Goal: Navigation & Orientation: Find specific page/section

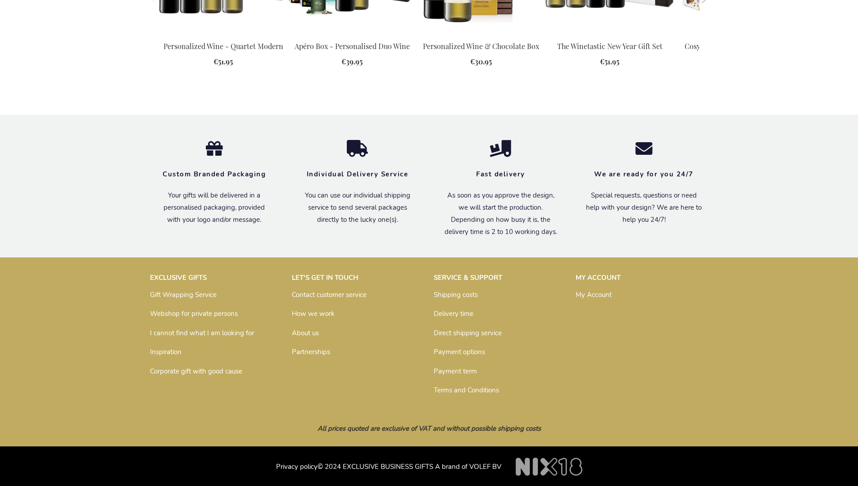
scroll to position [1163, 0]
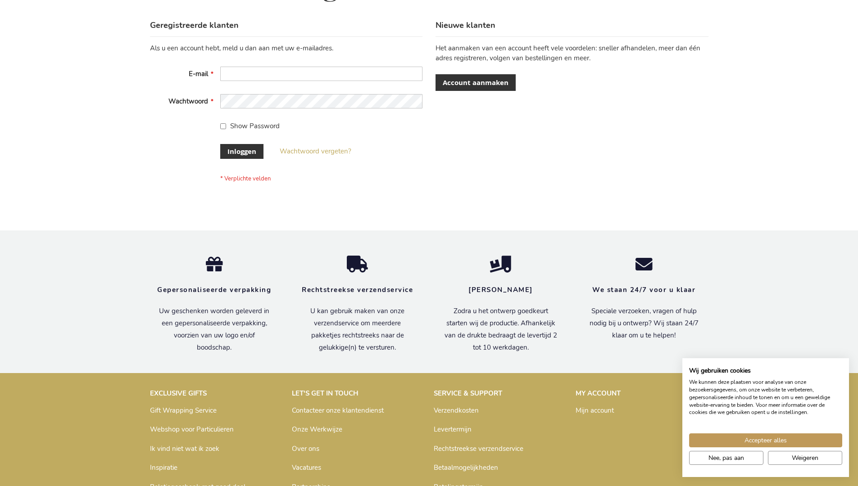
scroll to position [306, 0]
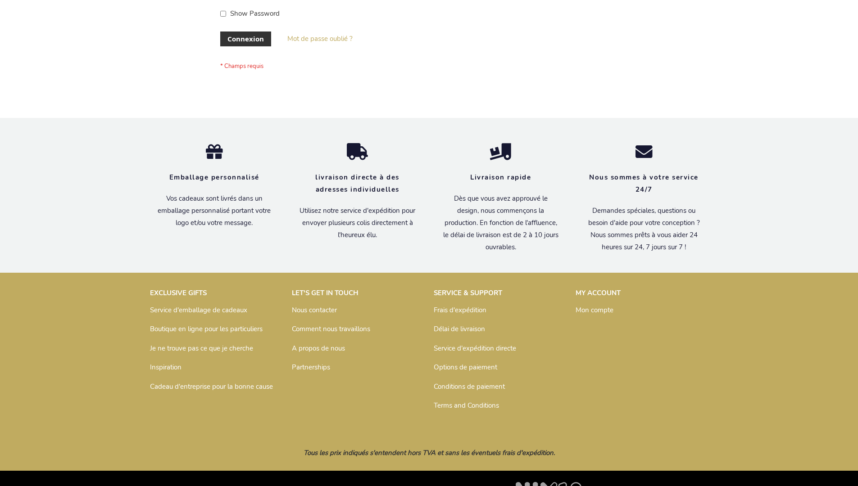
scroll to position [311, 0]
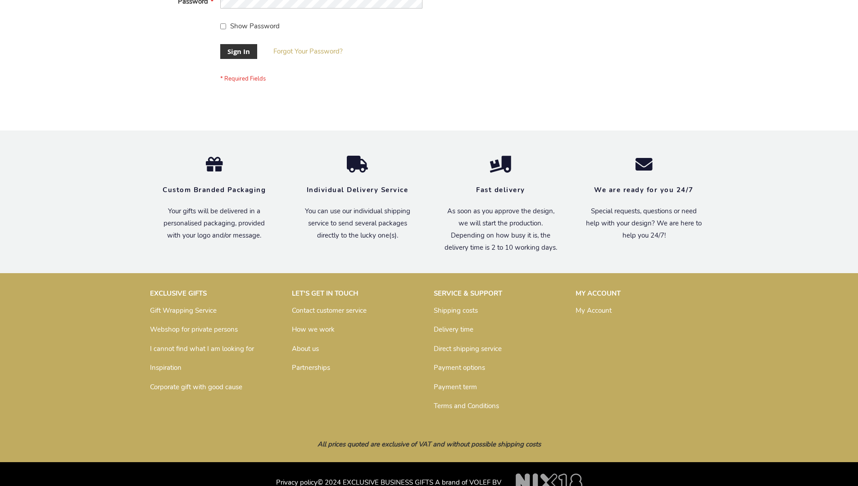
scroll to position [290, 0]
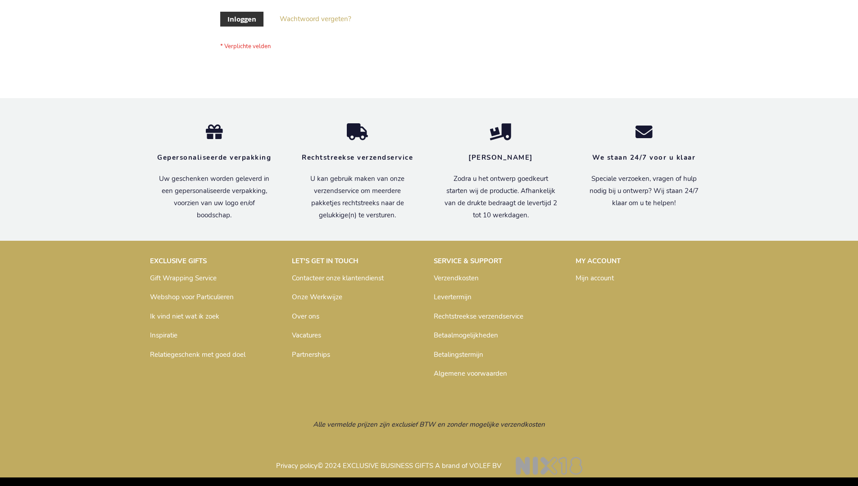
scroll to position [306, 0]
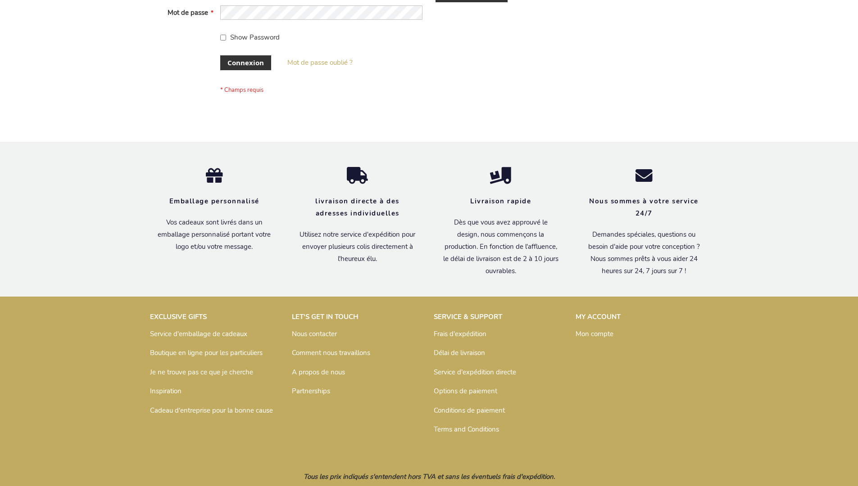
scroll to position [311, 0]
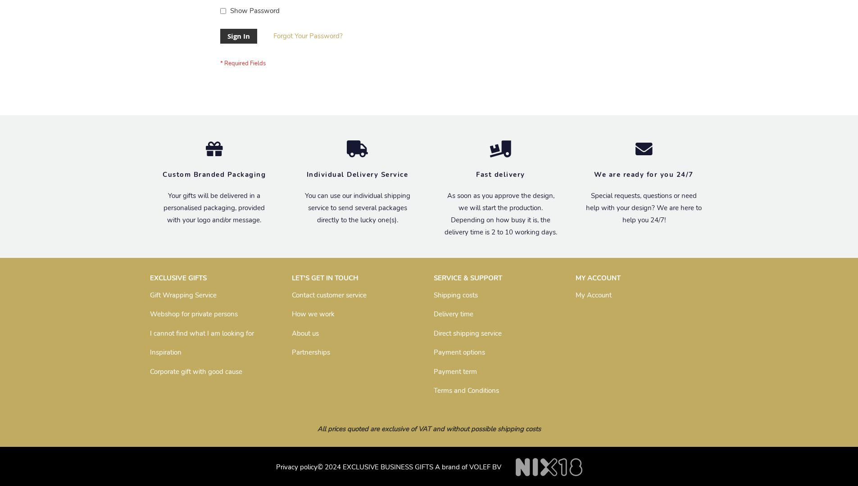
scroll to position [290, 0]
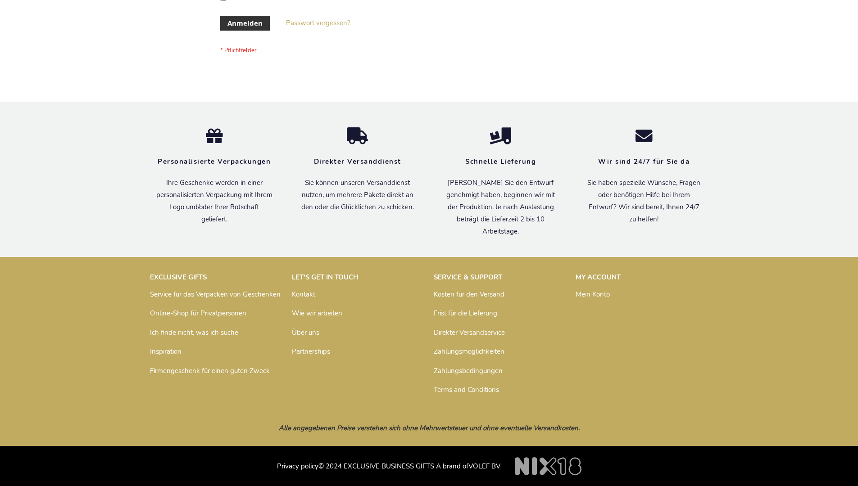
scroll to position [302, 0]
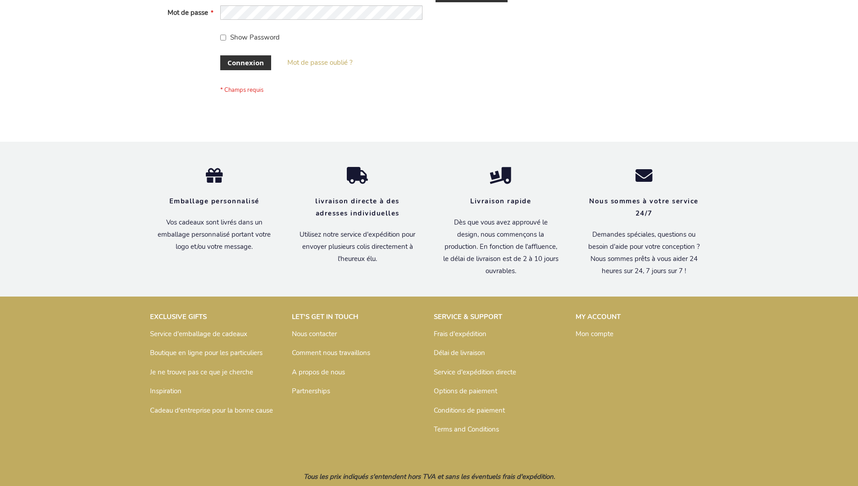
scroll to position [311, 0]
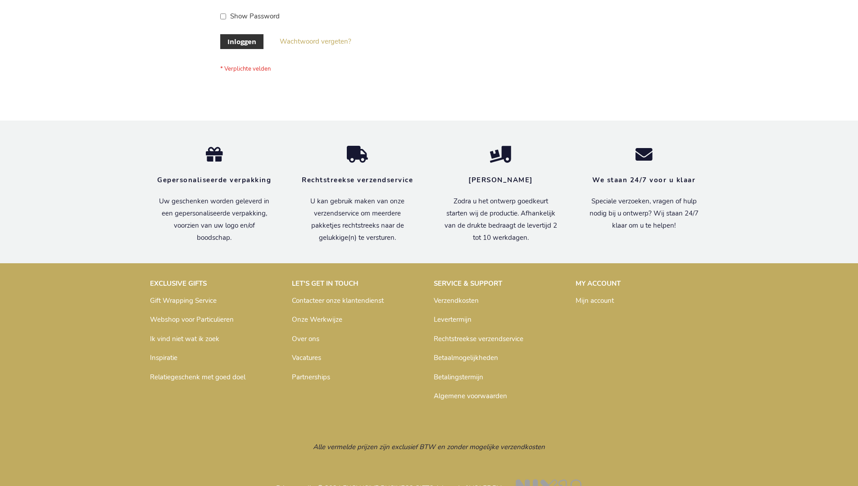
scroll to position [306, 0]
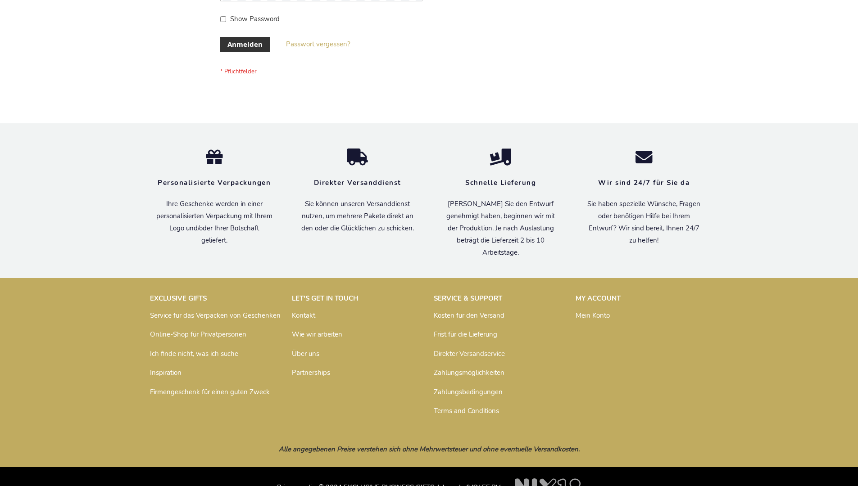
scroll to position [302, 0]
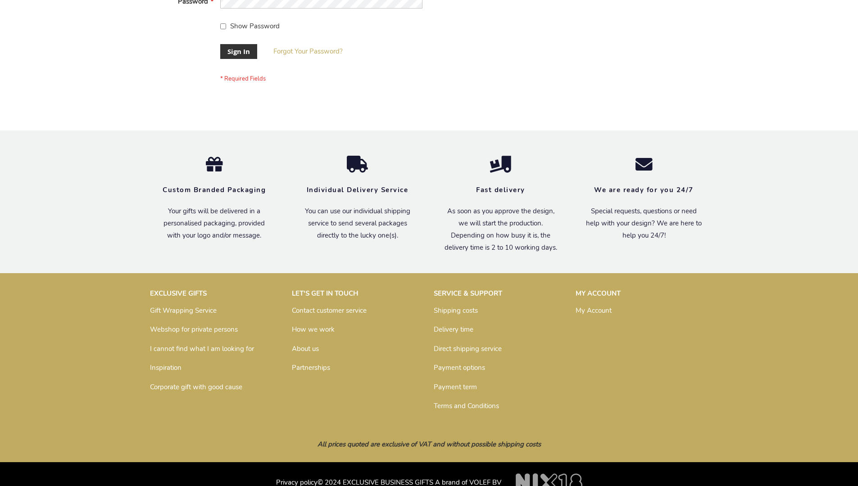
scroll to position [290, 0]
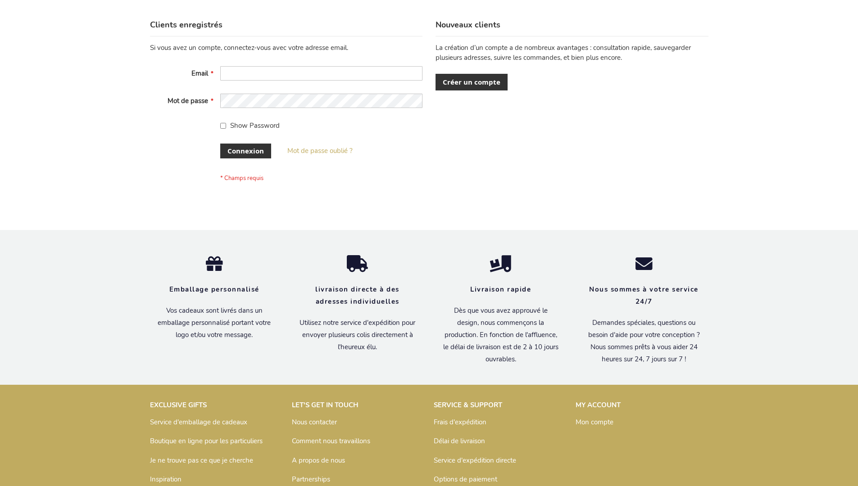
scroll to position [311, 0]
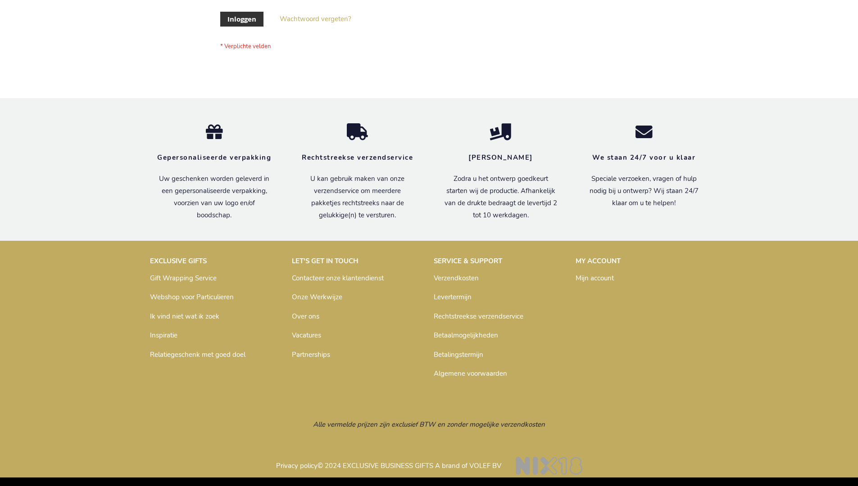
scroll to position [306, 0]
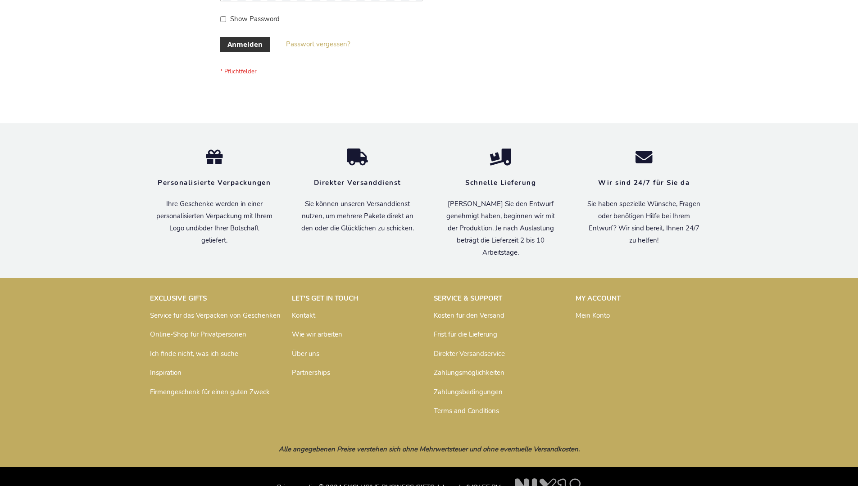
scroll to position [302, 0]
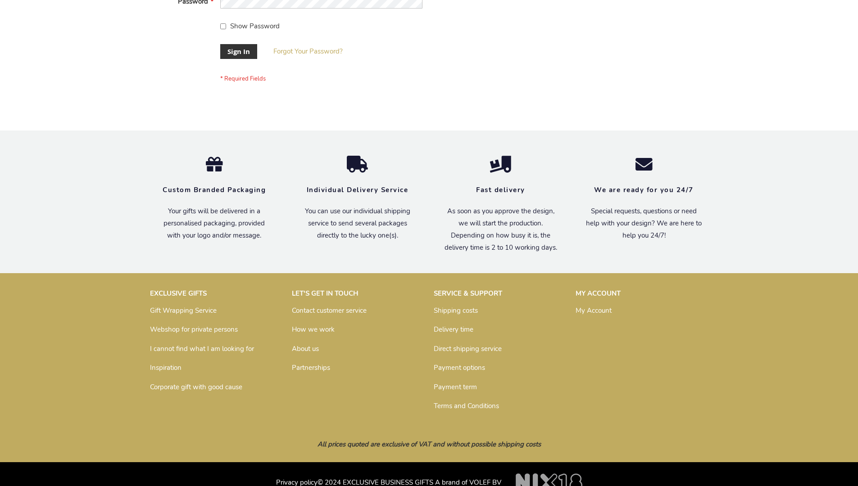
scroll to position [290, 0]
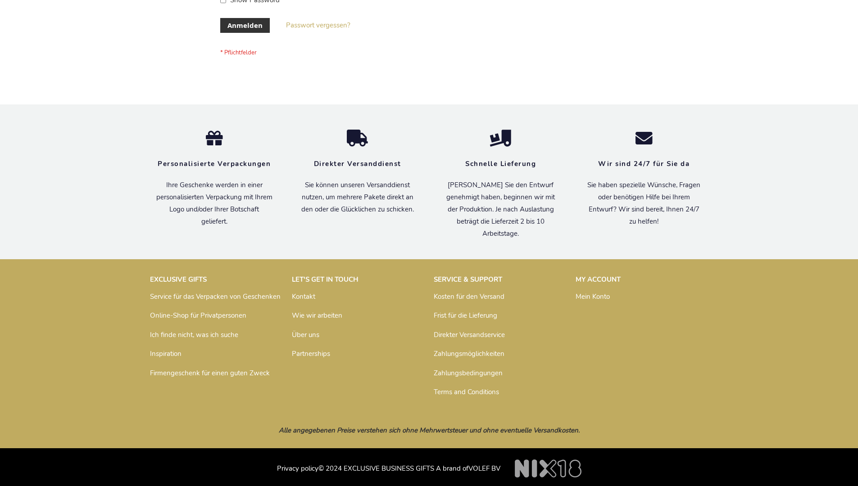
scroll to position [302, 0]
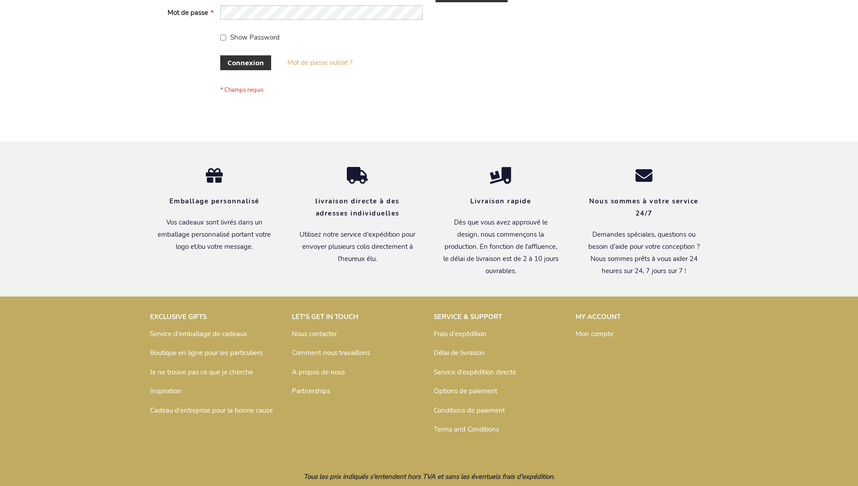
scroll to position [311, 0]
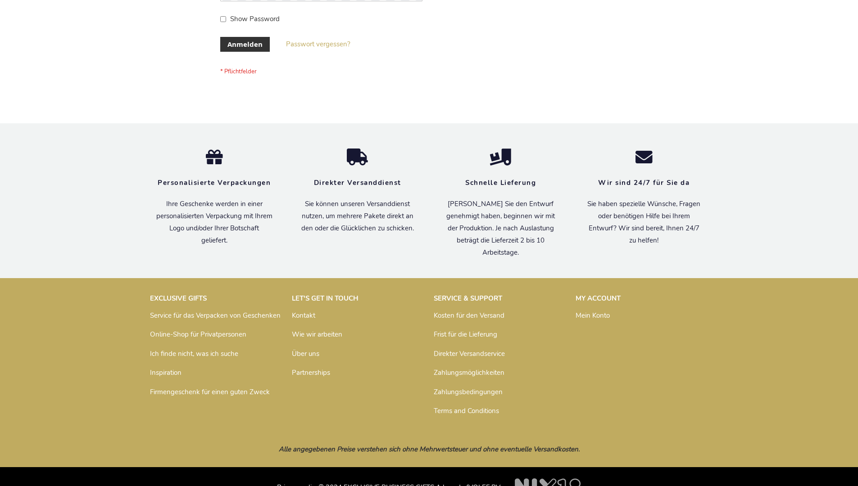
scroll to position [302, 0]
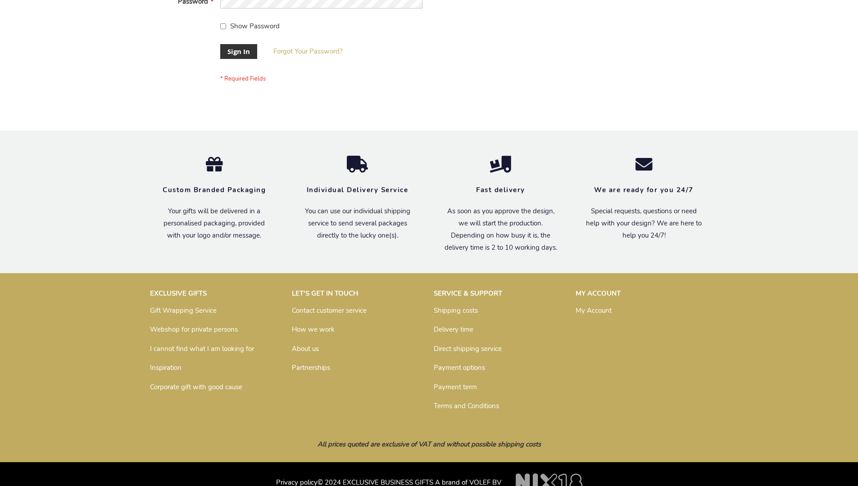
scroll to position [290, 0]
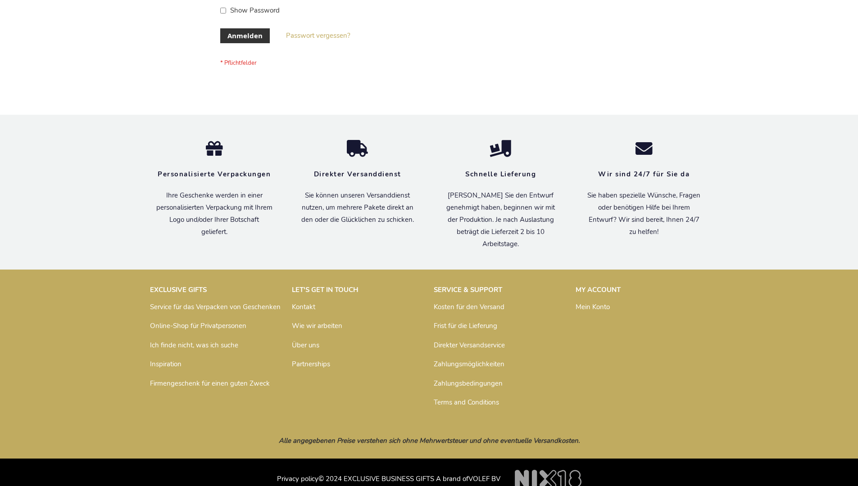
scroll to position [302, 0]
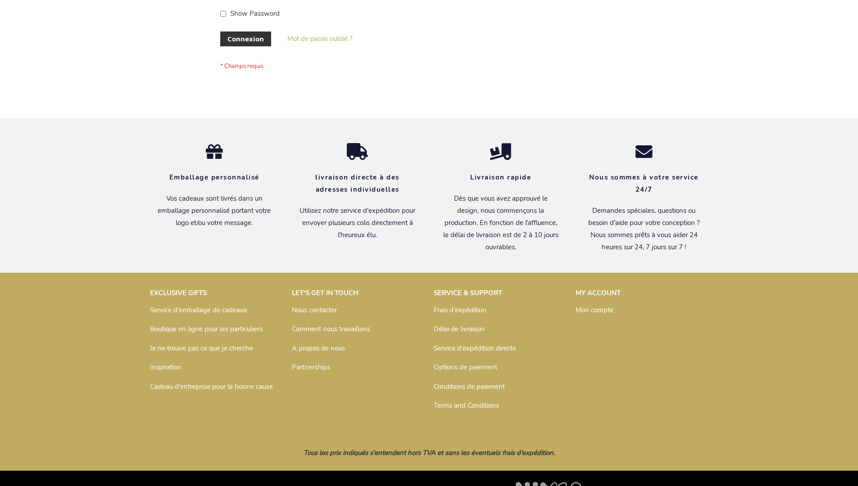
scroll to position [311, 0]
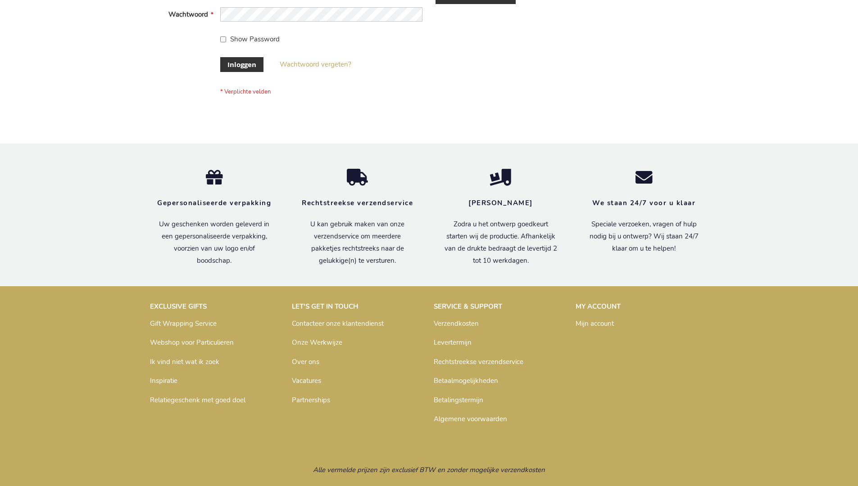
scroll to position [306, 0]
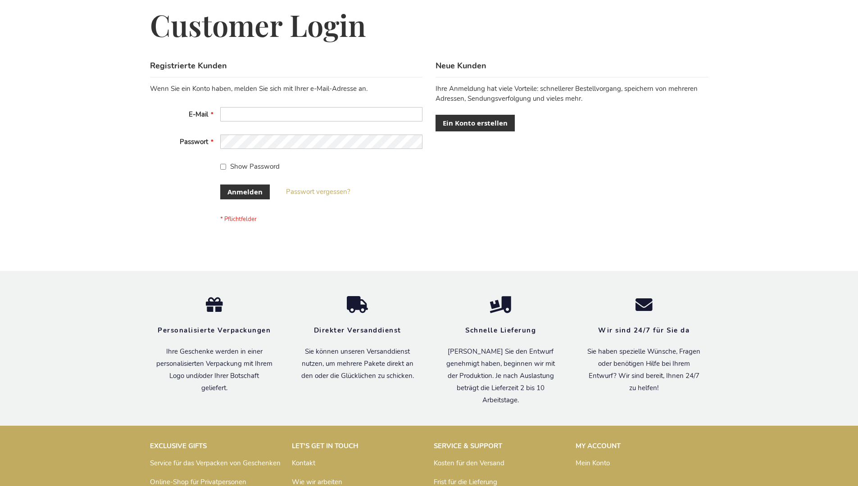
scroll to position [302, 0]
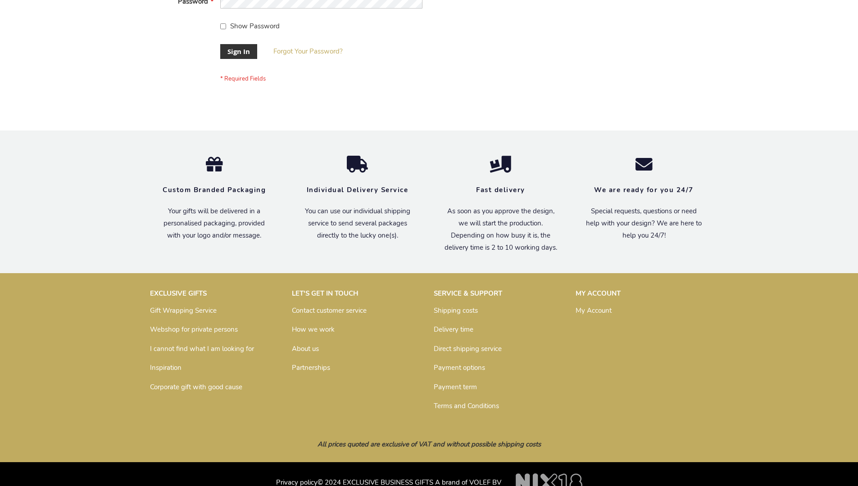
scroll to position [290, 0]
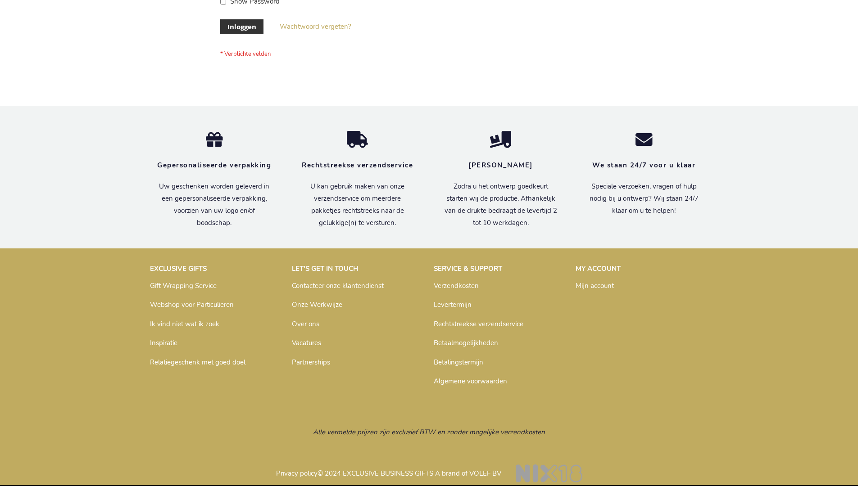
scroll to position [306, 0]
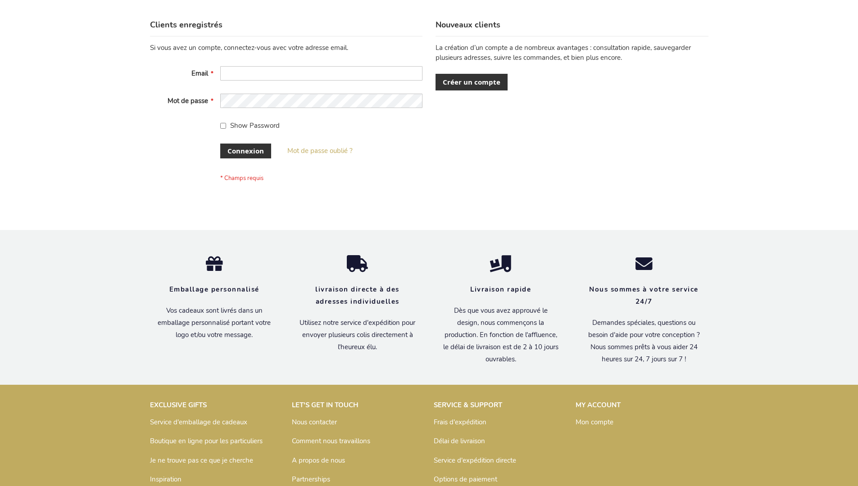
scroll to position [311, 0]
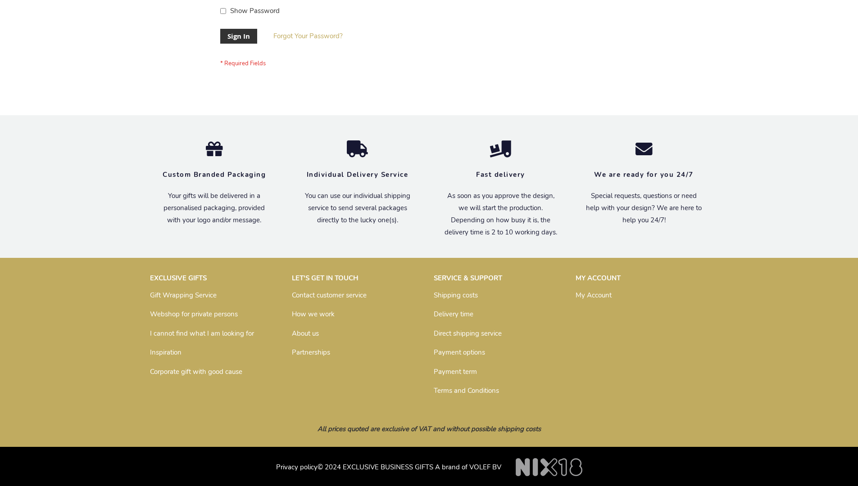
scroll to position [290, 0]
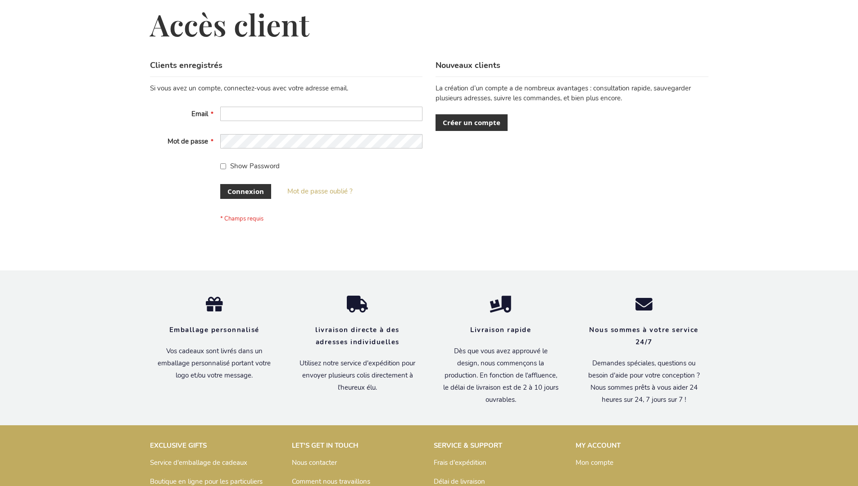
scroll to position [311, 0]
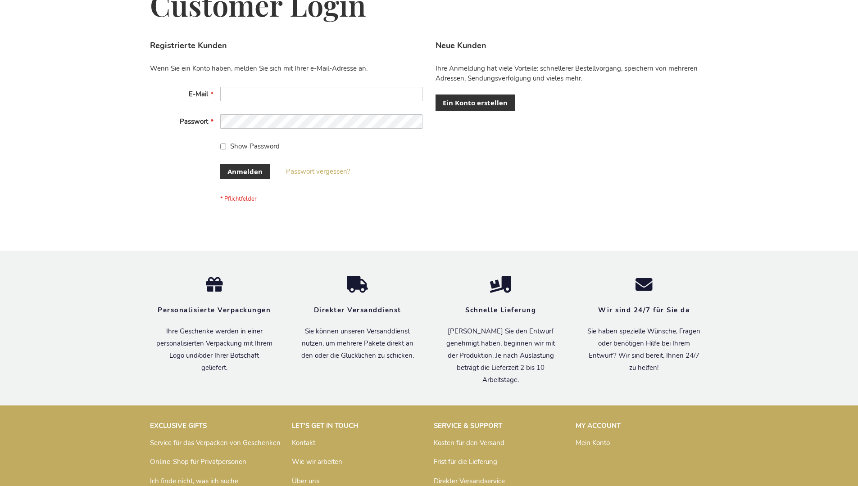
scroll to position [302, 0]
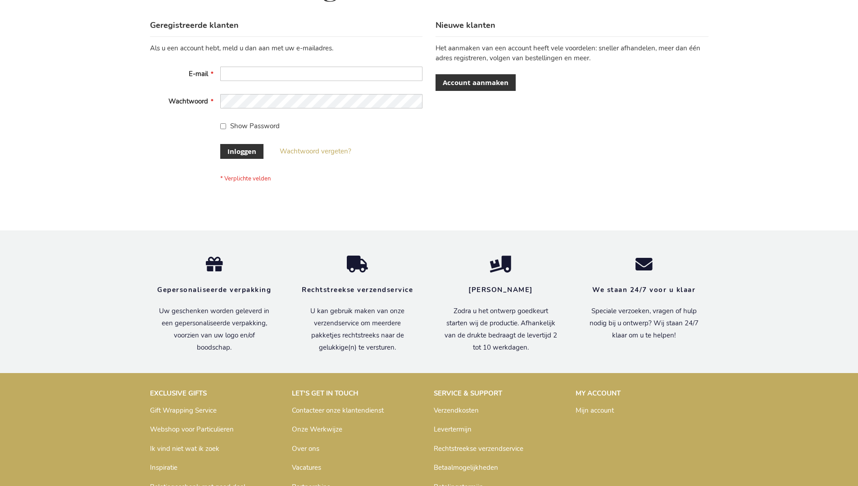
scroll to position [306, 0]
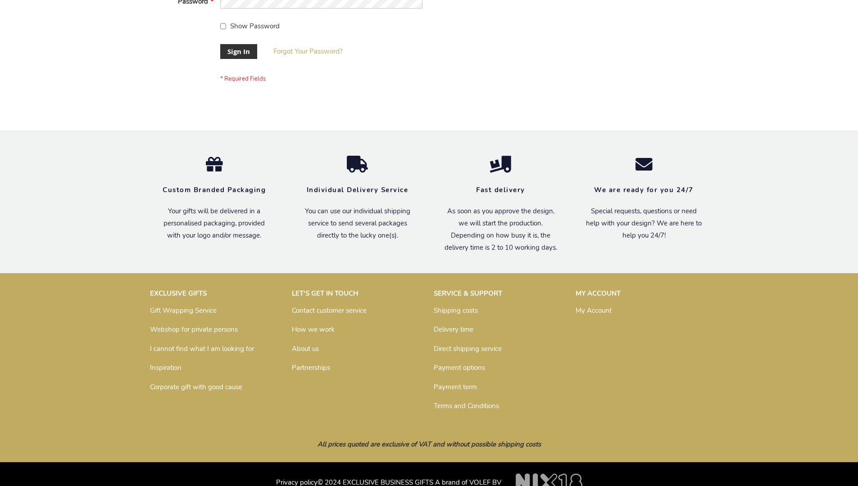
scroll to position [290, 0]
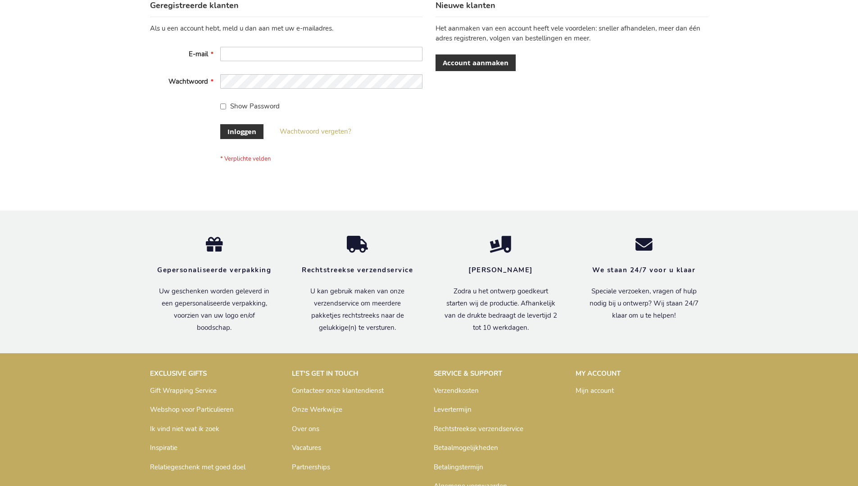
scroll to position [306, 0]
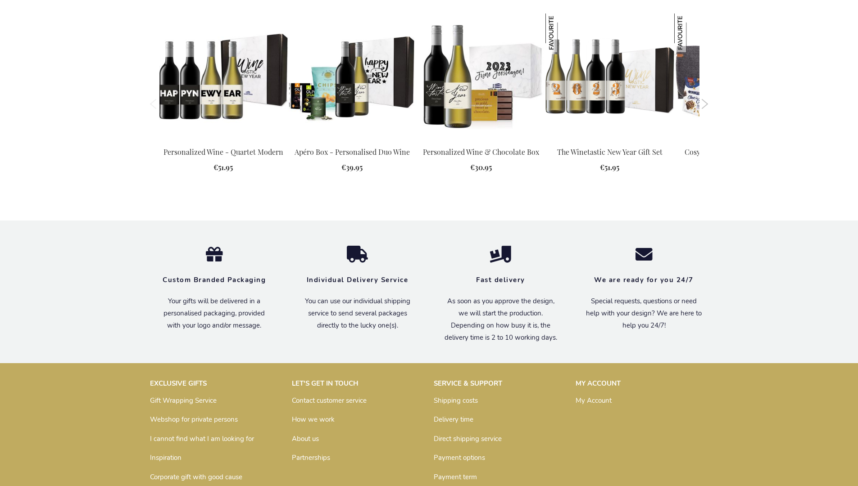
scroll to position [1163, 0]
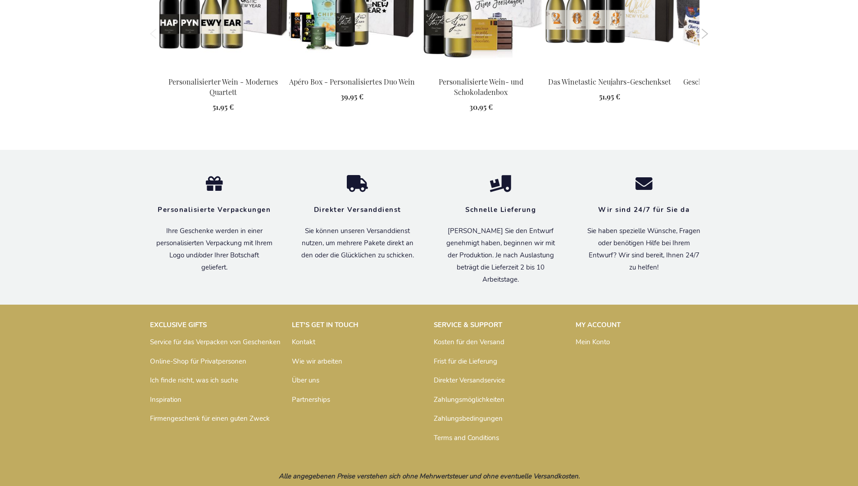
scroll to position [1185, 0]
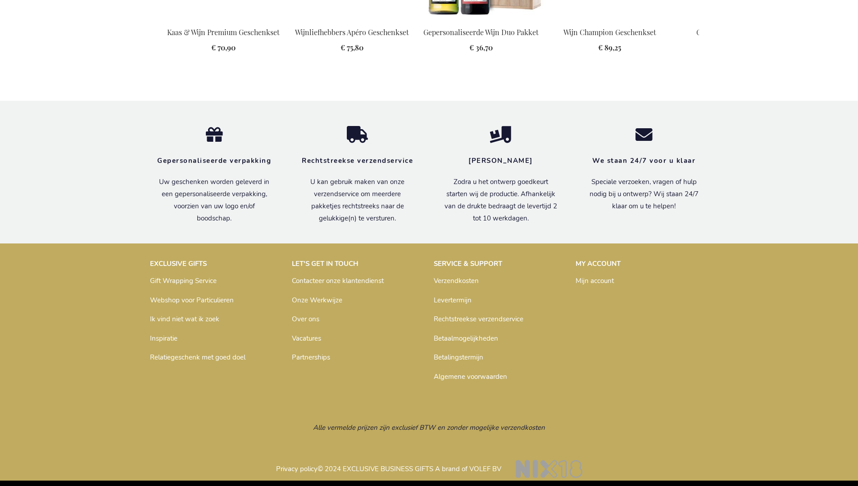
scroll to position [970, 0]
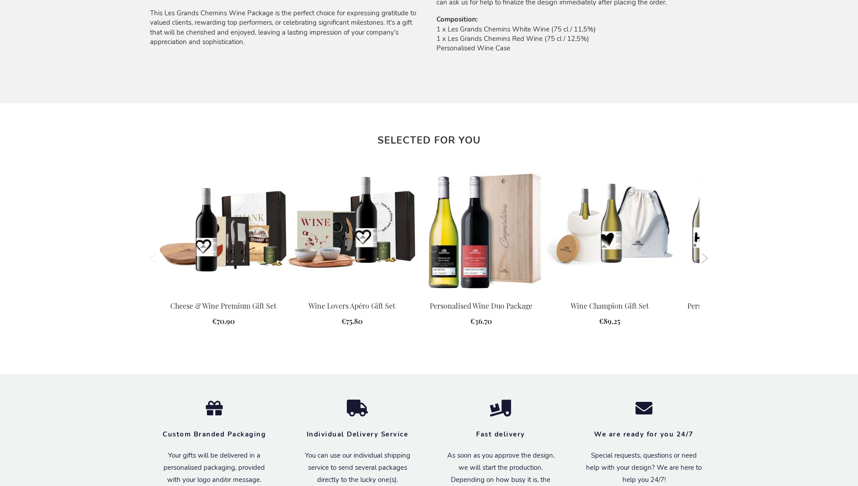
scroll to position [943, 0]
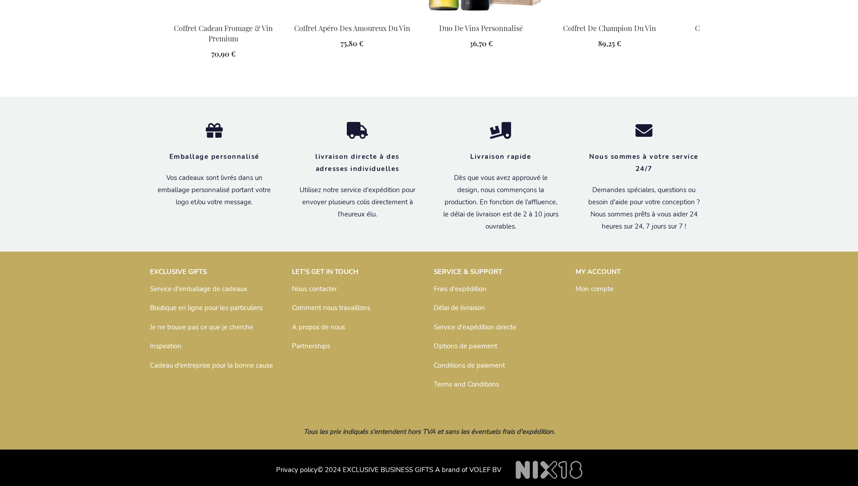
scroll to position [995, 0]
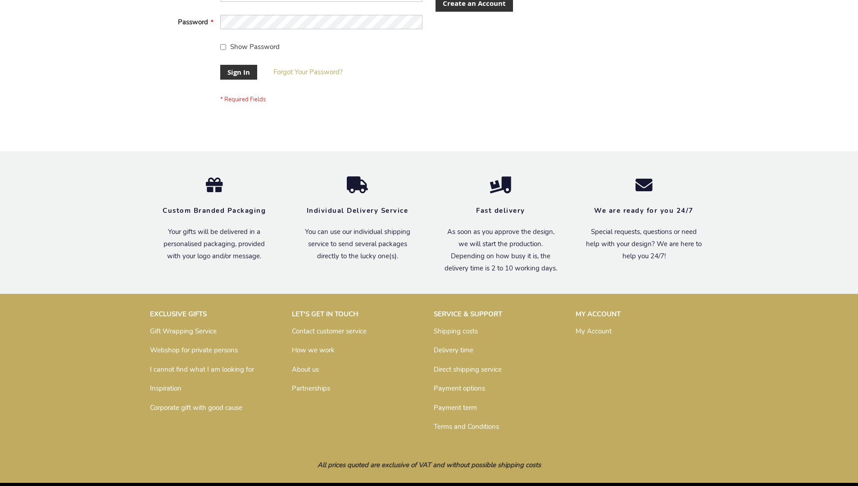
scroll to position [290, 0]
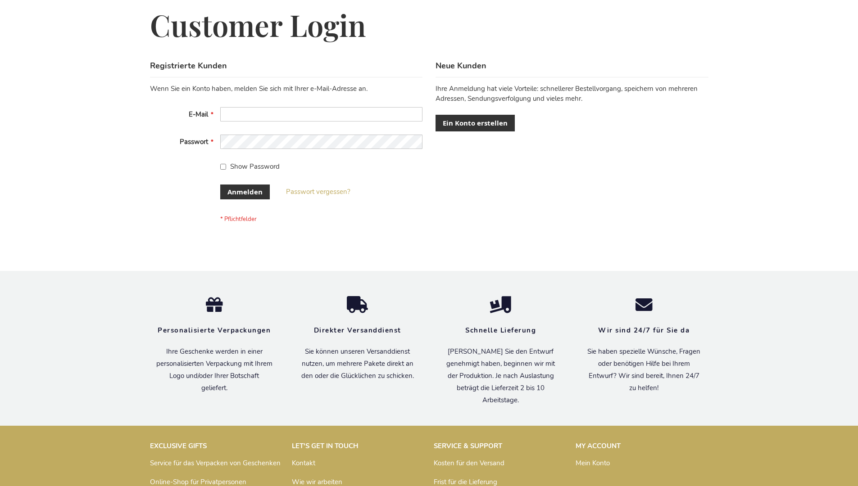
scroll to position [302, 0]
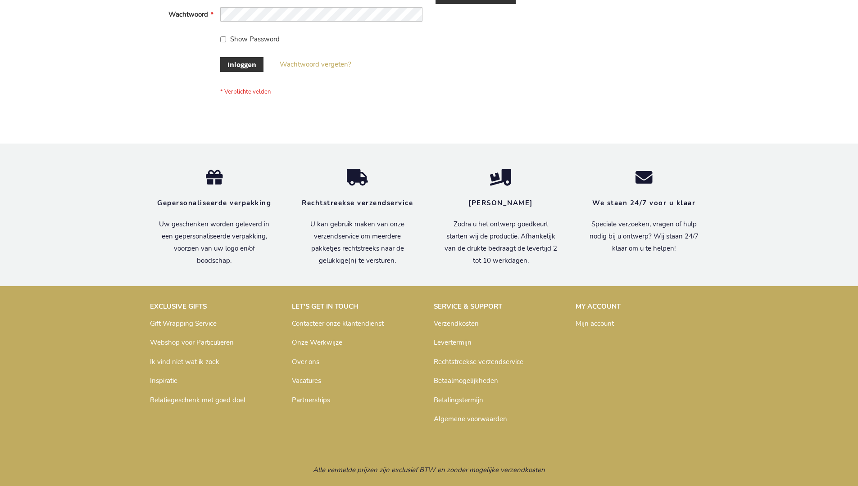
scroll to position [306, 0]
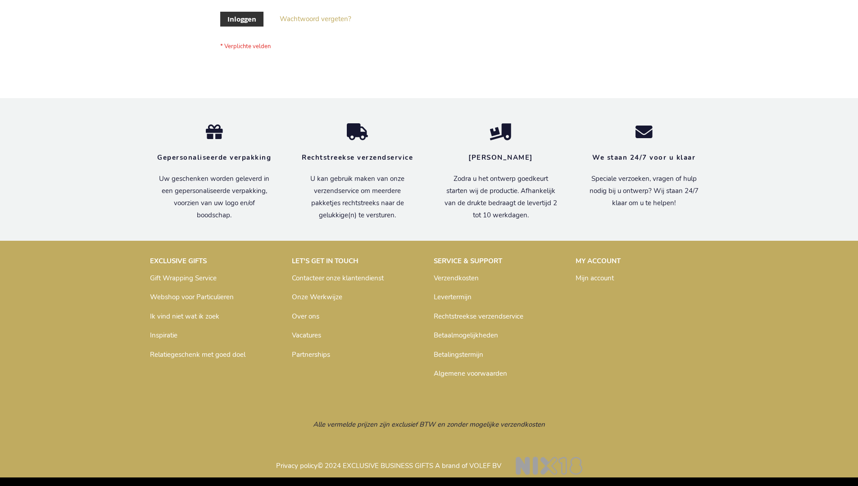
scroll to position [306, 0]
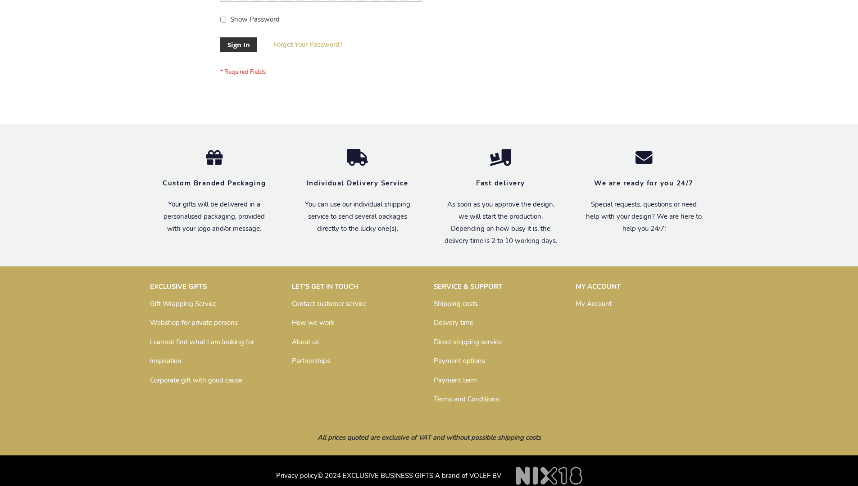
scroll to position [290, 0]
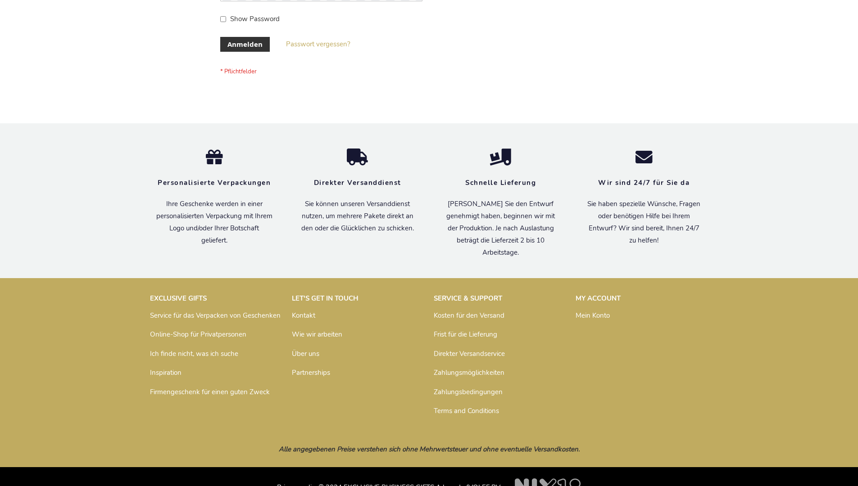
scroll to position [302, 0]
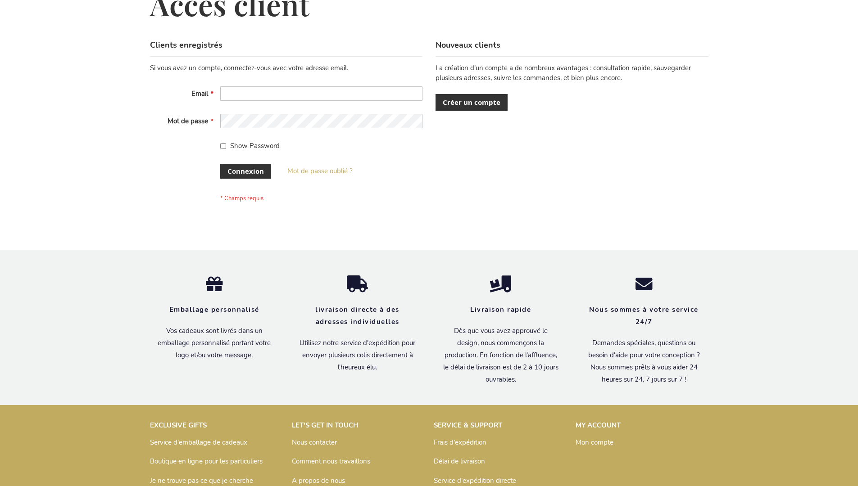
scroll to position [311, 0]
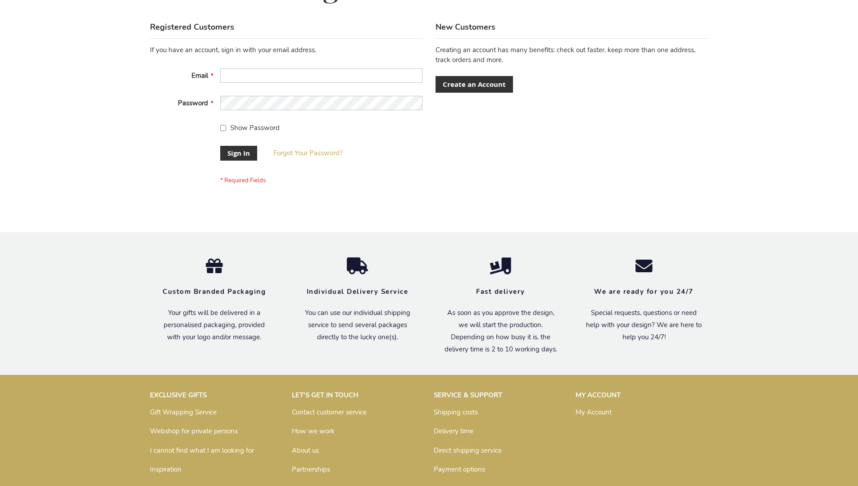
scroll to position [290, 0]
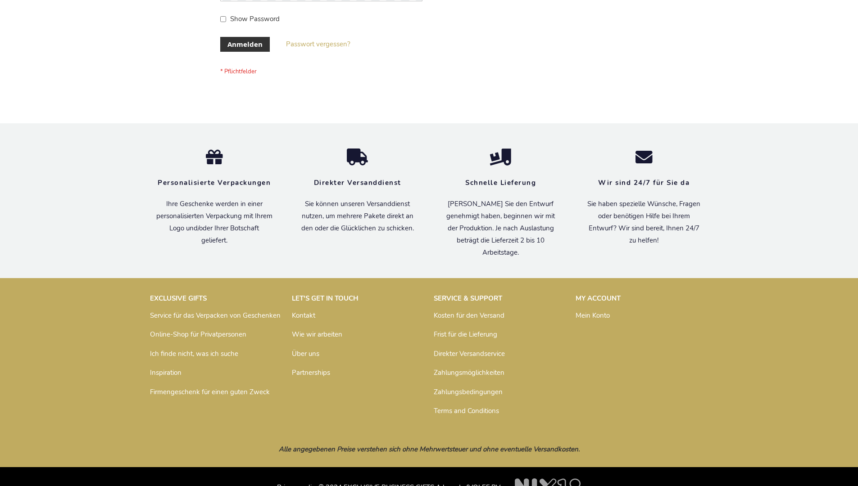
scroll to position [302, 0]
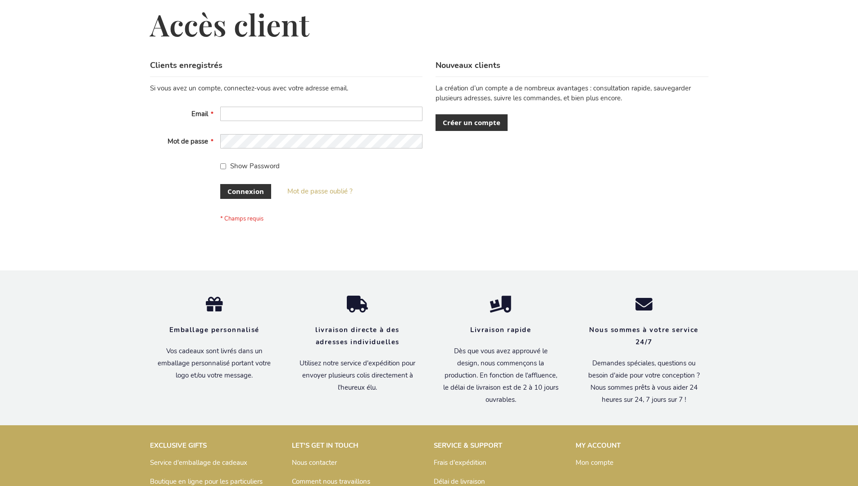
scroll to position [311, 0]
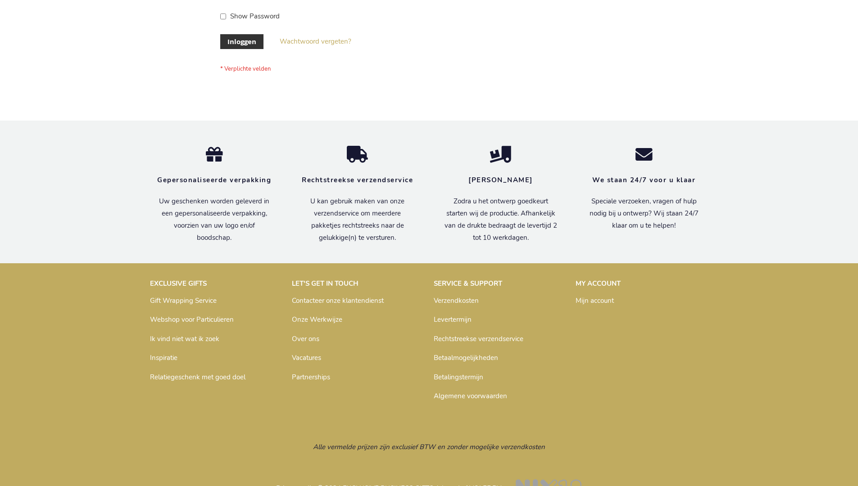
scroll to position [306, 0]
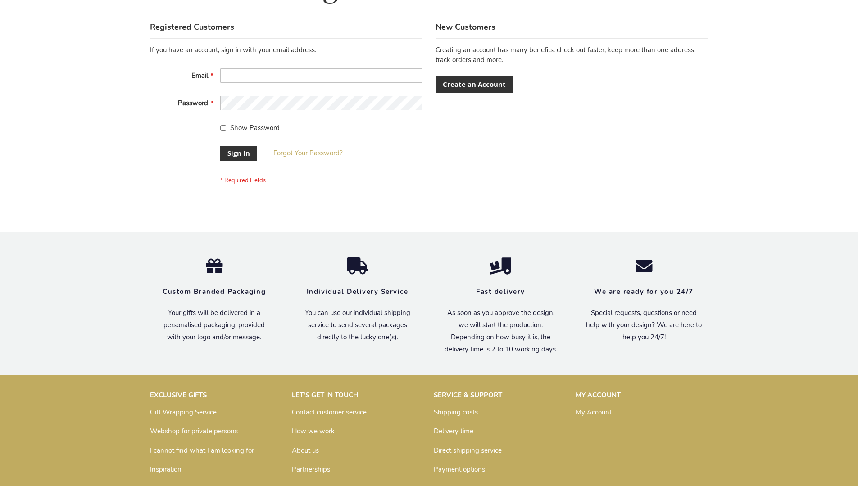
scroll to position [290, 0]
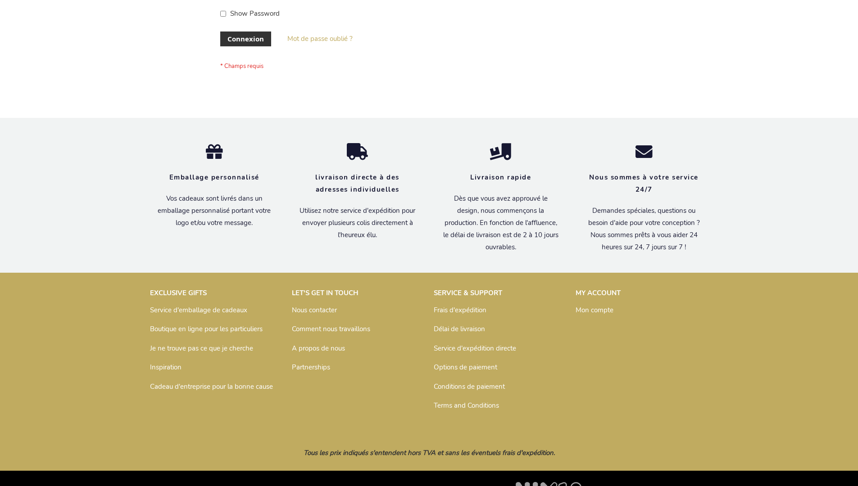
scroll to position [311, 0]
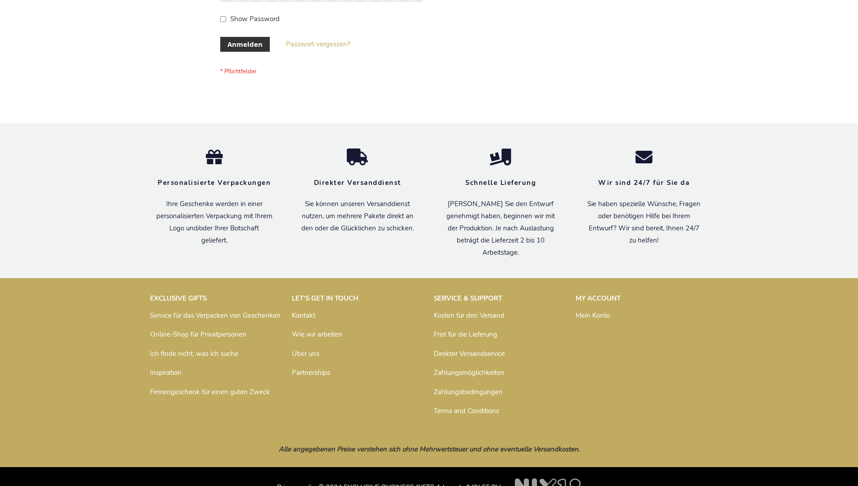
scroll to position [302, 0]
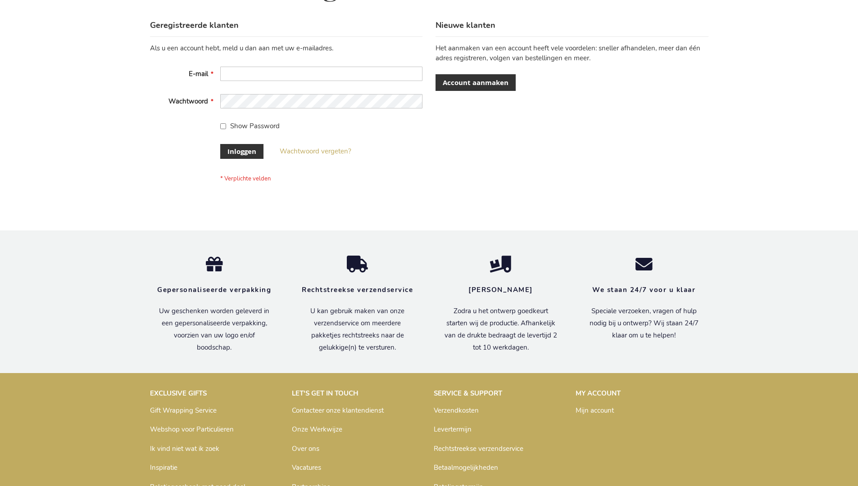
scroll to position [306, 0]
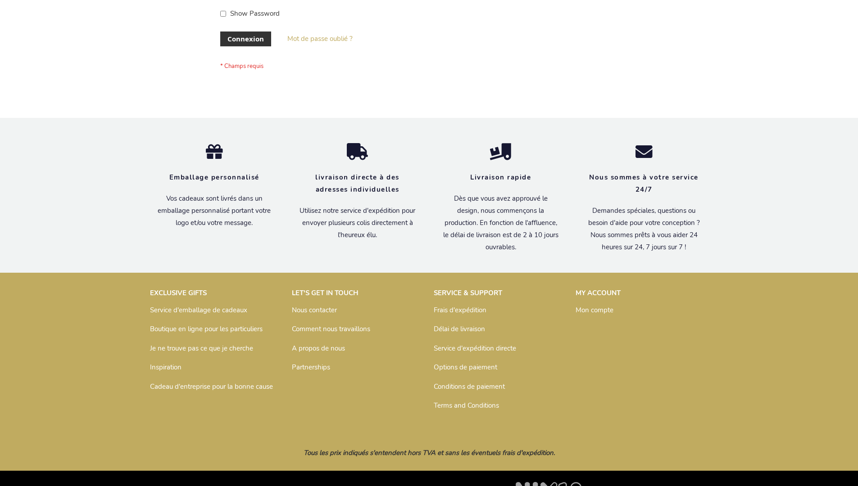
scroll to position [311, 0]
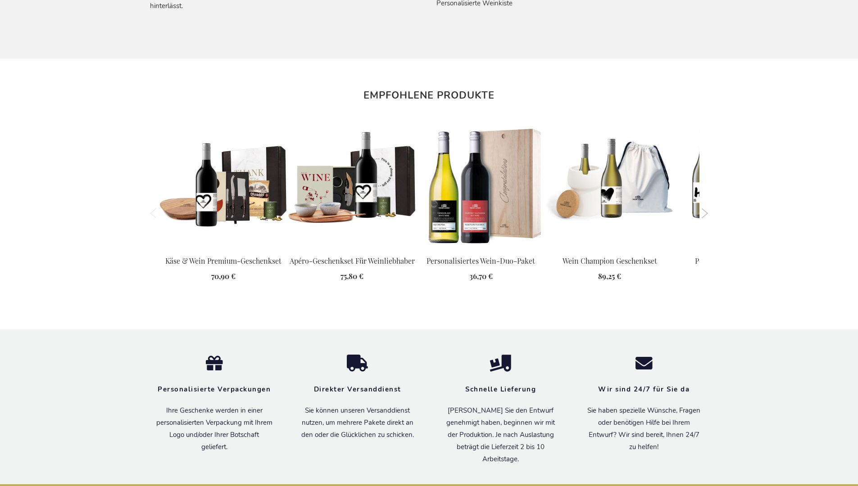
scroll to position [986, 0]
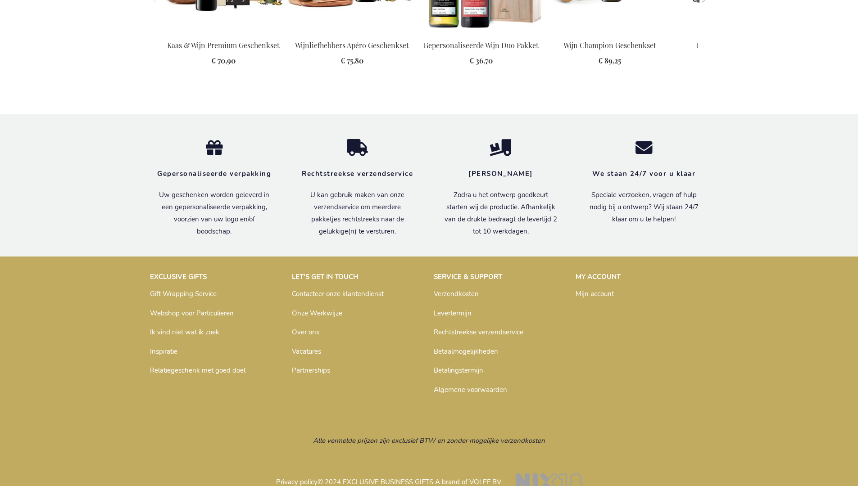
scroll to position [970, 0]
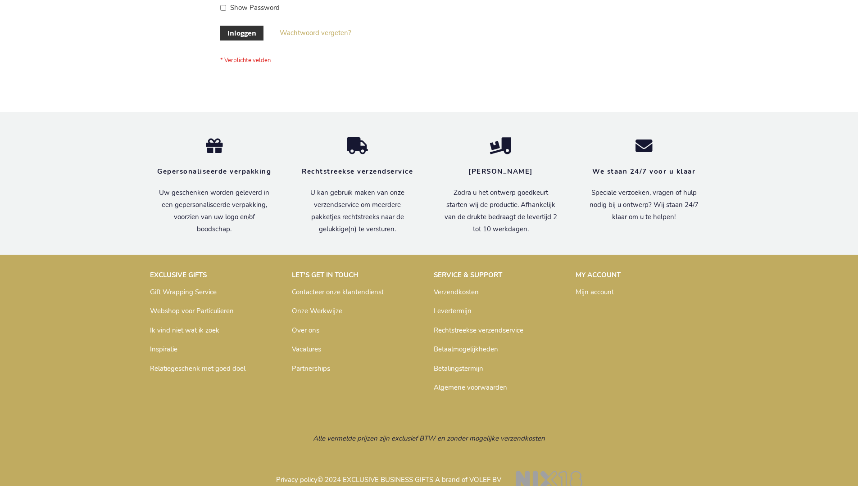
scroll to position [306, 0]
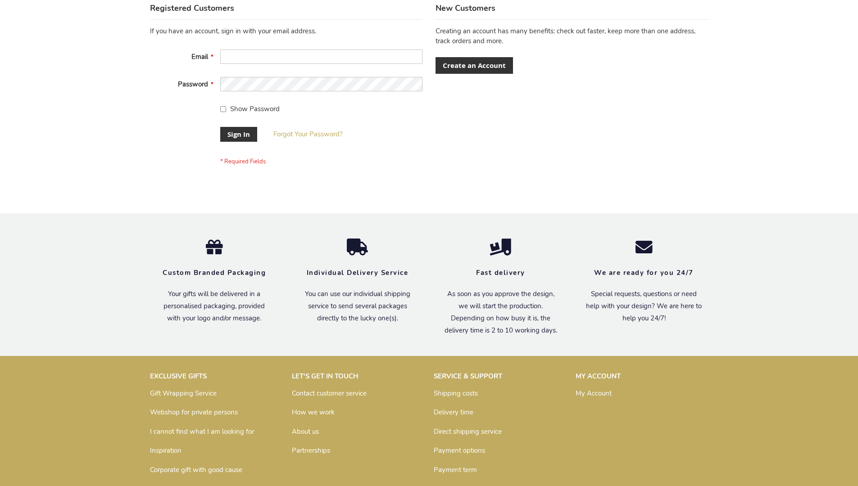
scroll to position [290, 0]
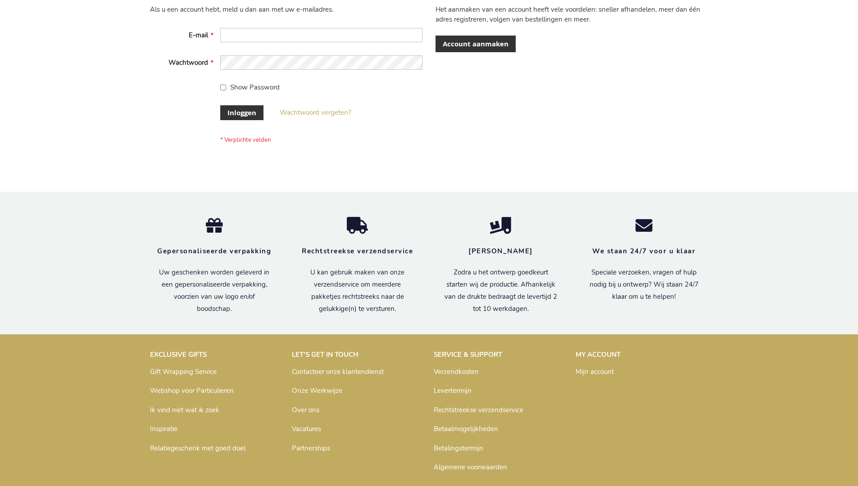
scroll to position [306, 0]
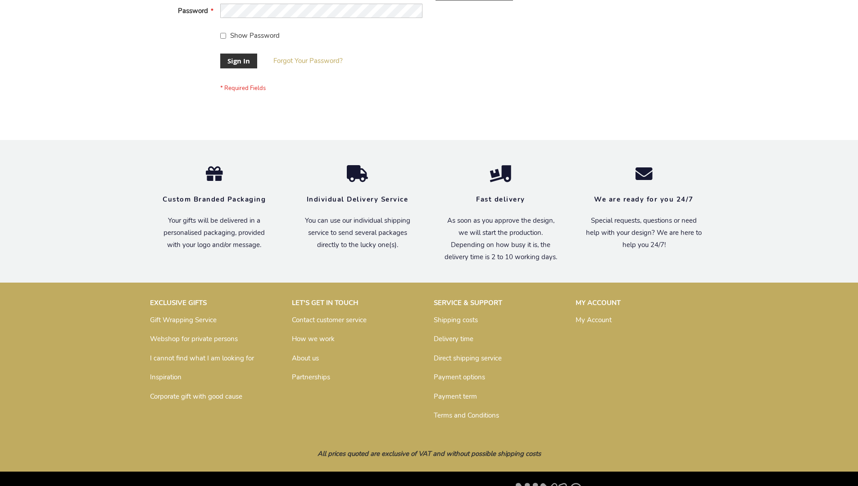
scroll to position [290, 0]
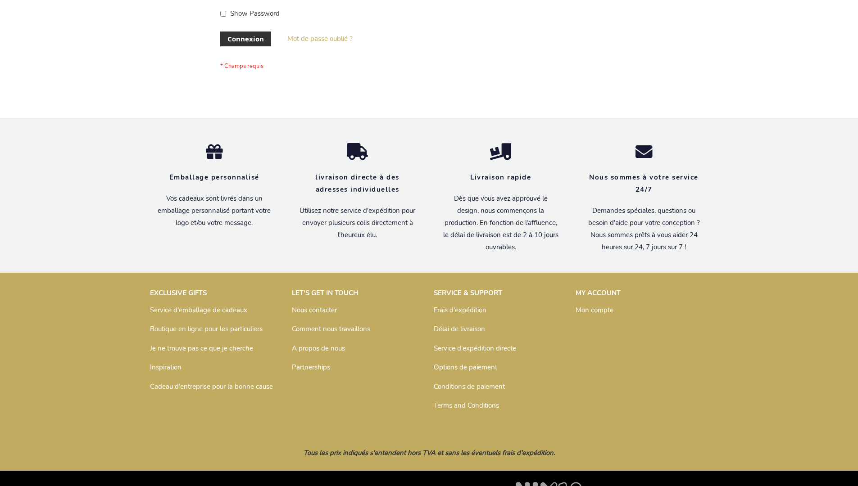
scroll to position [311, 0]
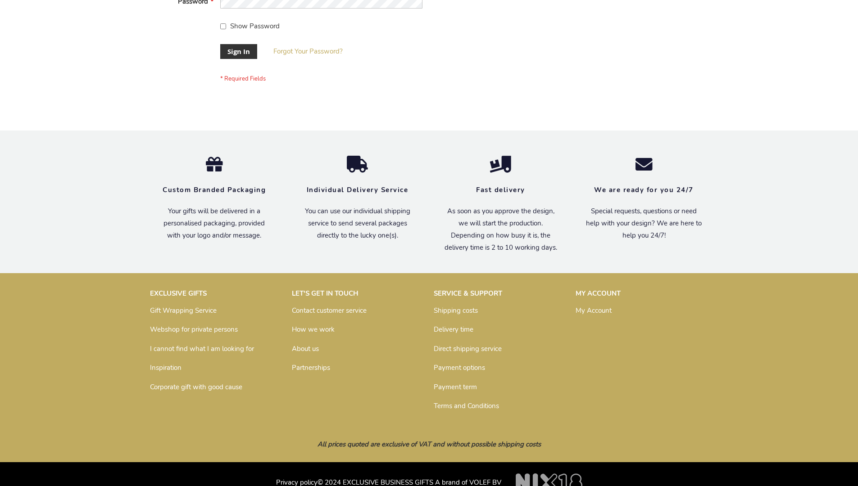
scroll to position [290, 0]
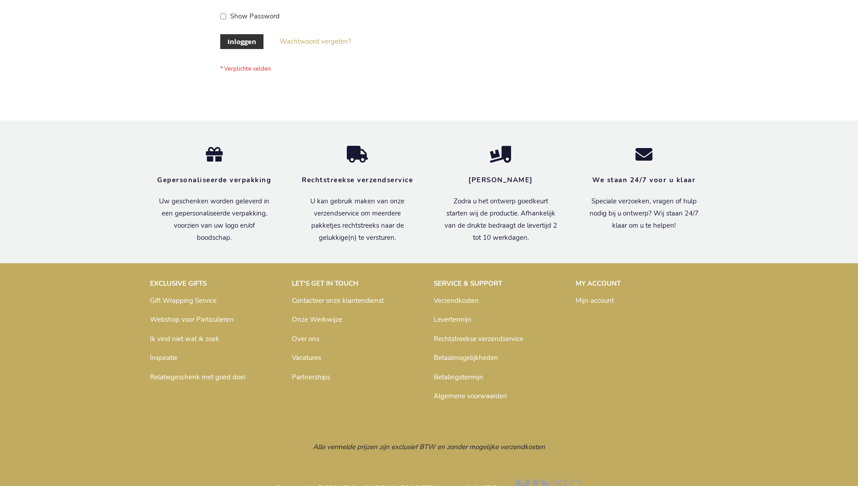
scroll to position [306, 0]
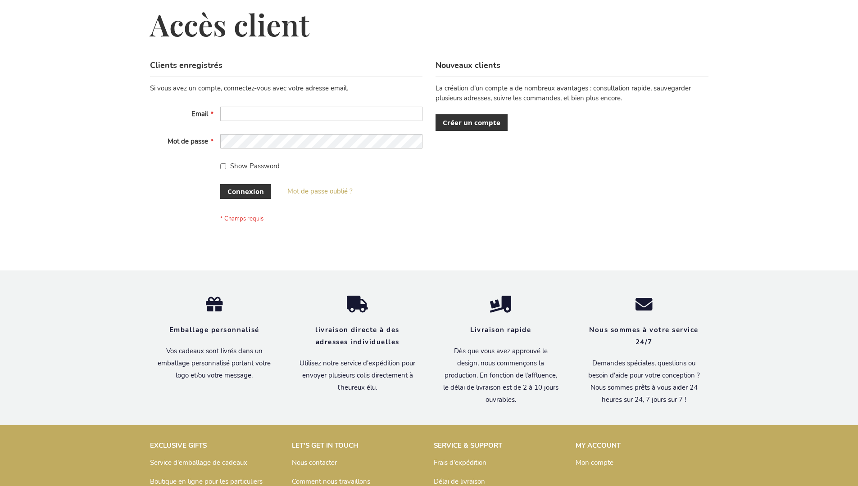
scroll to position [311, 0]
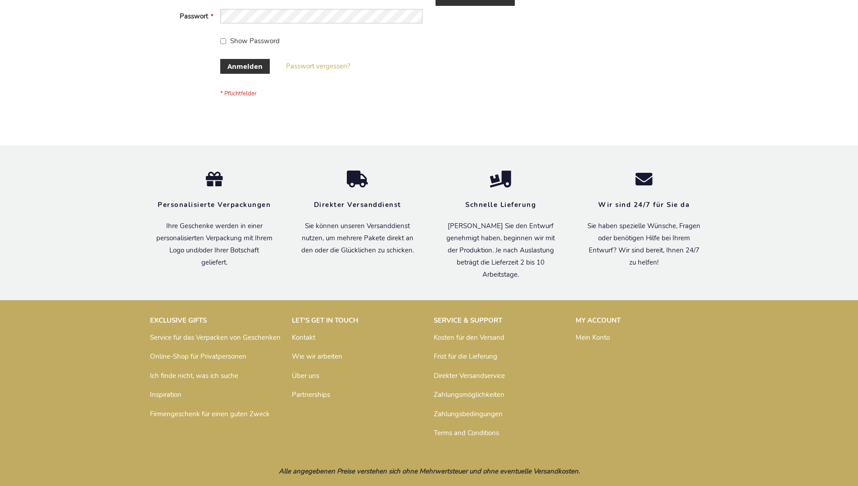
scroll to position [302, 0]
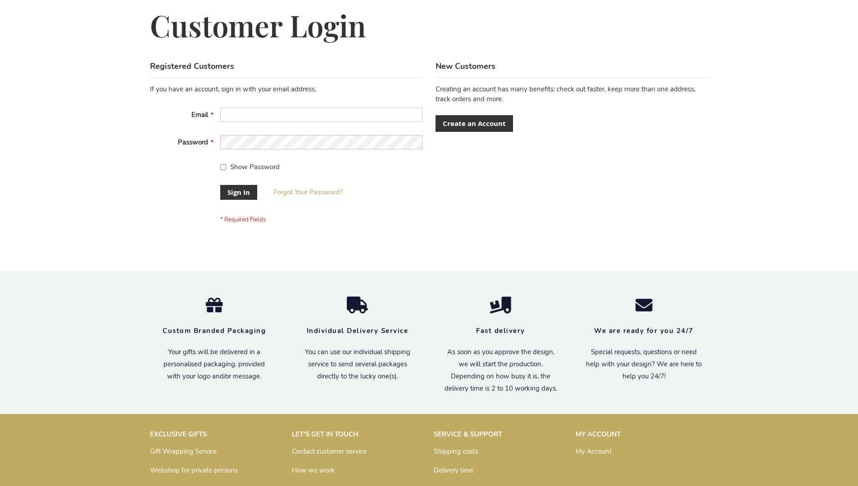
scroll to position [290, 0]
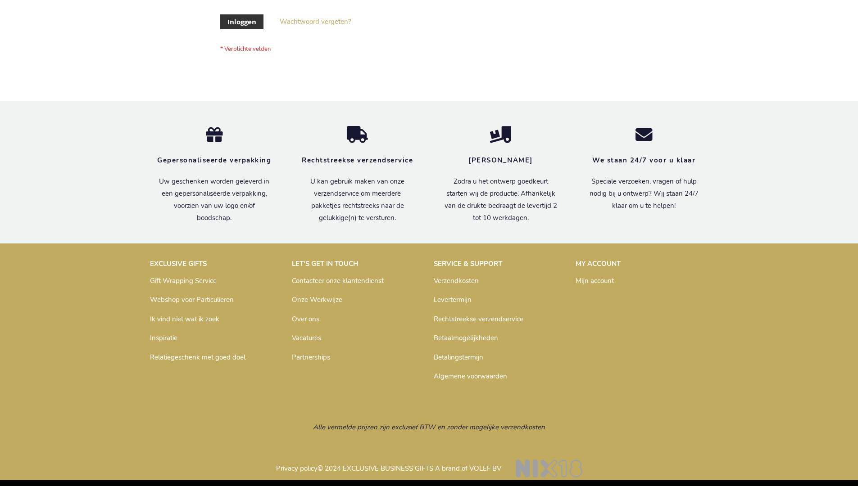
scroll to position [306, 0]
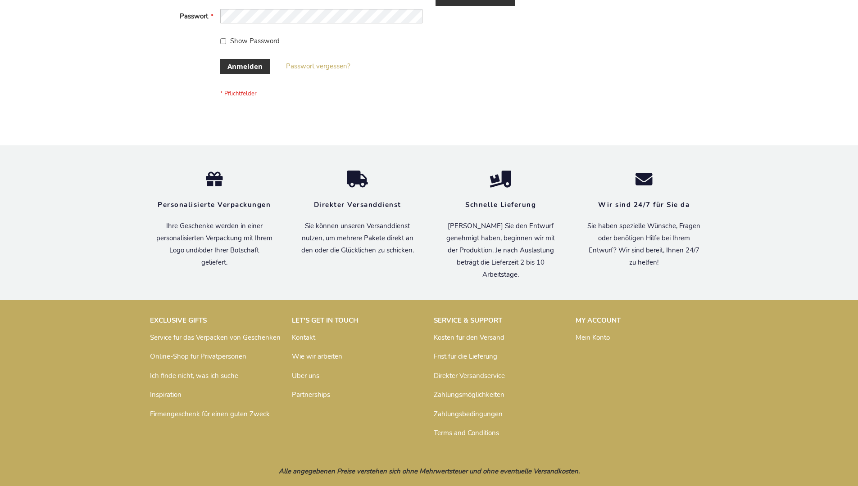
scroll to position [302, 0]
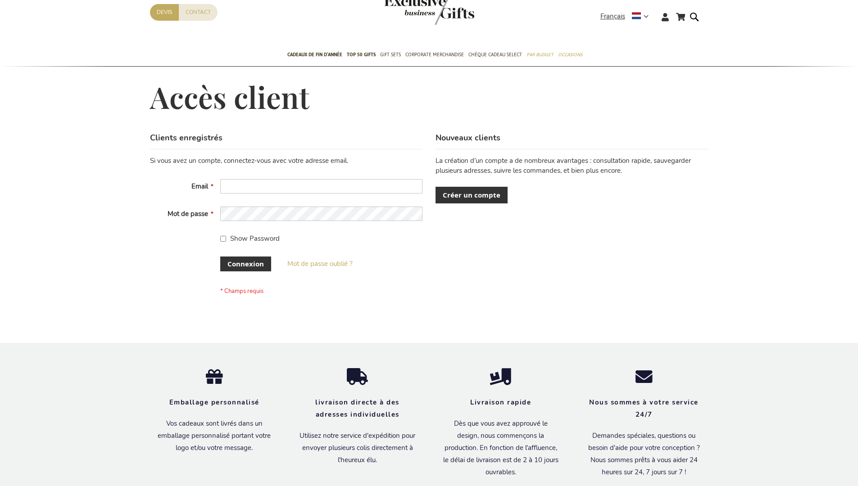
scroll to position [304, 0]
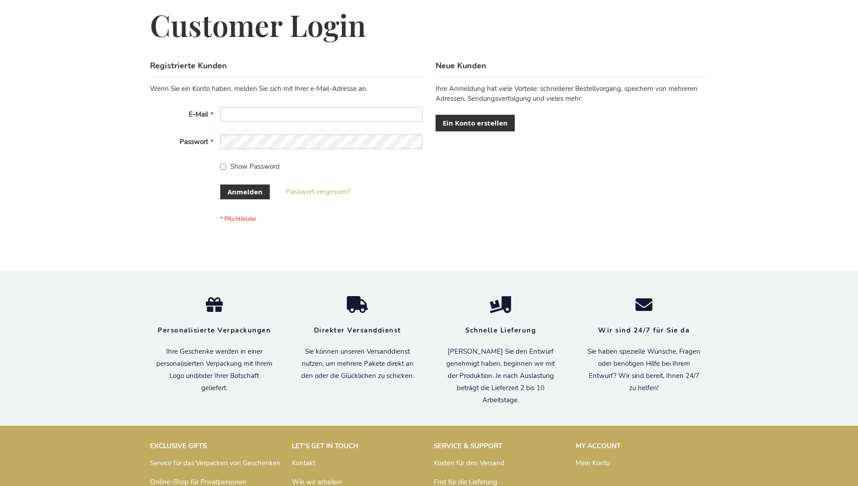
scroll to position [302, 0]
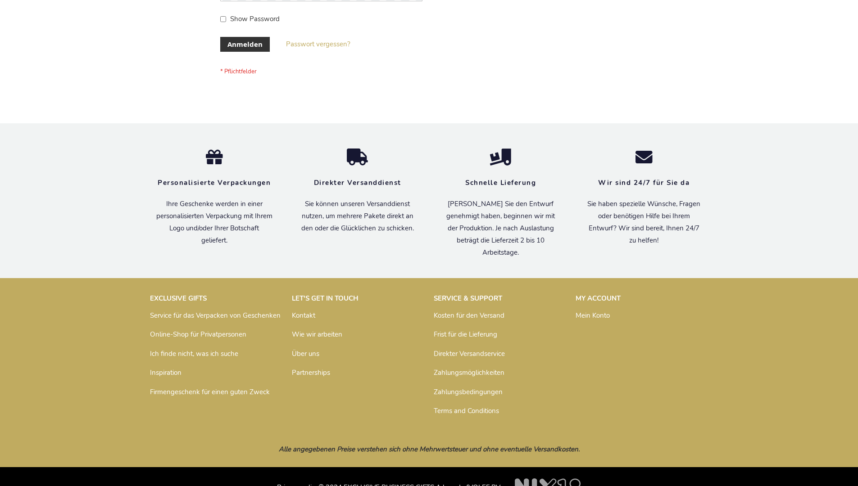
scroll to position [302, 0]
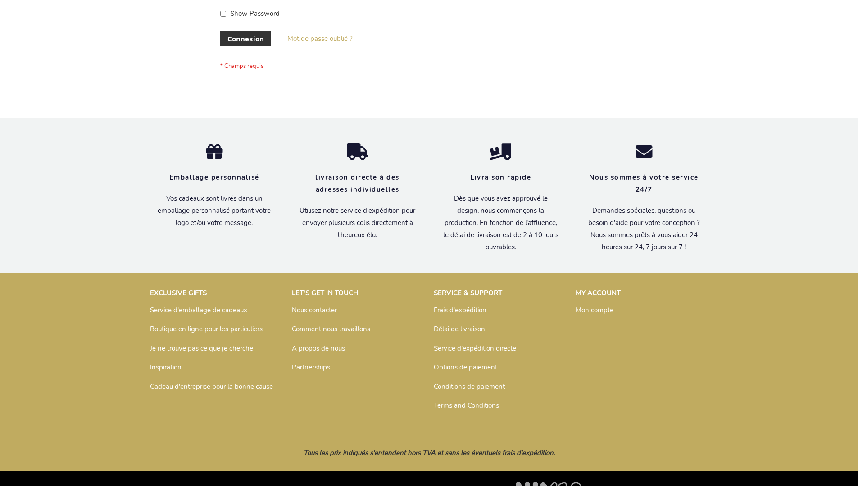
scroll to position [311, 0]
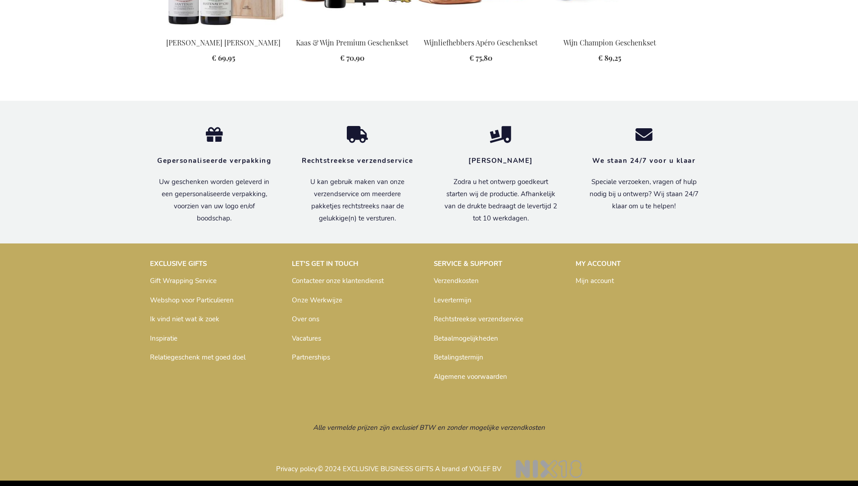
scroll to position [959, 0]
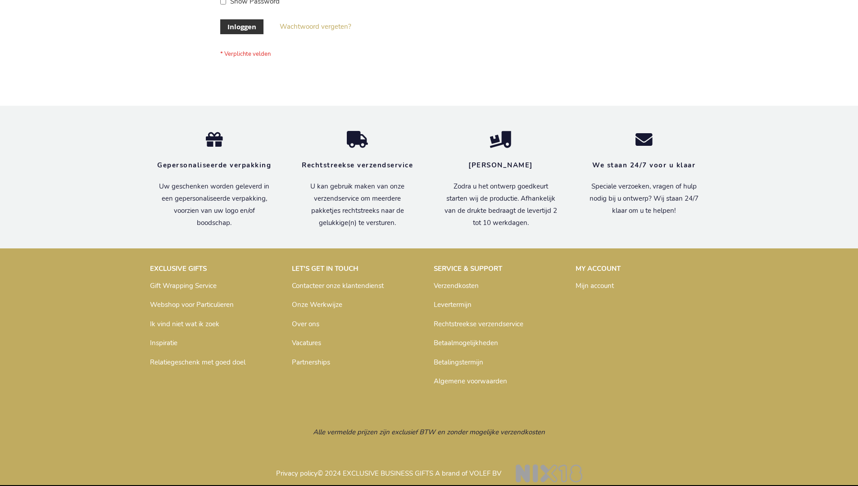
scroll to position [306, 0]
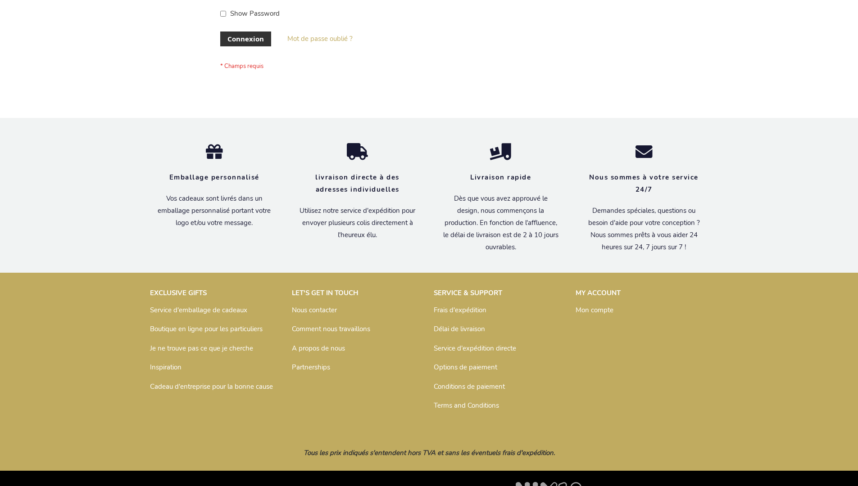
scroll to position [311, 0]
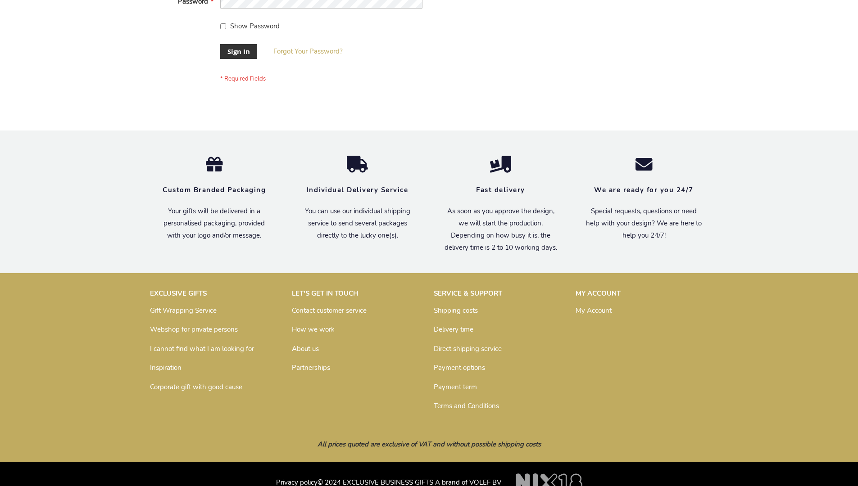
scroll to position [290, 0]
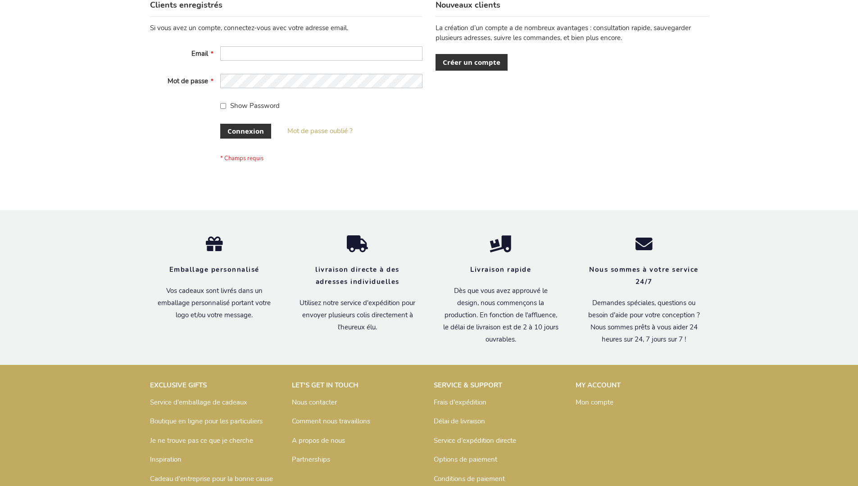
scroll to position [311, 0]
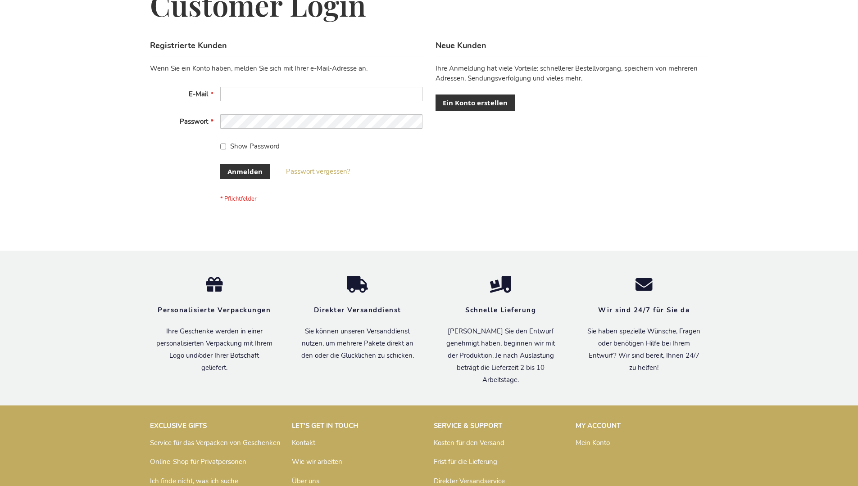
scroll to position [302, 0]
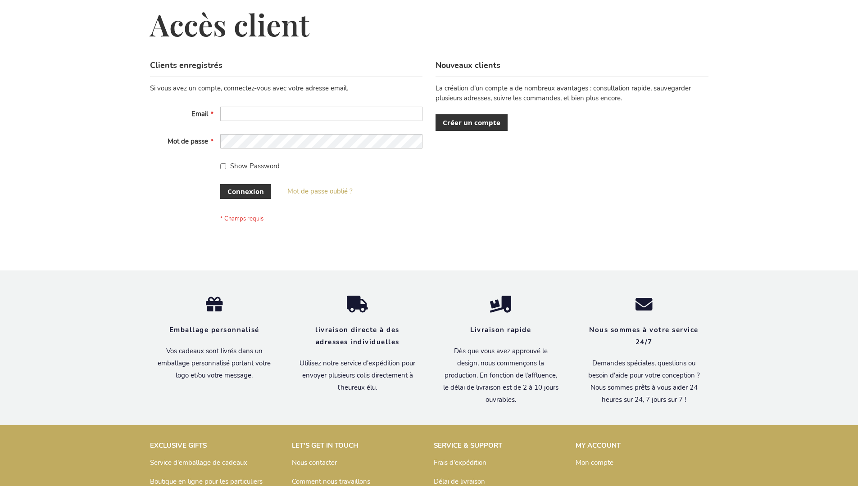
scroll to position [311, 0]
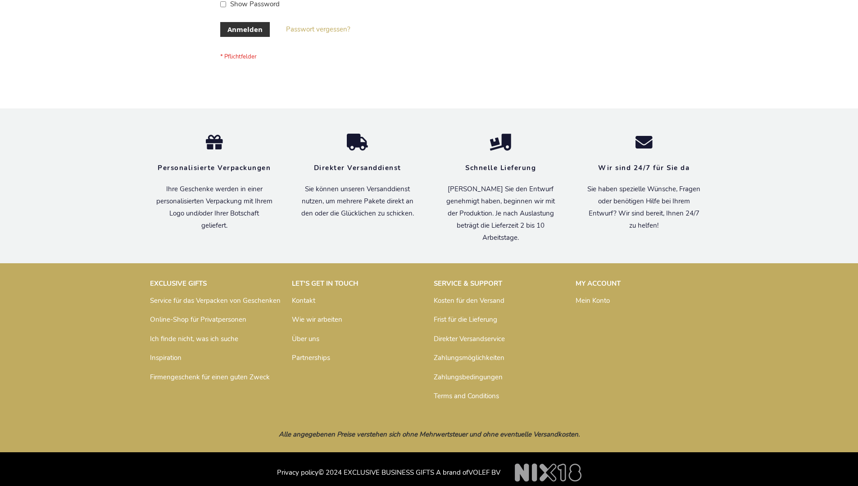
scroll to position [302, 0]
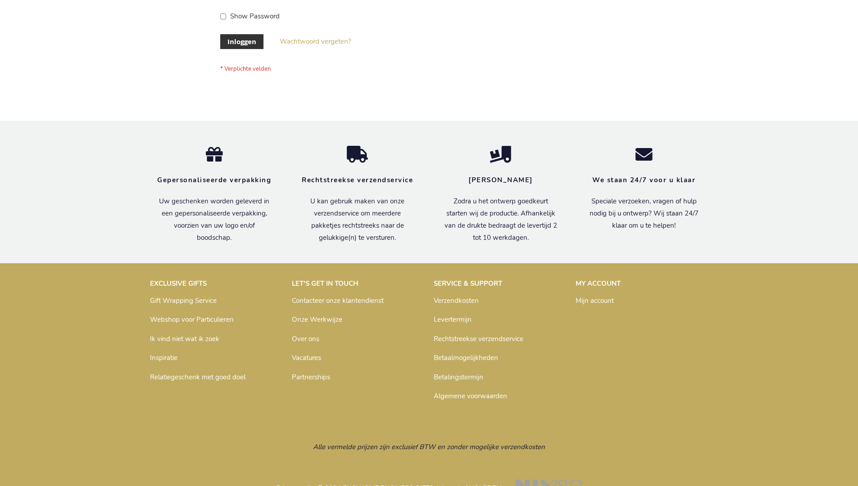
scroll to position [306, 0]
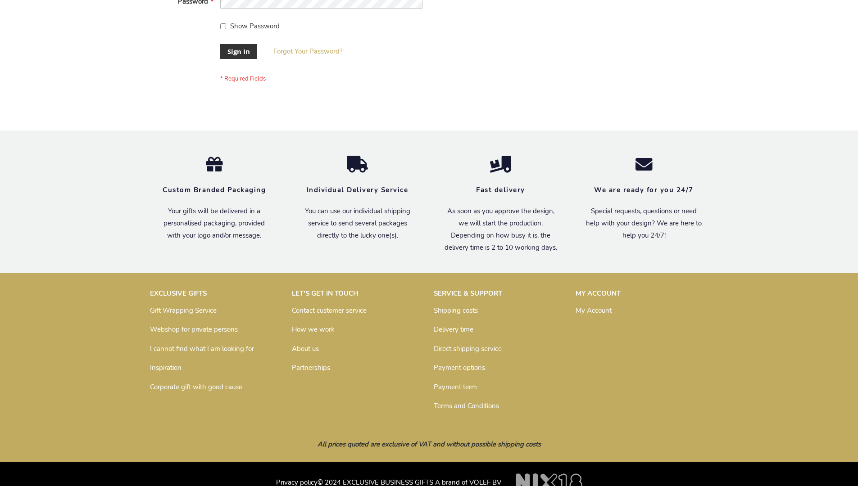
scroll to position [290, 0]
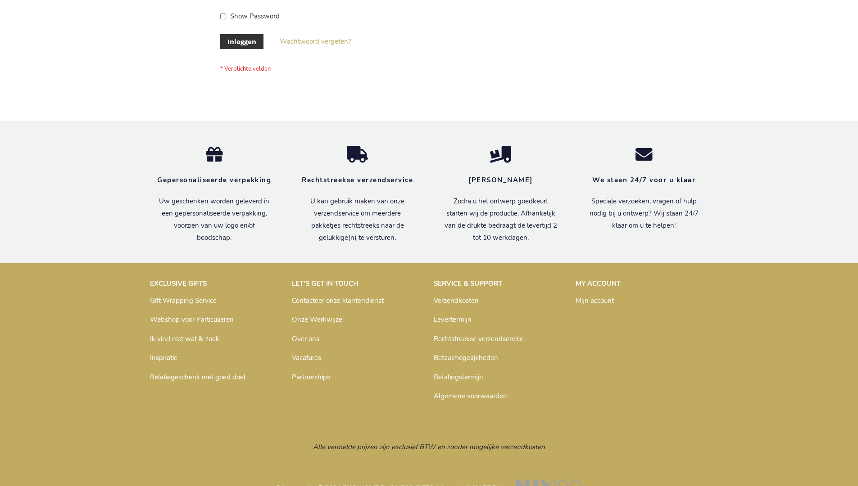
scroll to position [306, 0]
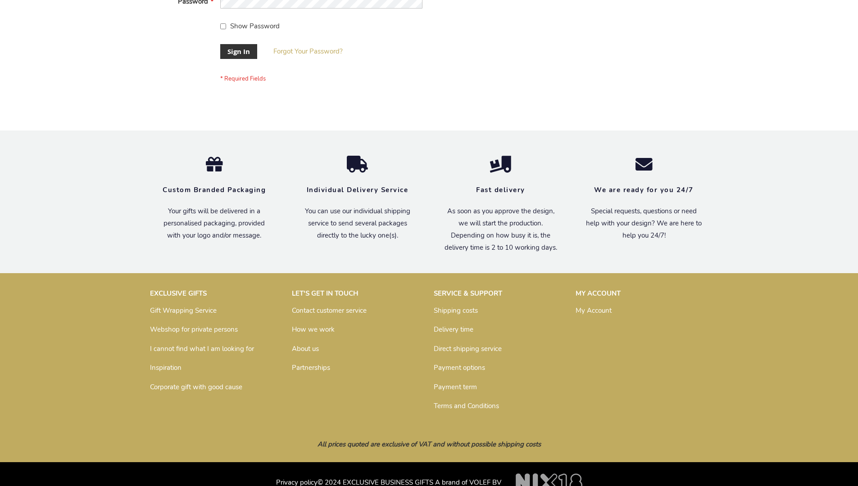
scroll to position [290, 0]
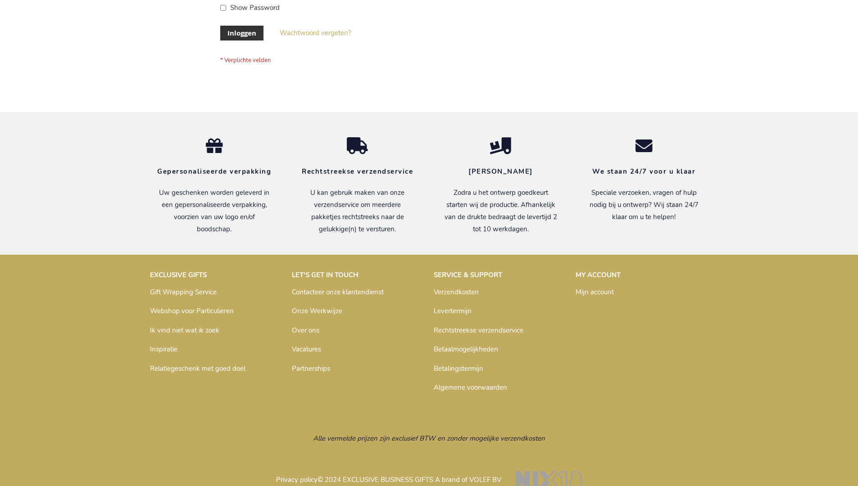
scroll to position [306, 0]
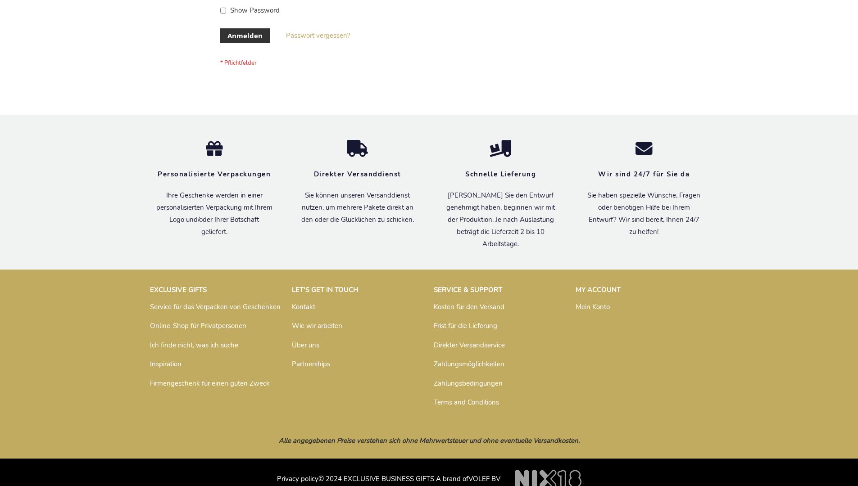
scroll to position [302, 0]
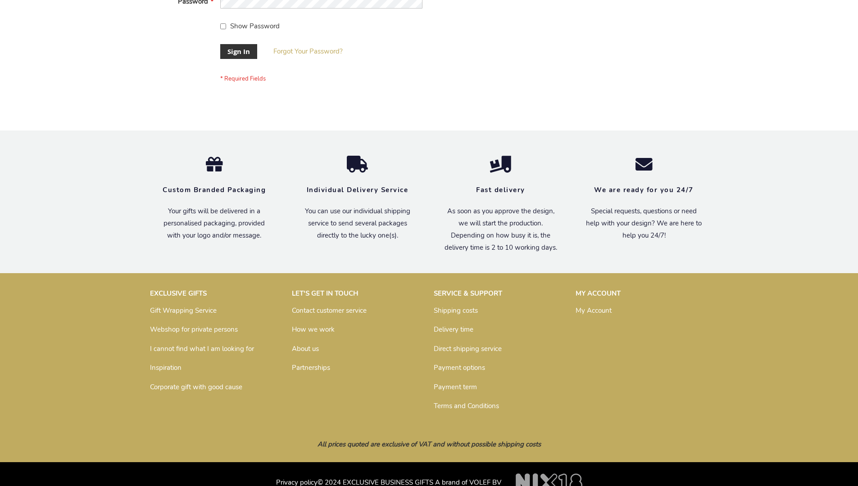
scroll to position [290, 0]
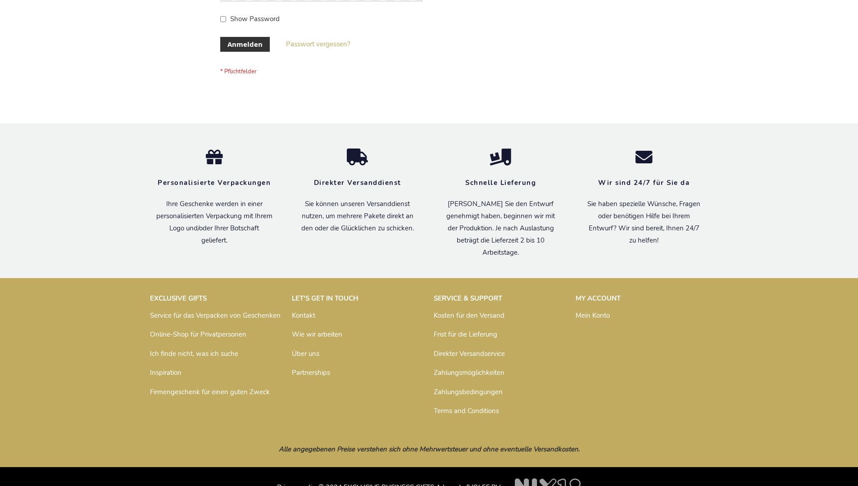
scroll to position [302, 0]
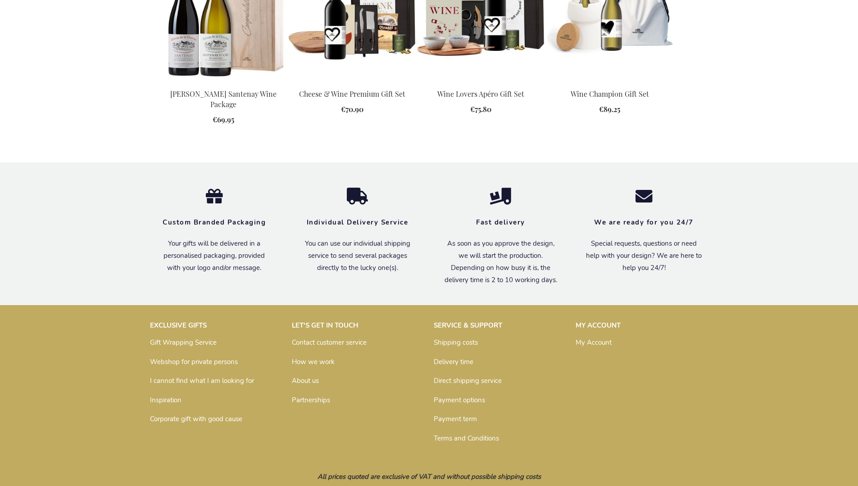
scroll to position [943, 0]
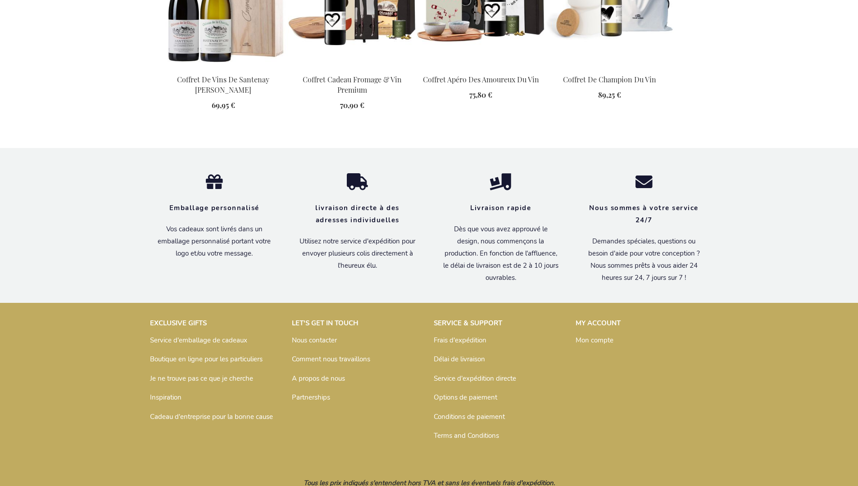
scroll to position [995, 0]
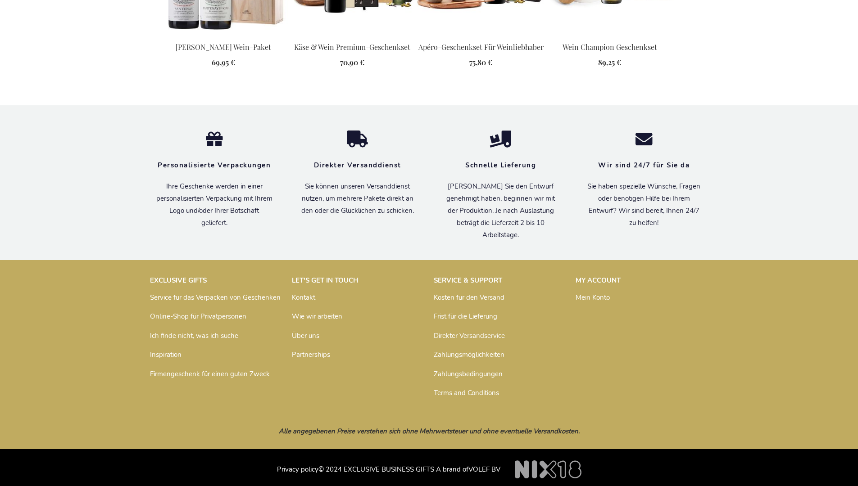
scroll to position [975, 0]
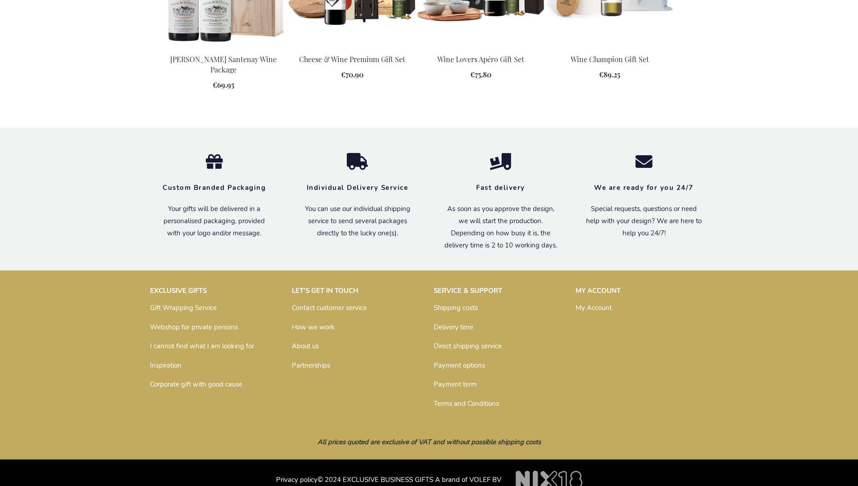
scroll to position [943, 0]
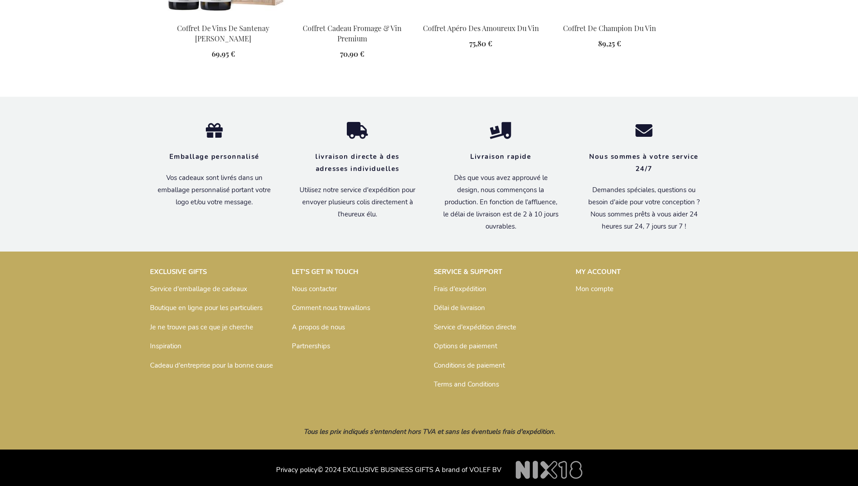
scroll to position [995, 0]
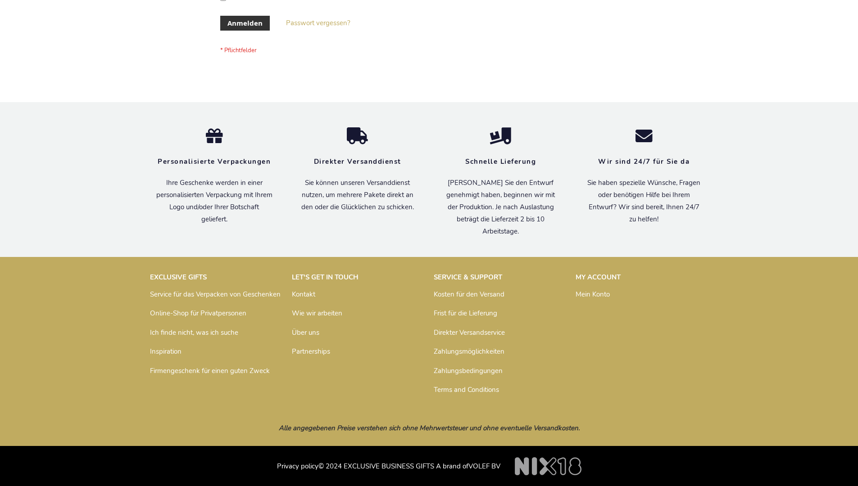
scroll to position [302, 0]
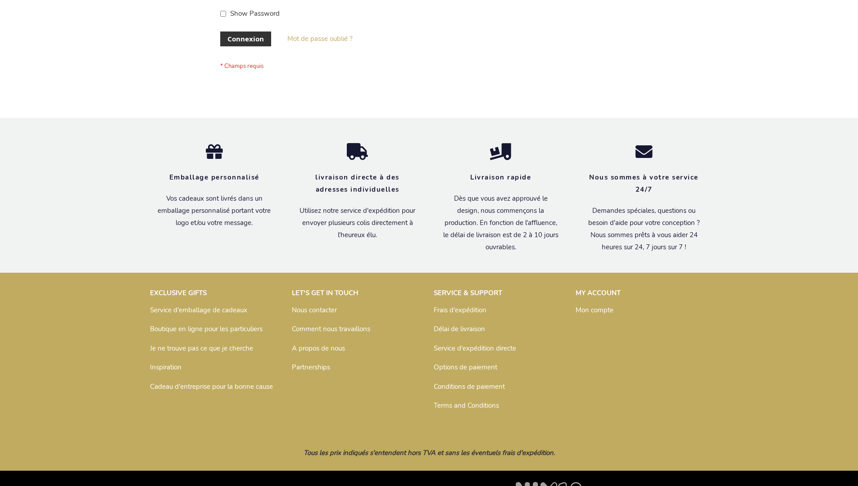
scroll to position [311, 0]
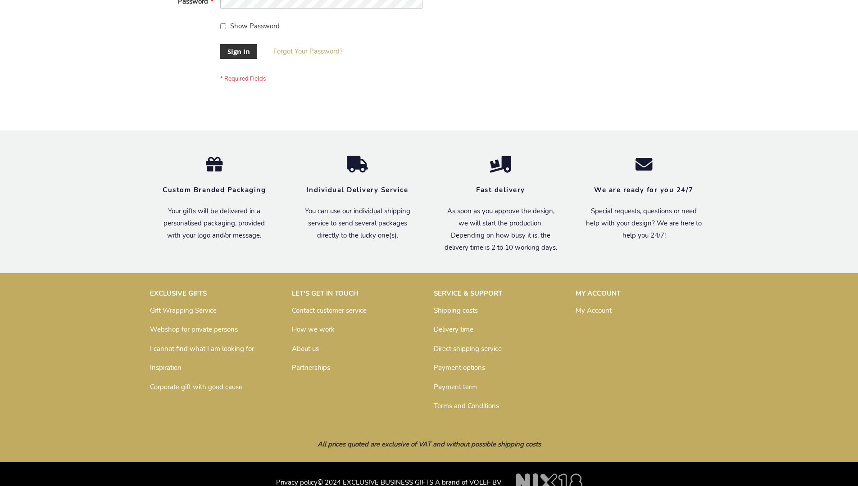
scroll to position [290, 0]
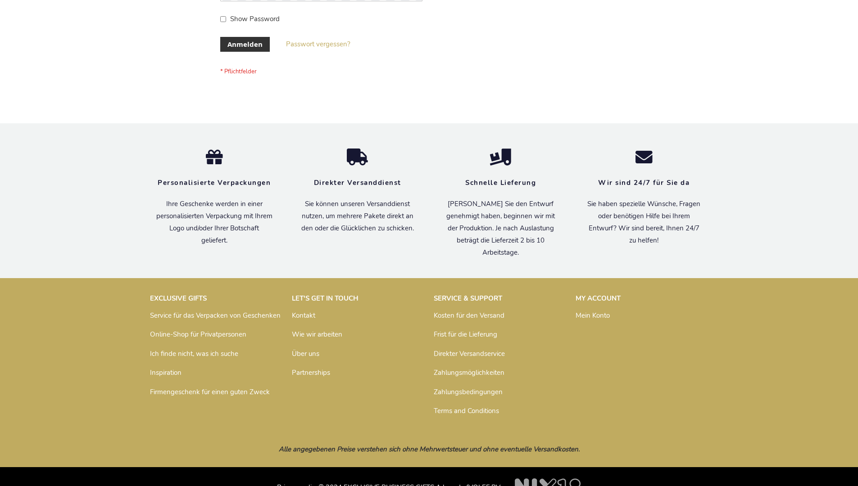
scroll to position [302, 0]
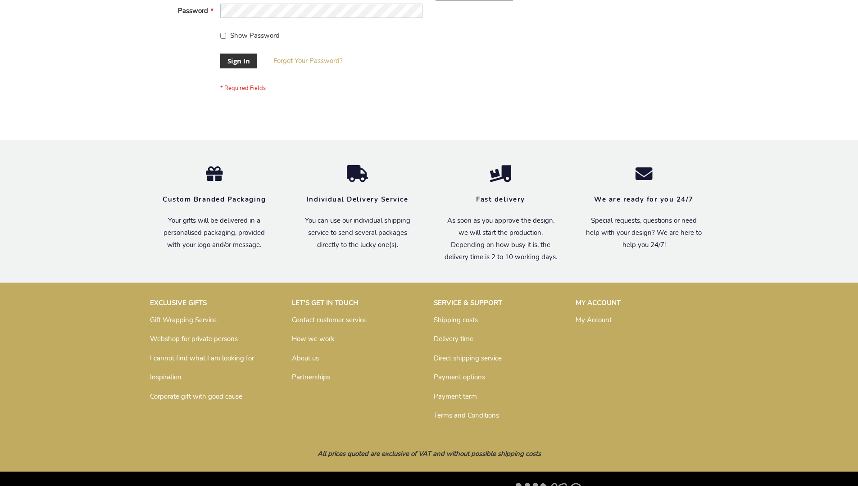
scroll to position [290, 0]
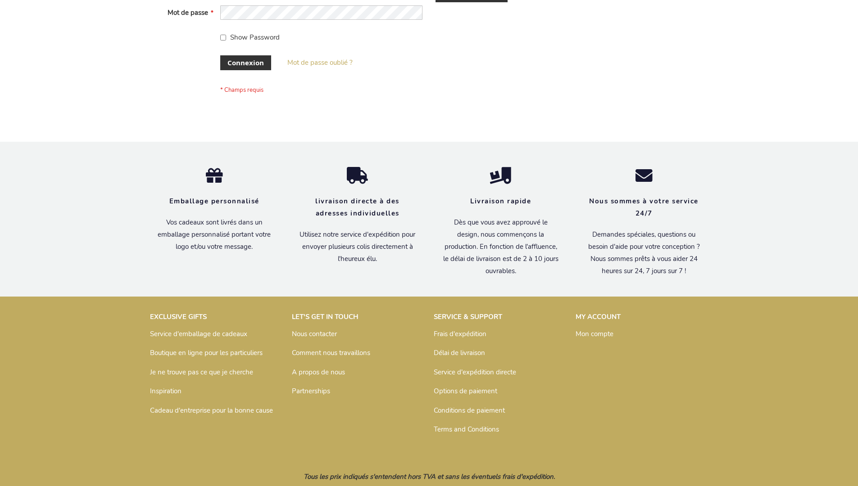
scroll to position [311, 0]
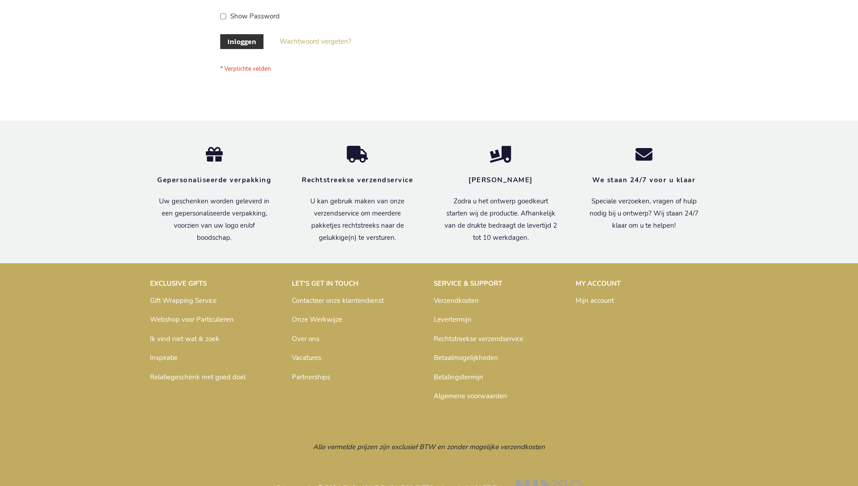
scroll to position [306, 0]
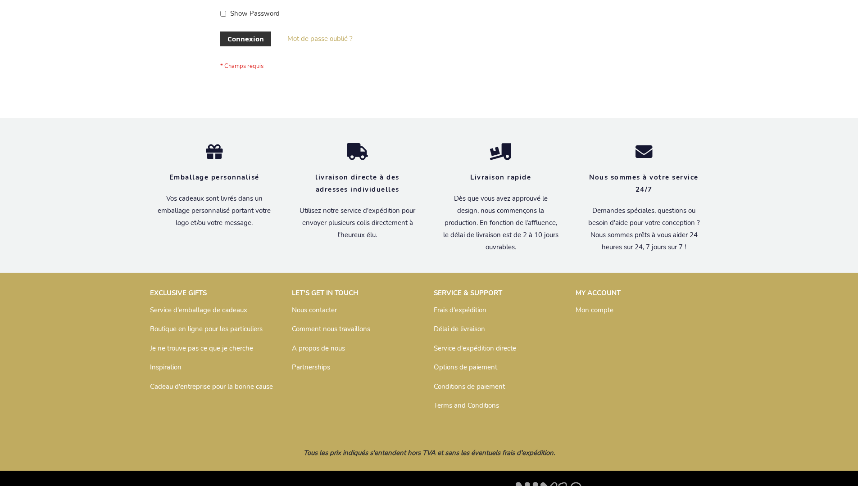
scroll to position [311, 0]
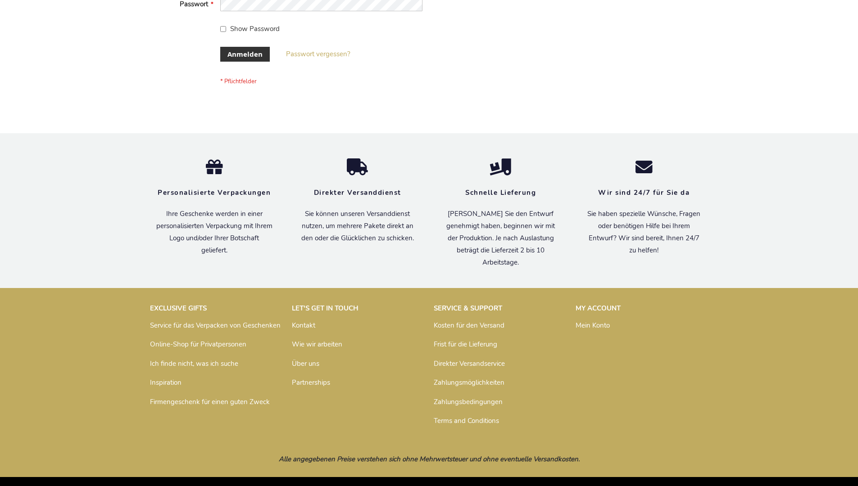
scroll to position [302, 0]
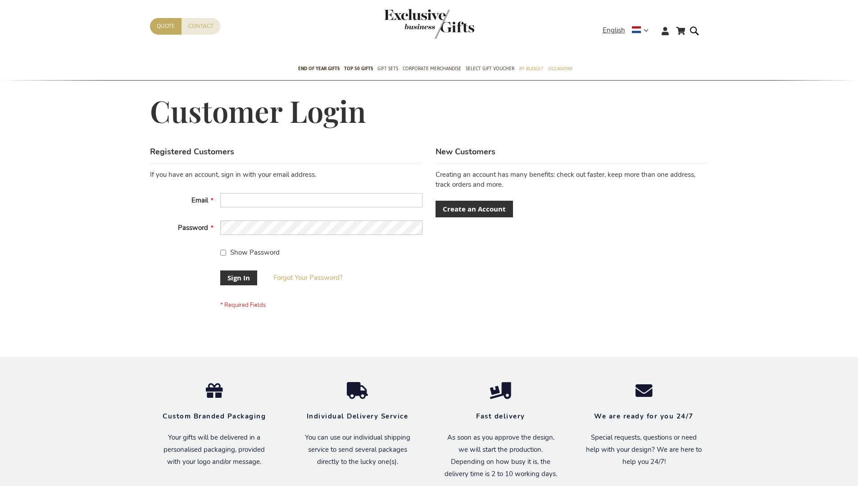
scroll to position [290, 0]
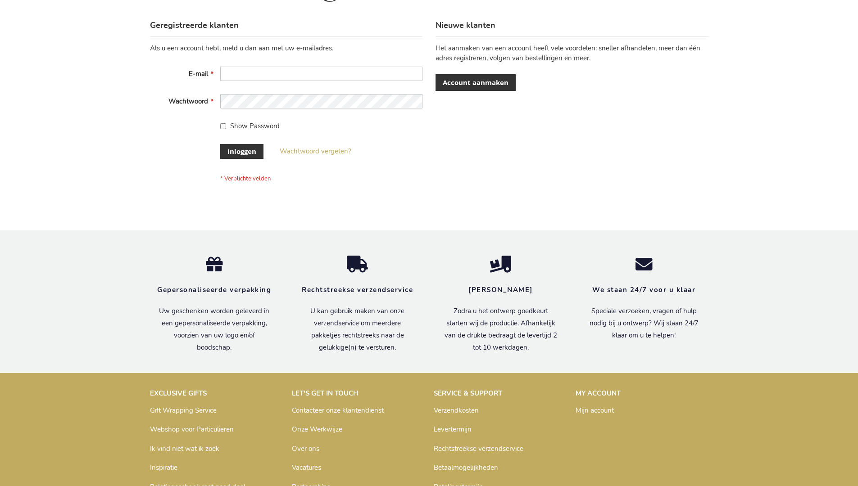
scroll to position [306, 0]
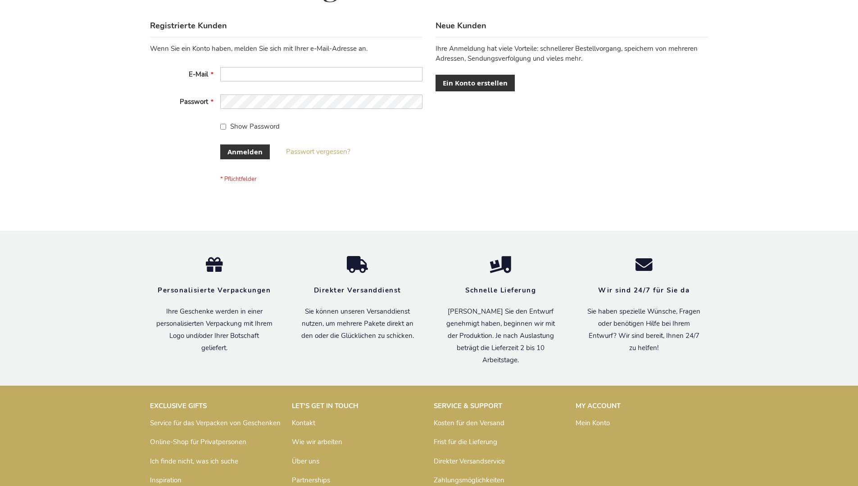
scroll to position [302, 0]
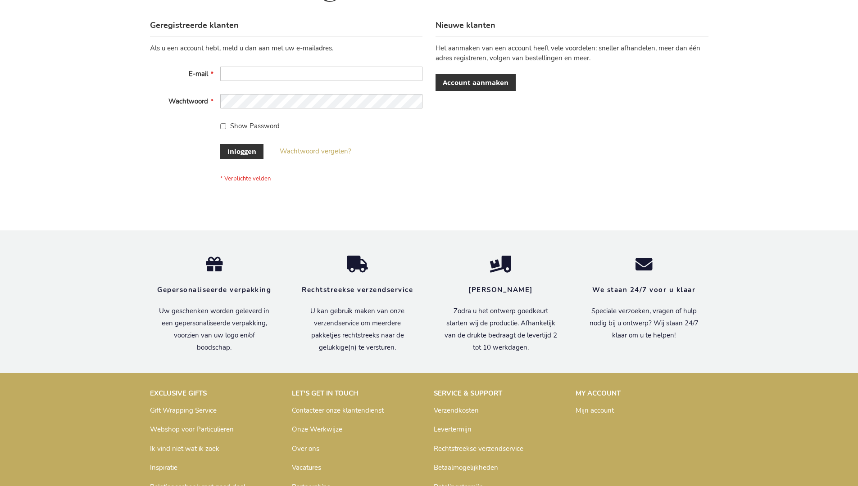
scroll to position [306, 0]
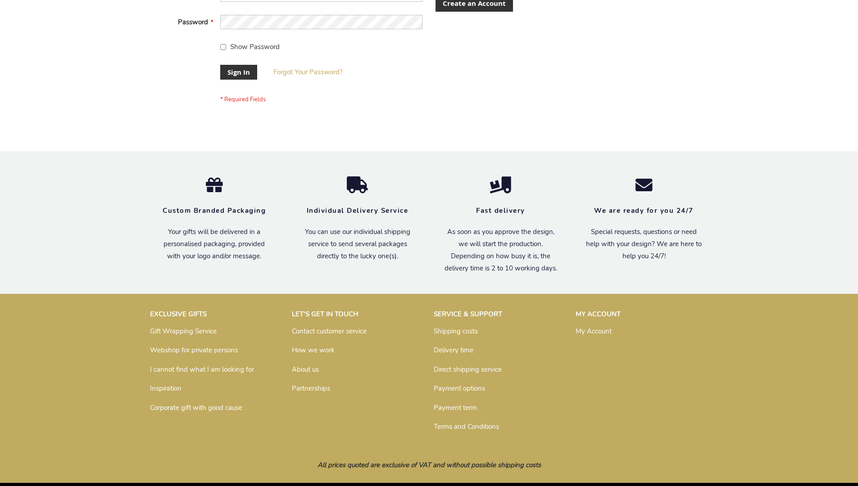
scroll to position [290, 0]
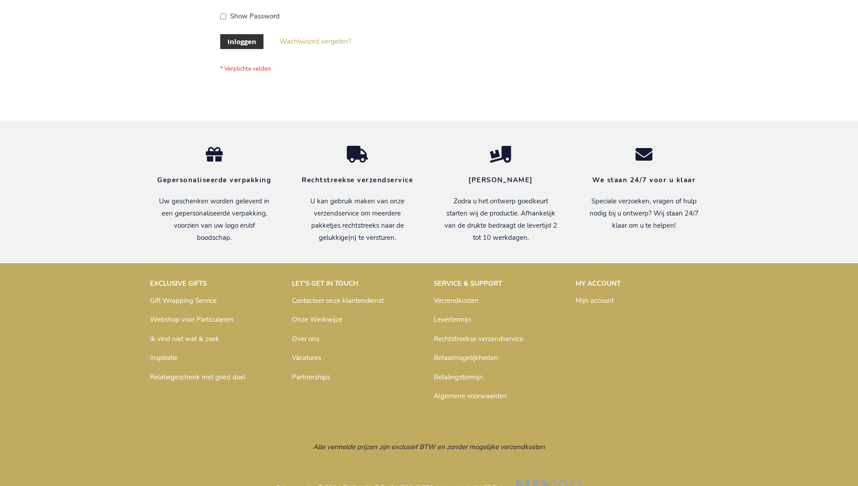
scroll to position [306, 0]
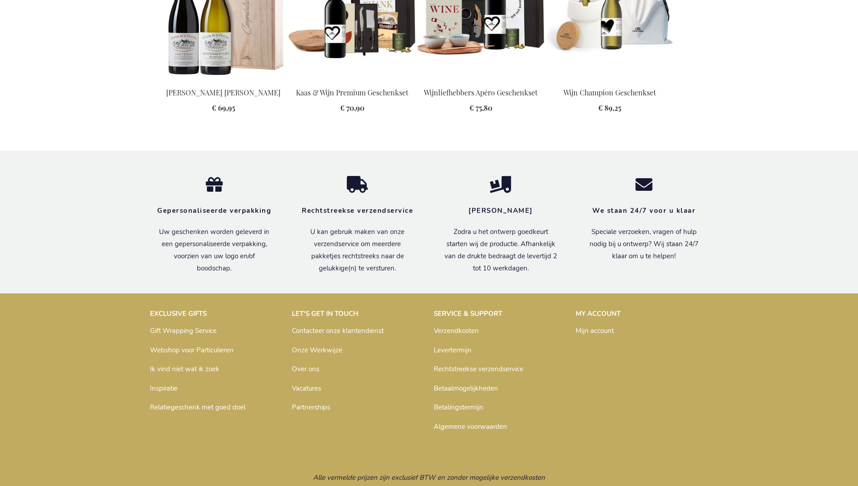
scroll to position [959, 0]
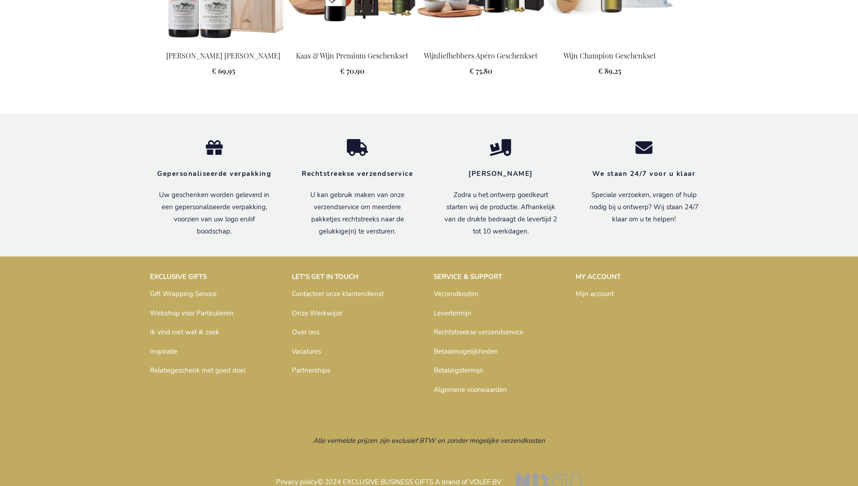
scroll to position [959, 0]
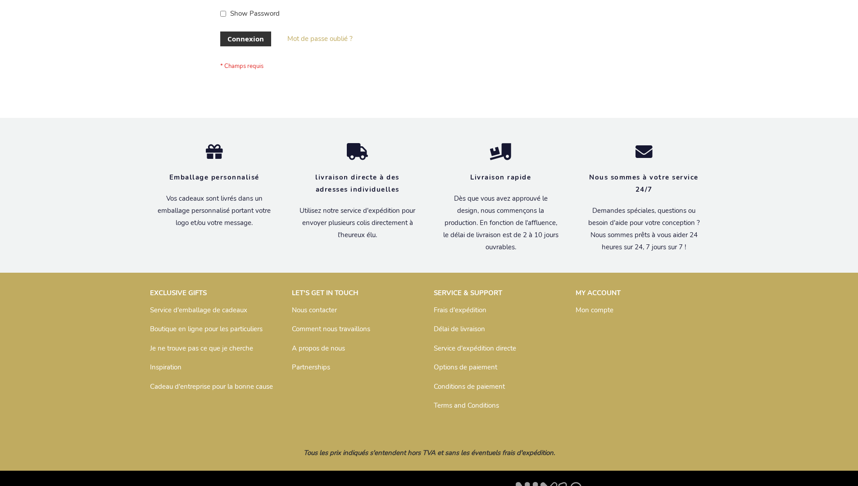
scroll to position [311, 0]
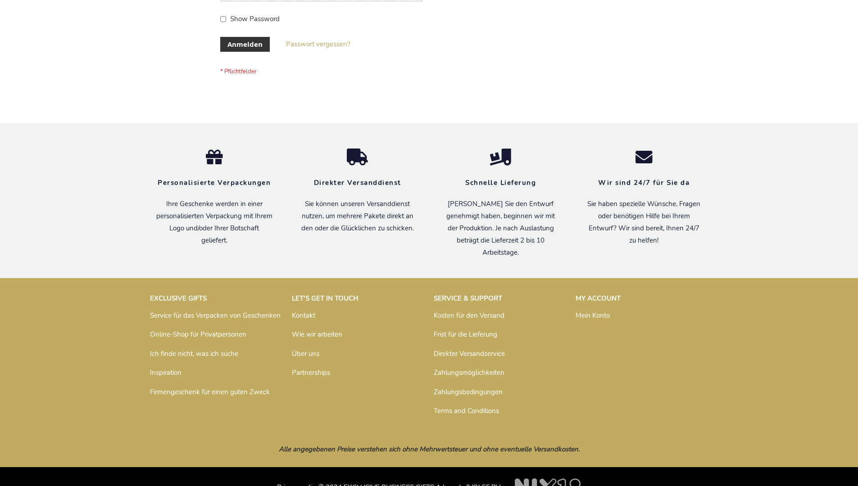
scroll to position [302, 0]
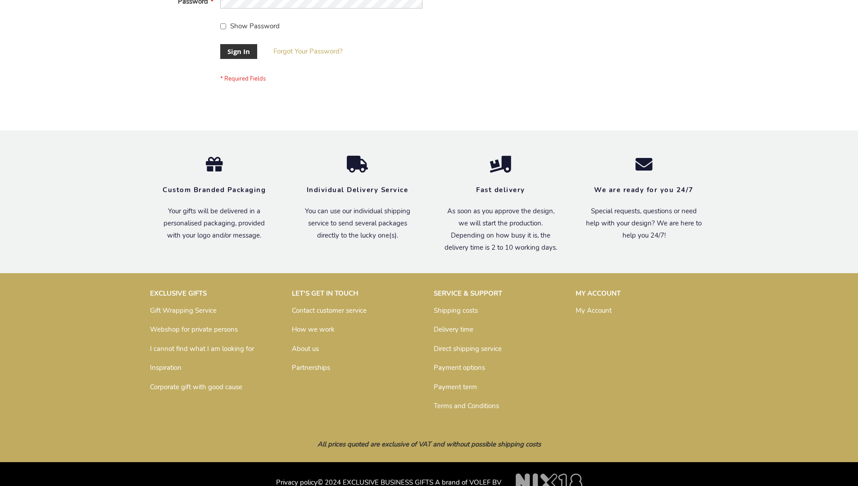
scroll to position [290, 0]
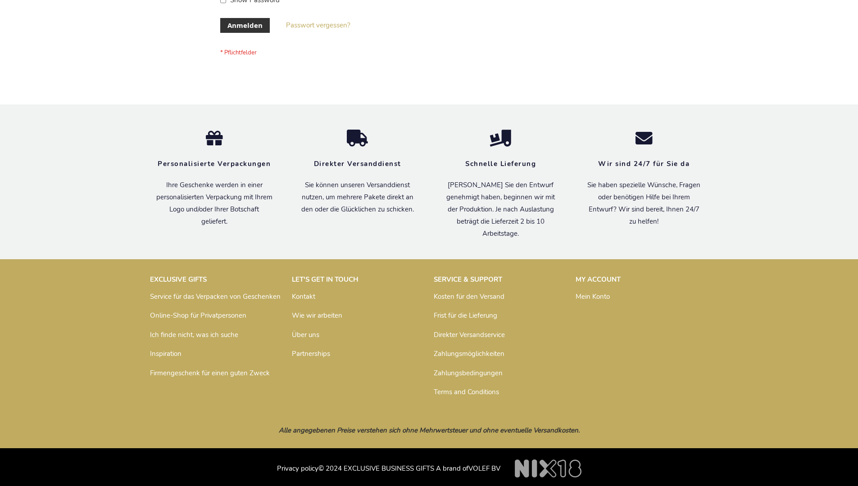
scroll to position [302, 0]
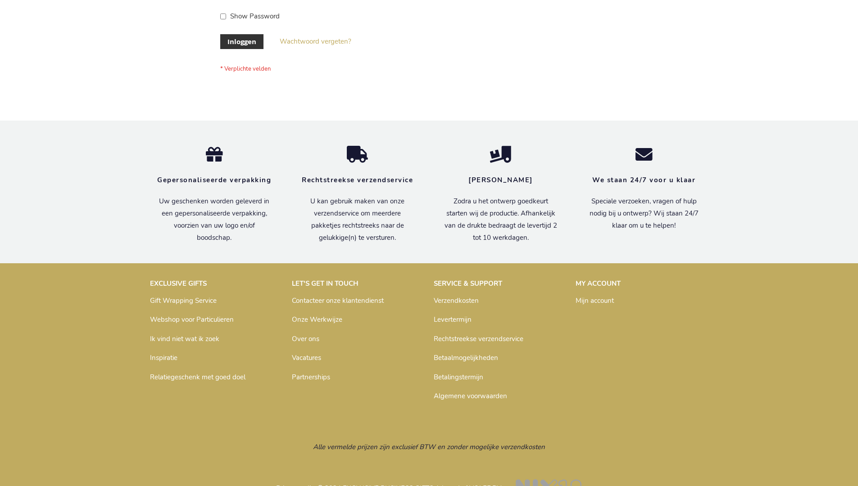
scroll to position [306, 0]
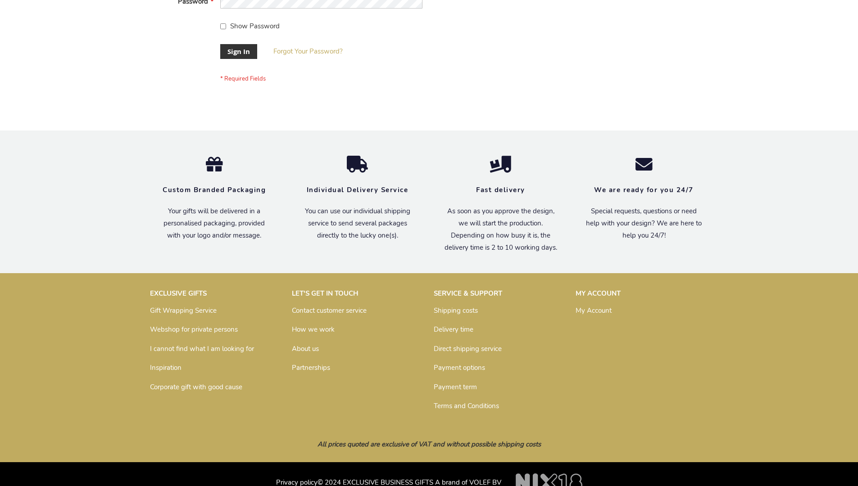
scroll to position [290, 0]
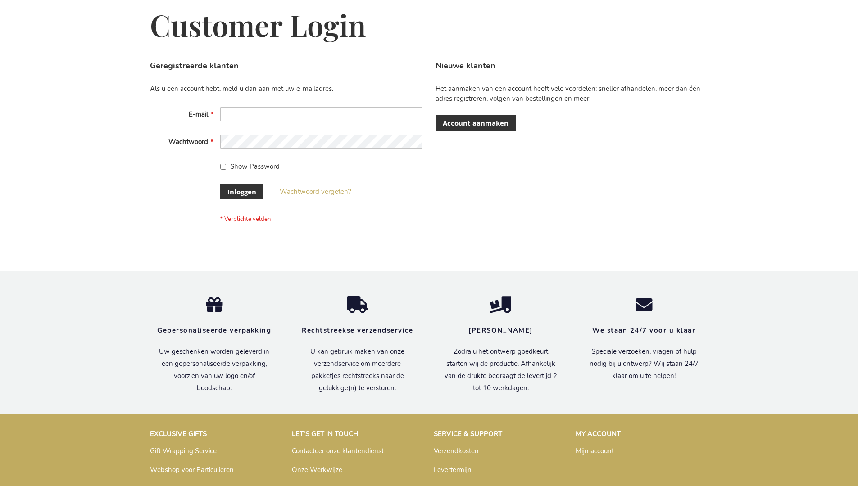
scroll to position [306, 0]
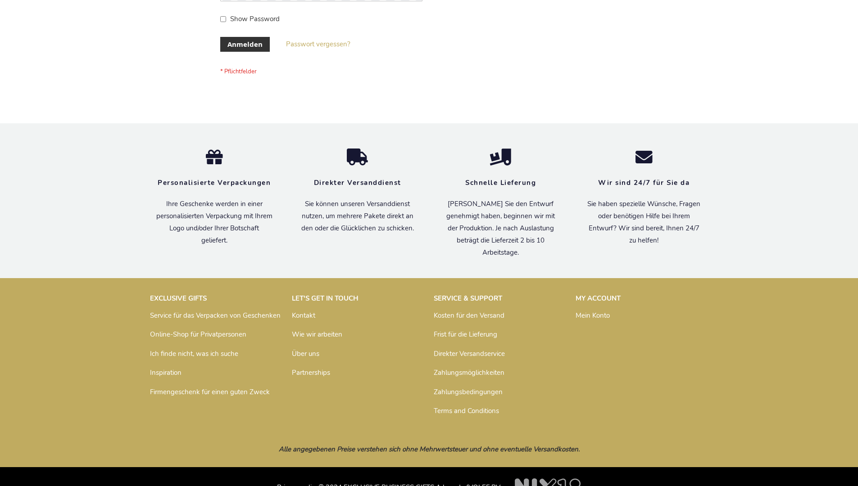
scroll to position [302, 0]
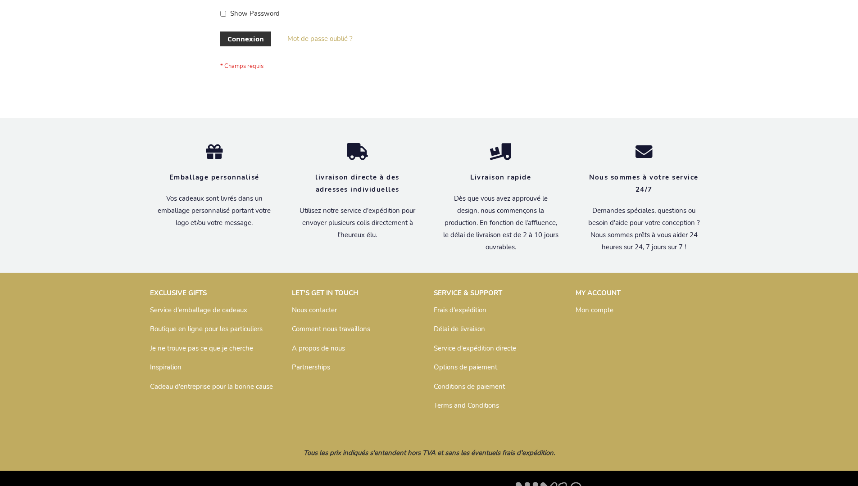
scroll to position [311, 0]
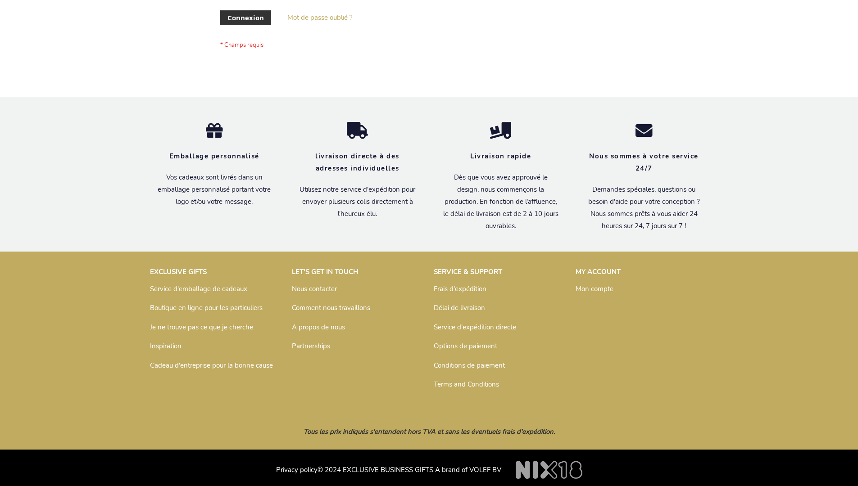
scroll to position [311, 0]
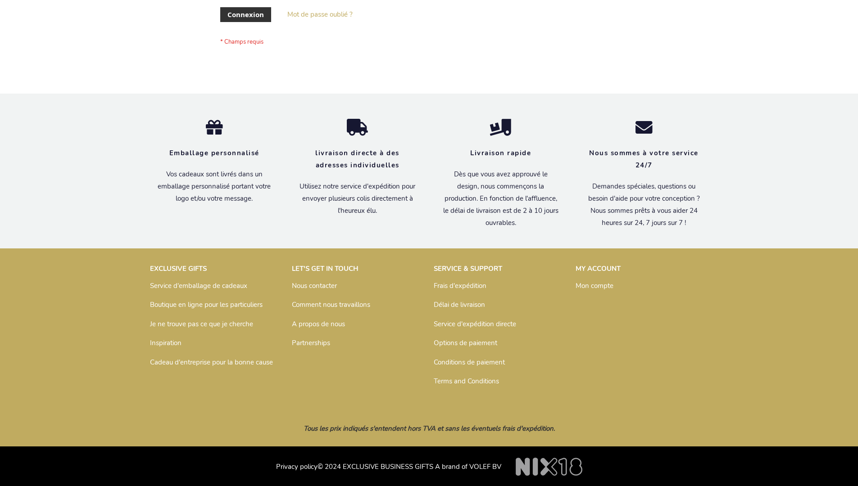
scroll to position [311, 0]
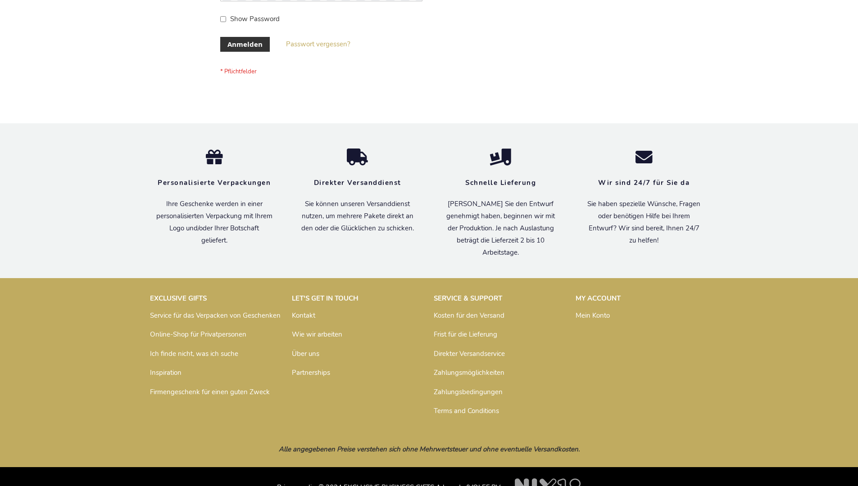
scroll to position [302, 0]
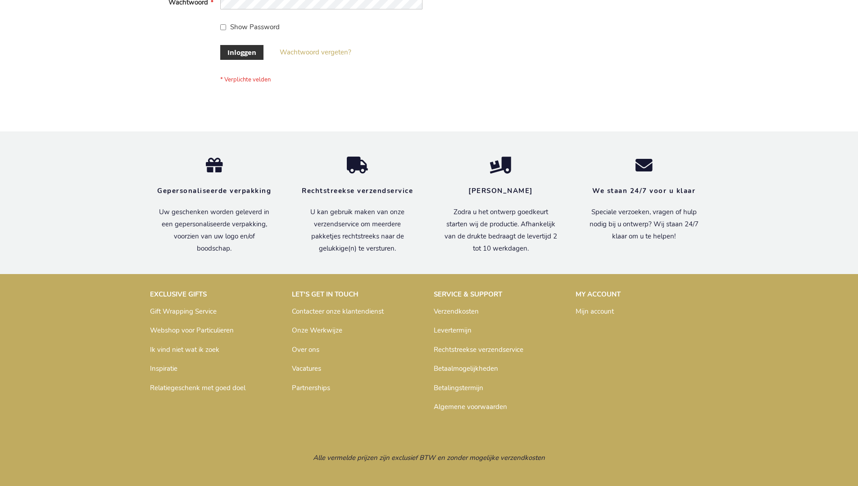
scroll to position [306, 0]
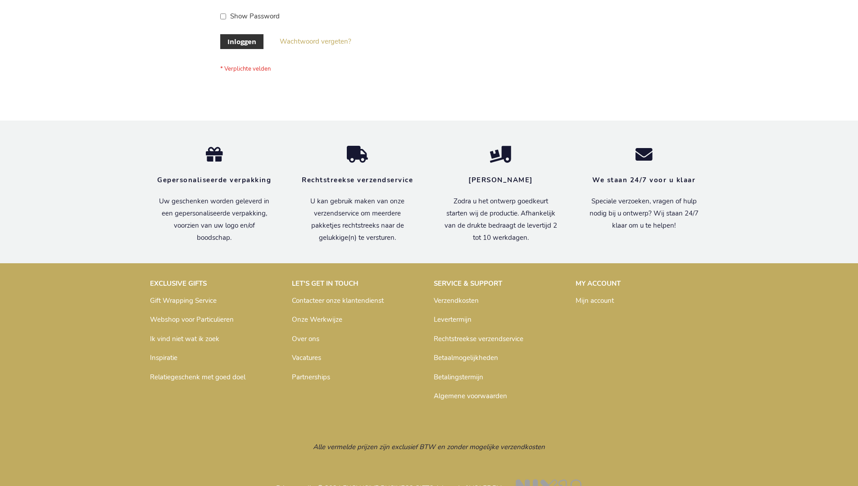
scroll to position [306, 0]
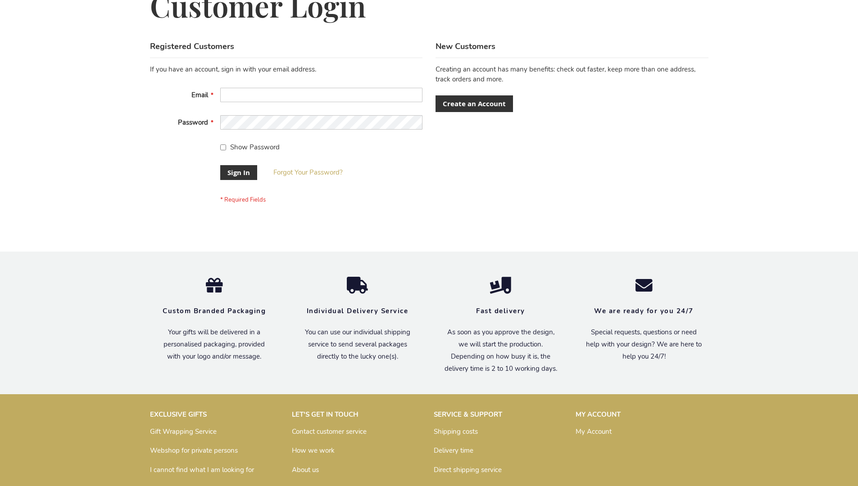
scroll to position [290, 0]
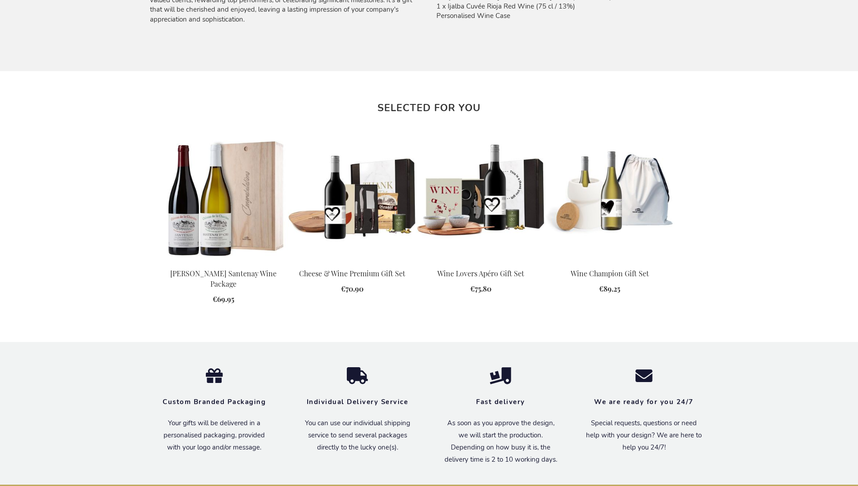
scroll to position [943, 0]
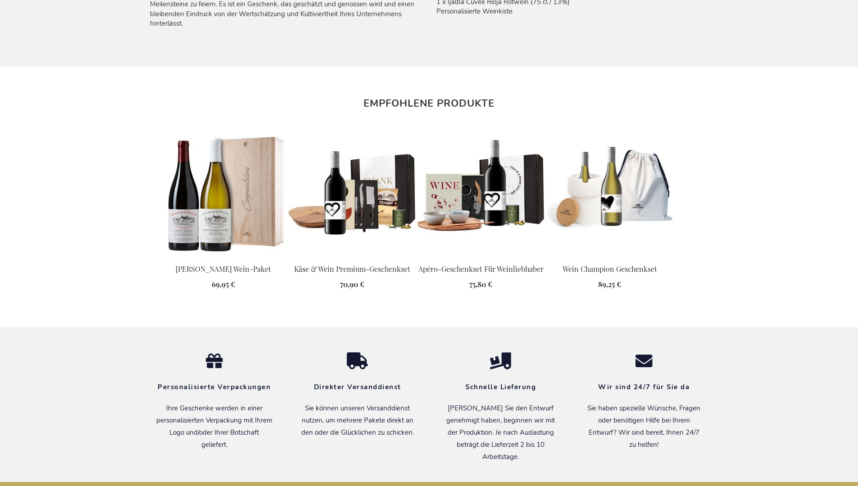
scroll to position [975, 0]
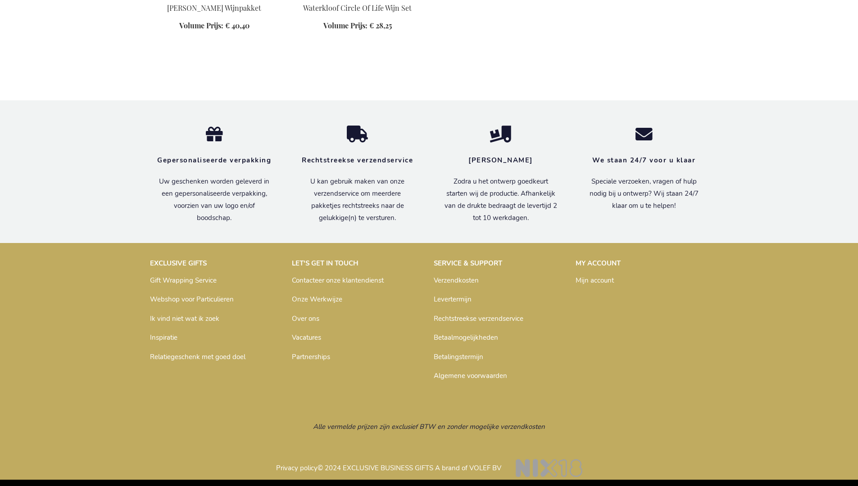
scroll to position [547, 0]
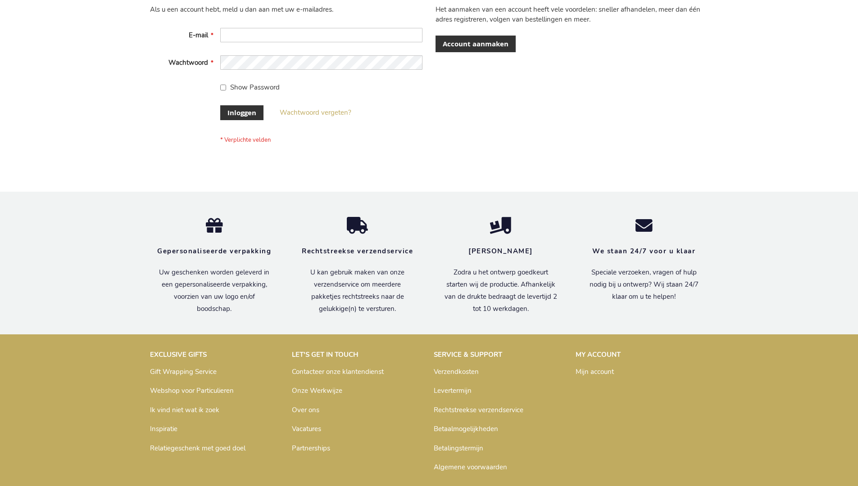
scroll to position [306, 0]
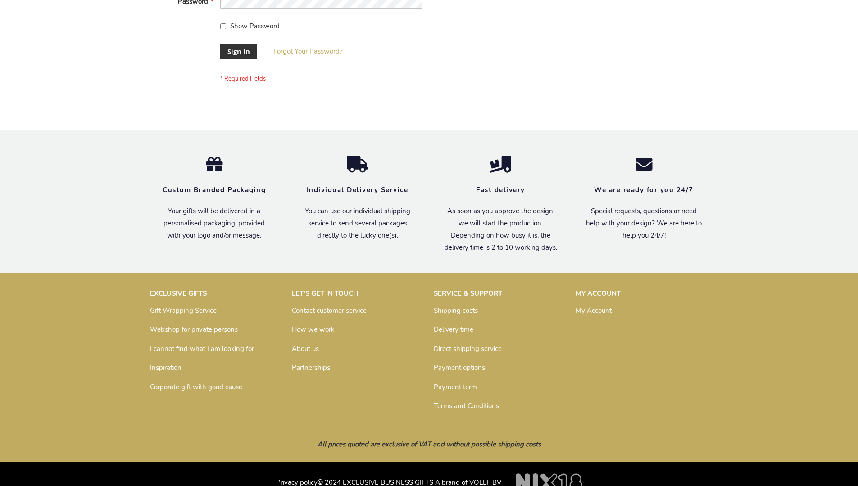
scroll to position [290, 0]
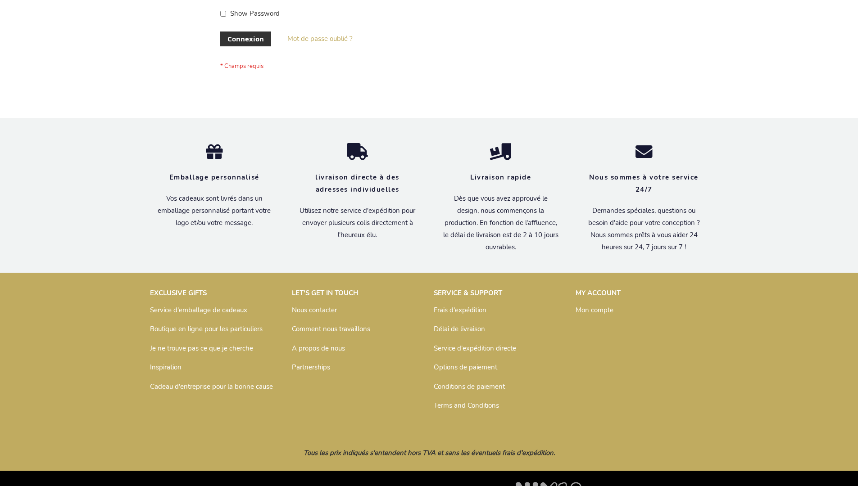
scroll to position [311, 0]
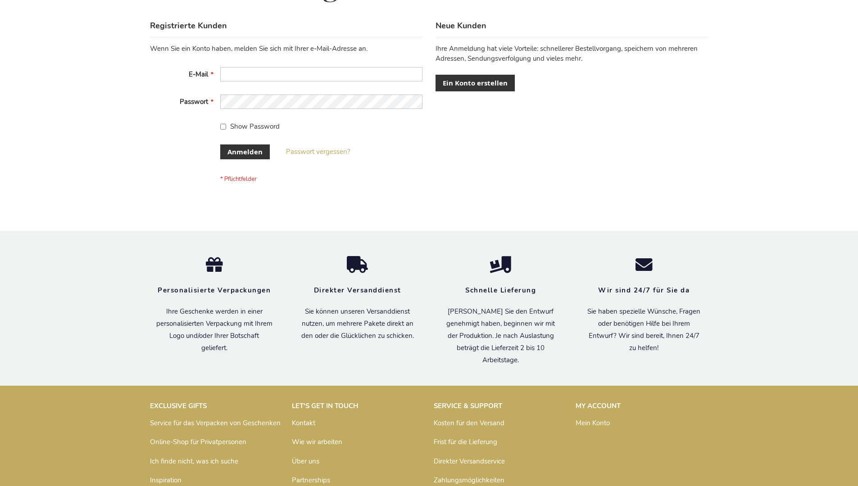
scroll to position [302, 0]
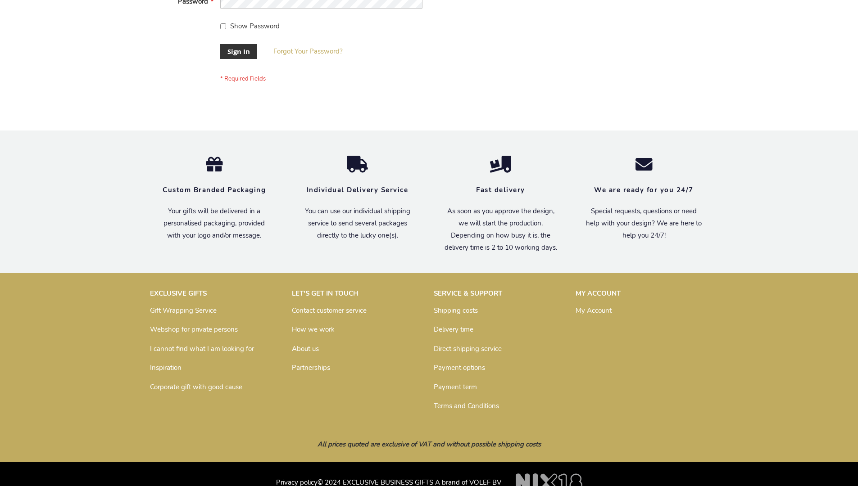
scroll to position [290, 0]
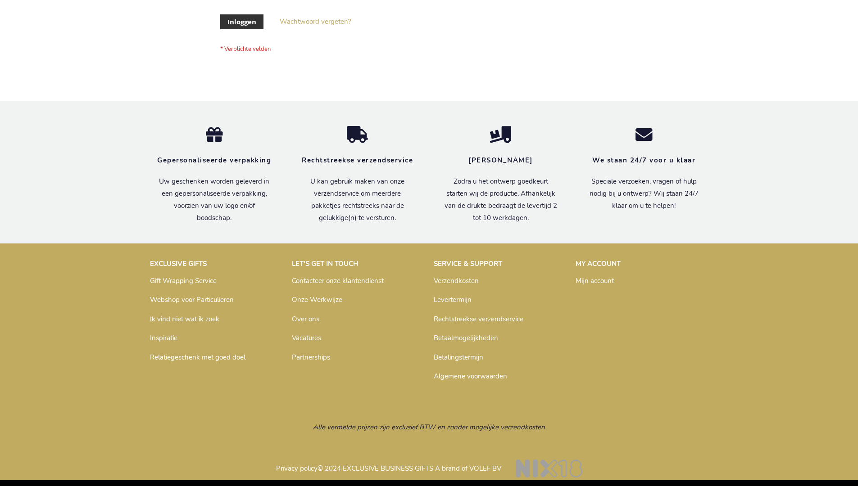
scroll to position [306, 0]
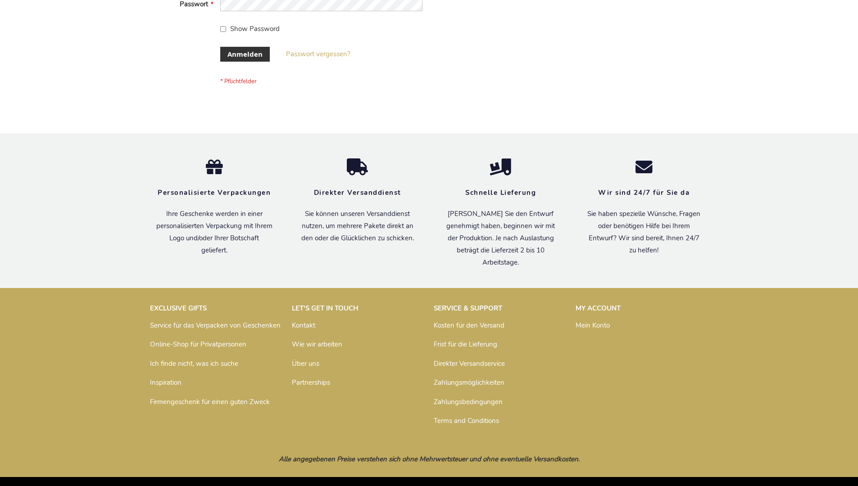
scroll to position [302, 0]
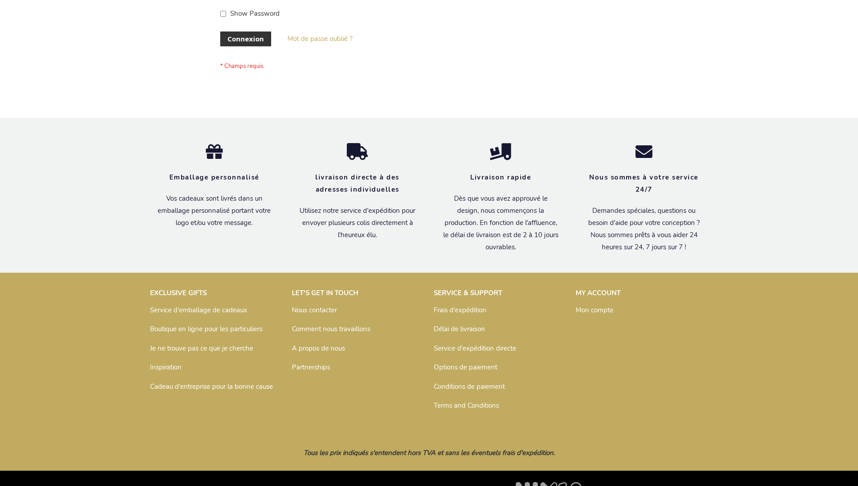
scroll to position [311, 0]
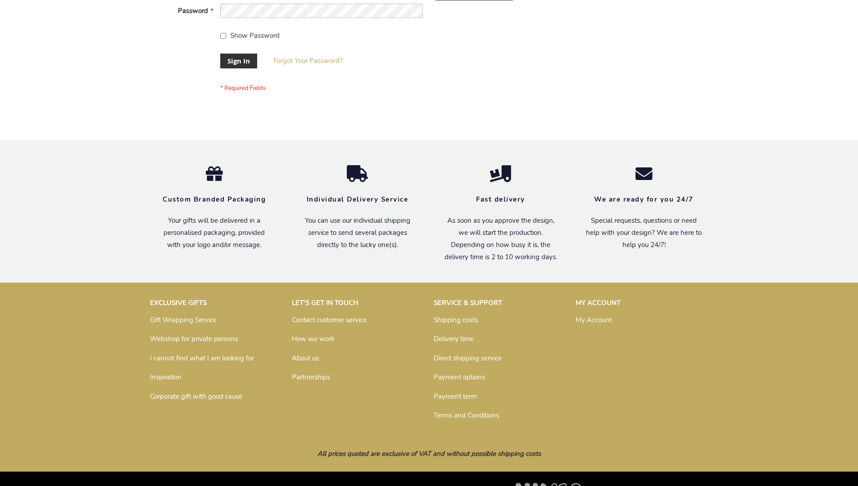
scroll to position [290, 0]
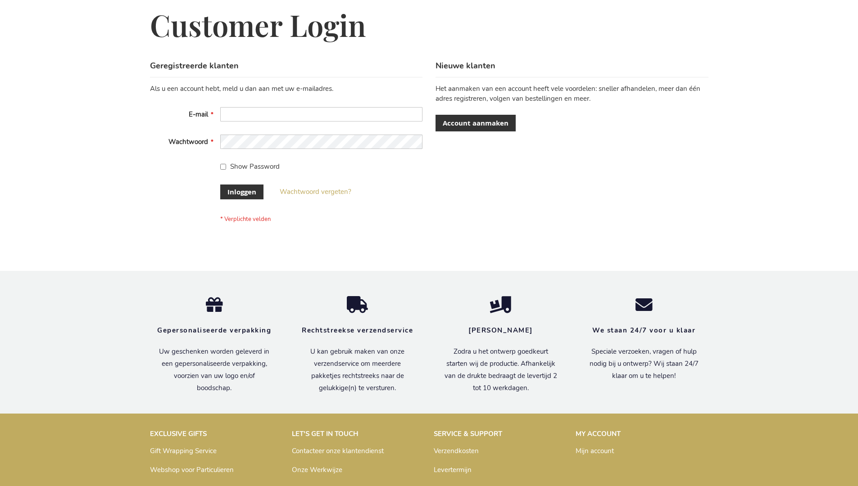
scroll to position [306, 0]
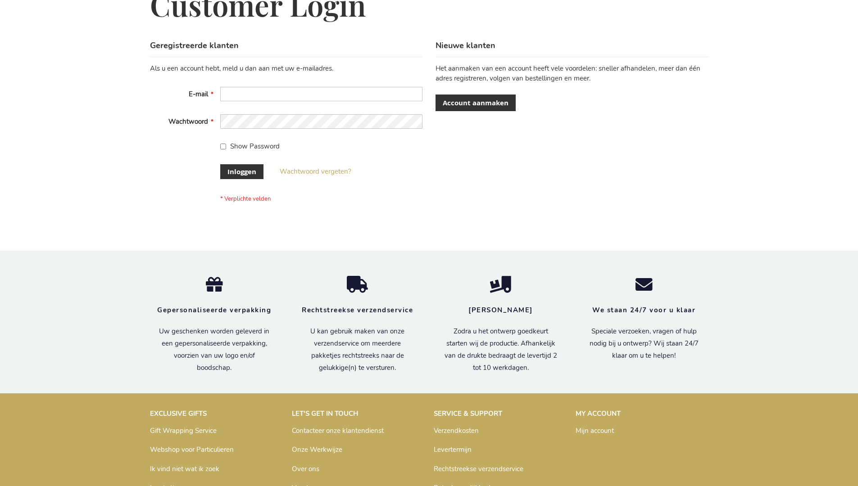
scroll to position [306, 0]
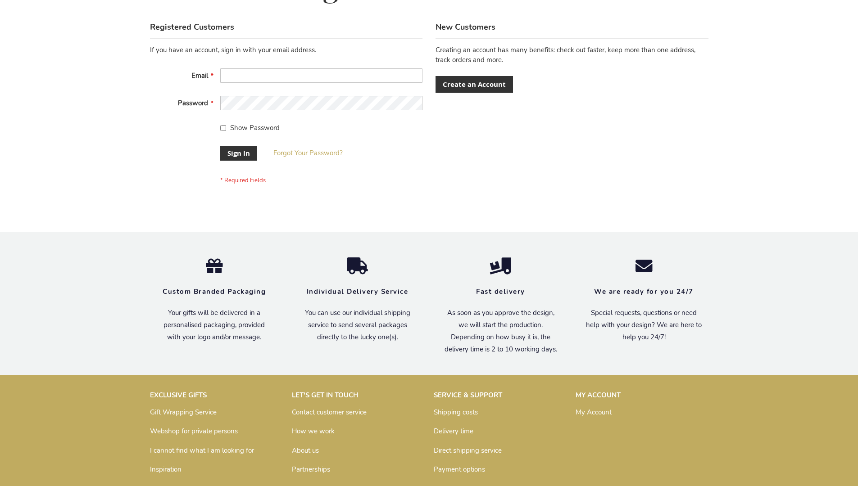
scroll to position [290, 0]
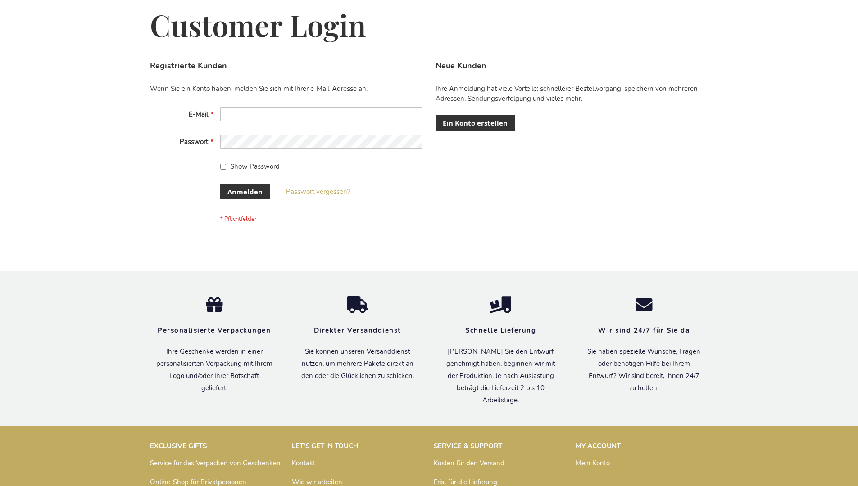
scroll to position [302, 0]
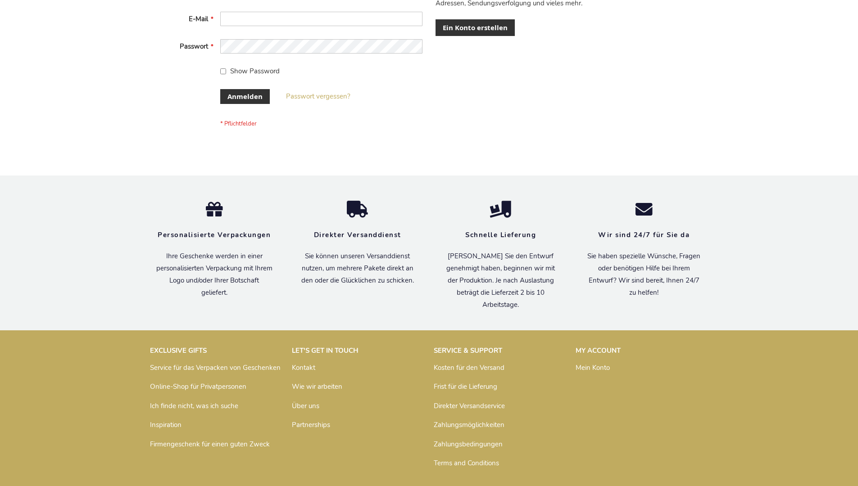
scroll to position [302, 0]
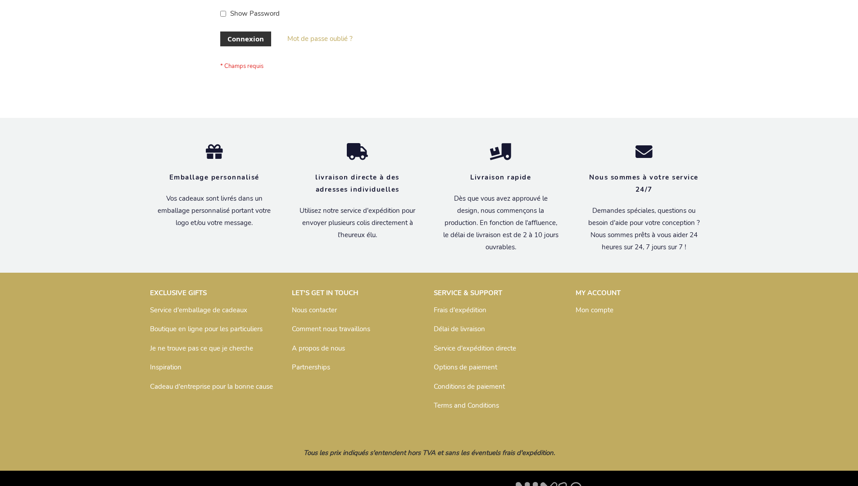
scroll to position [311, 0]
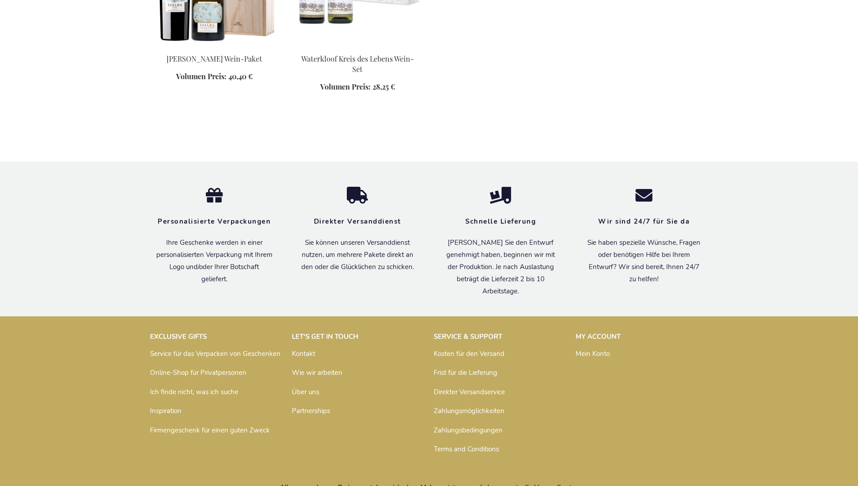
scroll to position [554, 0]
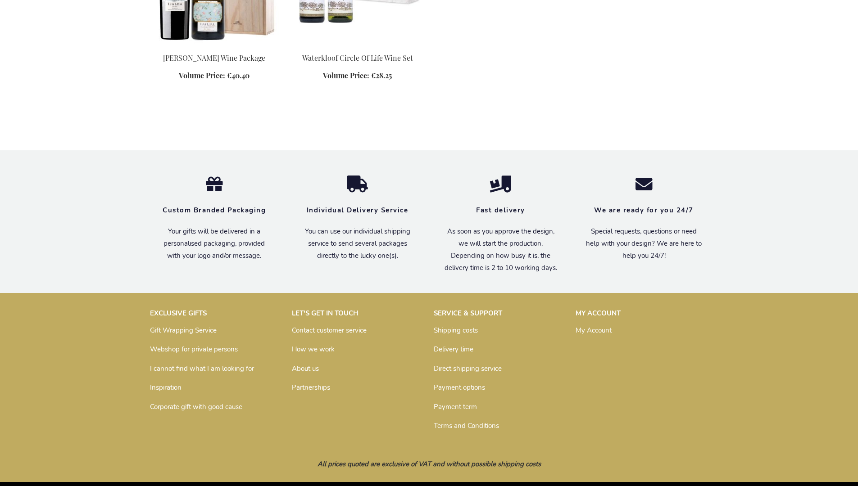
scroll to position [531, 0]
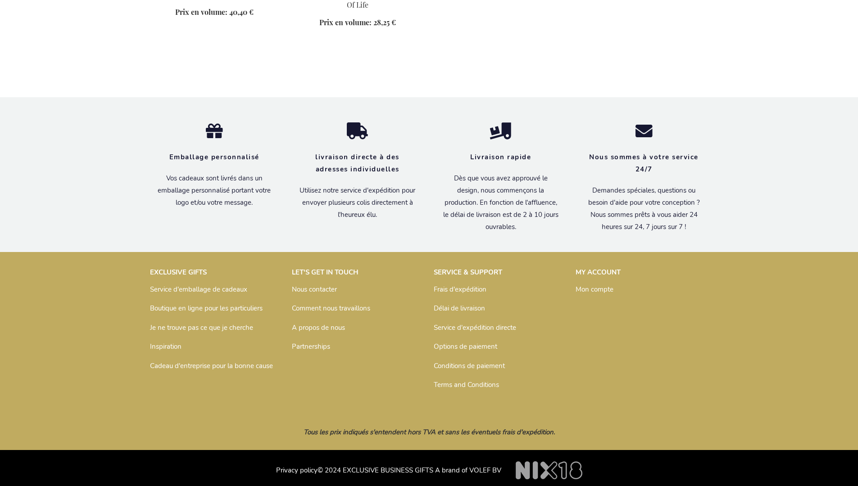
scroll to position [563, 0]
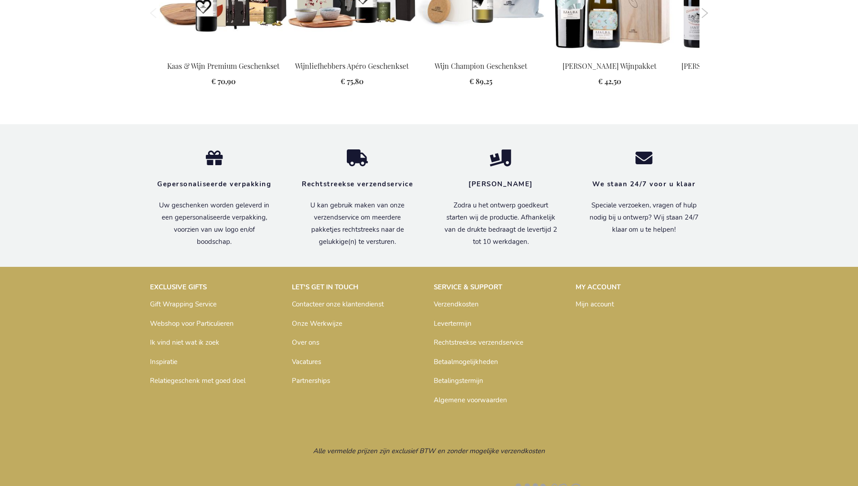
scroll to position [980, 0]
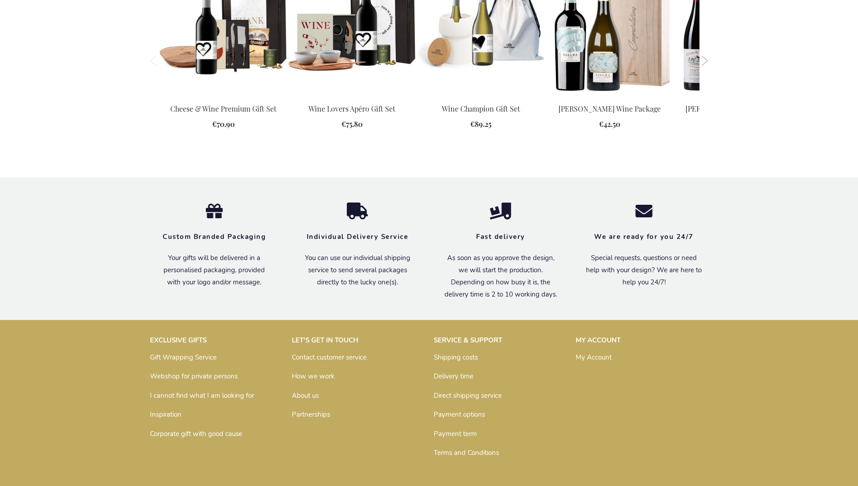
scroll to position [954, 0]
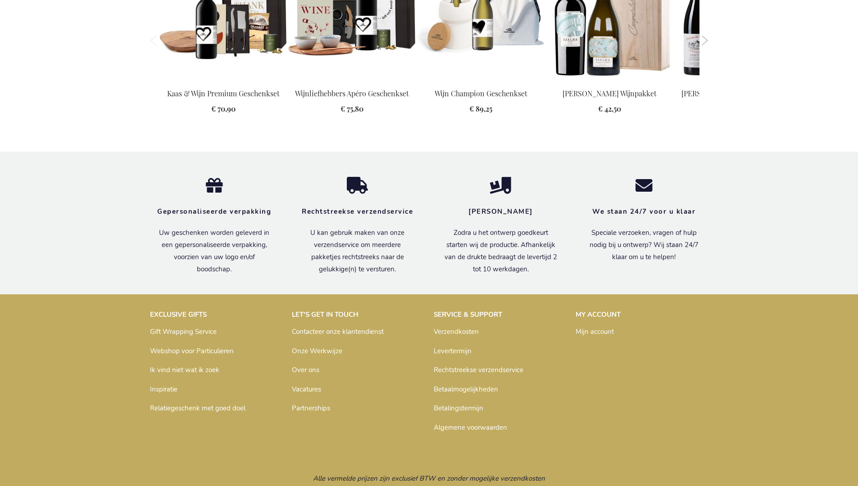
scroll to position [980, 0]
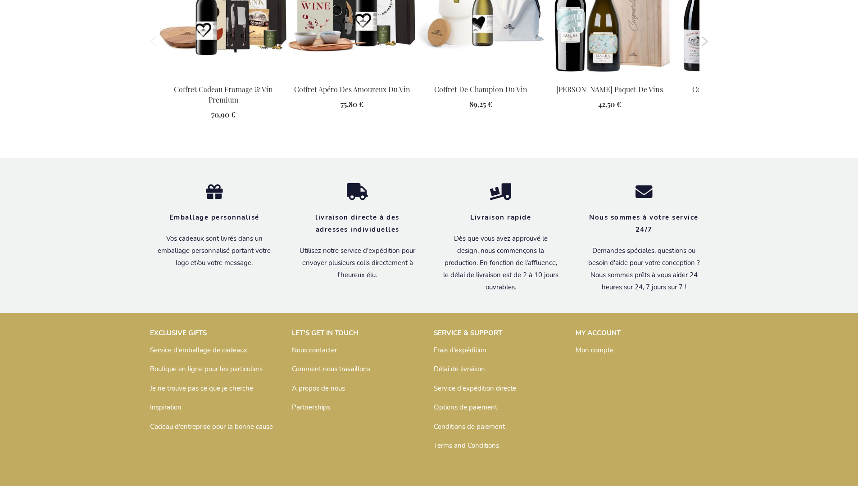
scroll to position [995, 0]
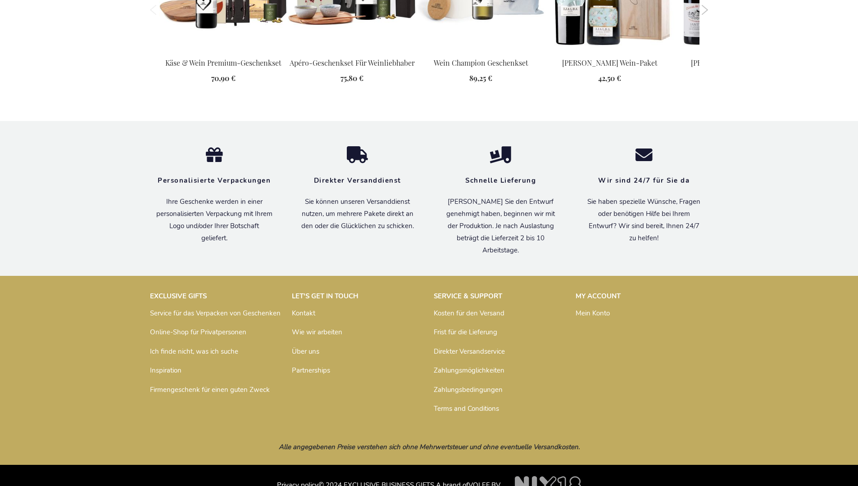
scroll to position [1004, 0]
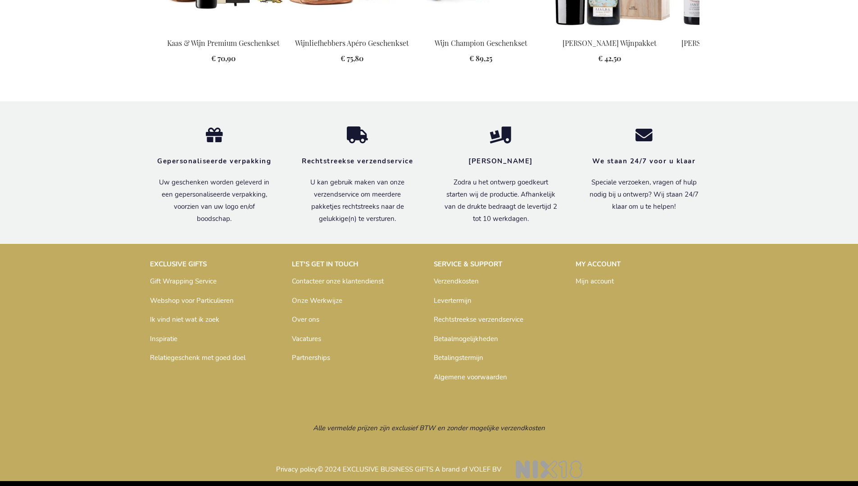
scroll to position [980, 0]
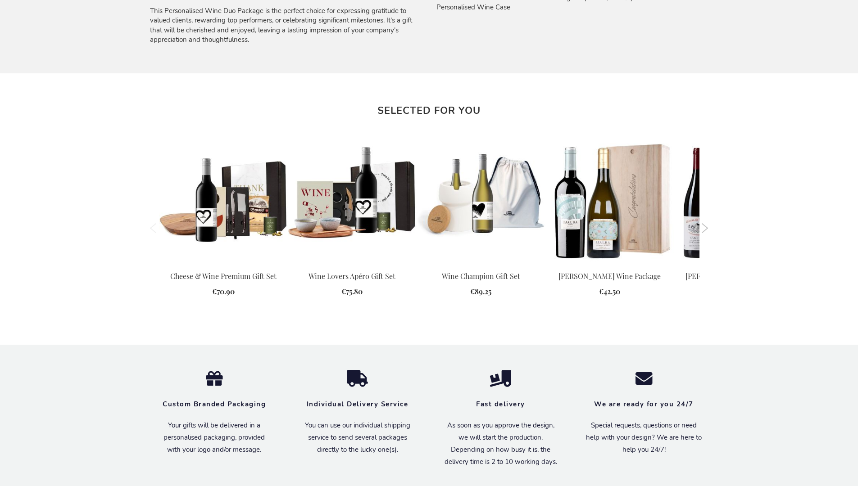
scroll to position [954, 0]
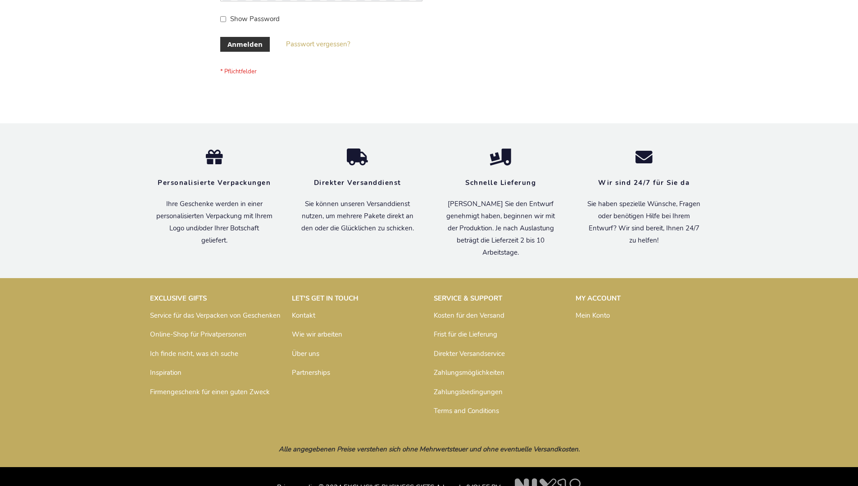
scroll to position [302, 0]
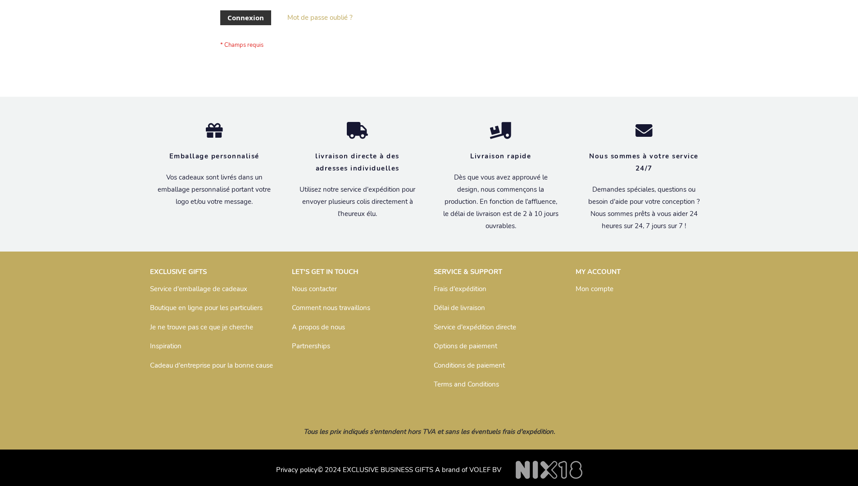
scroll to position [311, 0]
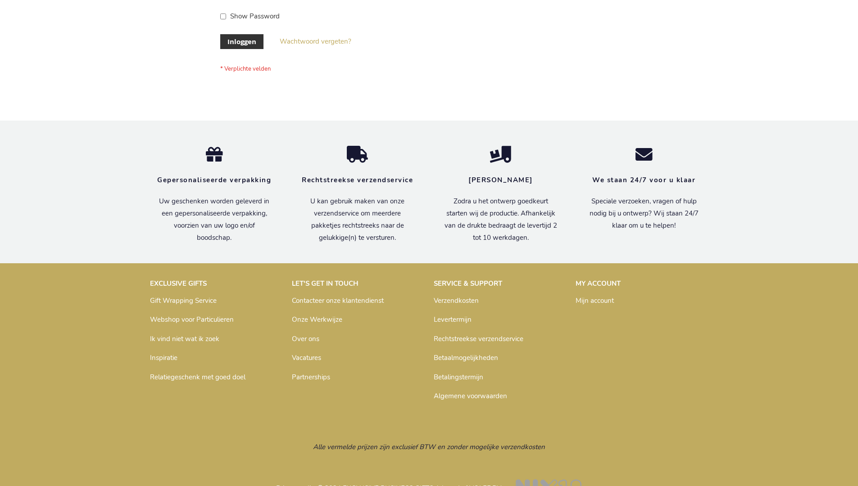
scroll to position [306, 0]
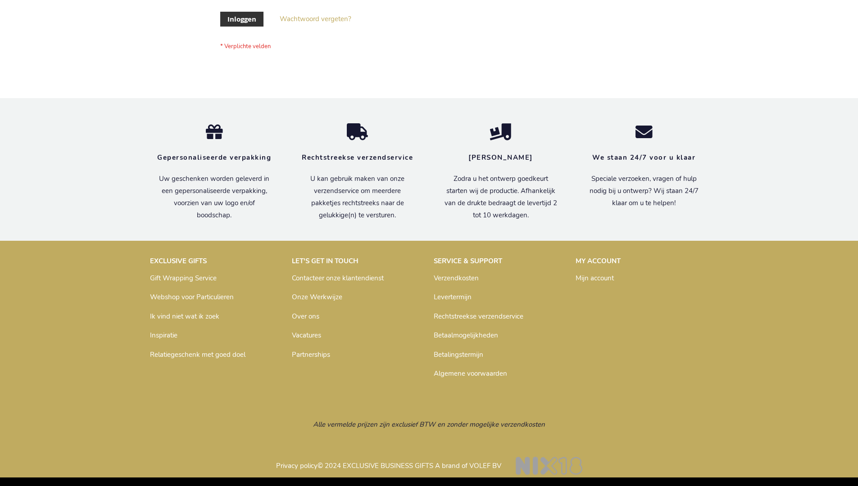
scroll to position [306, 0]
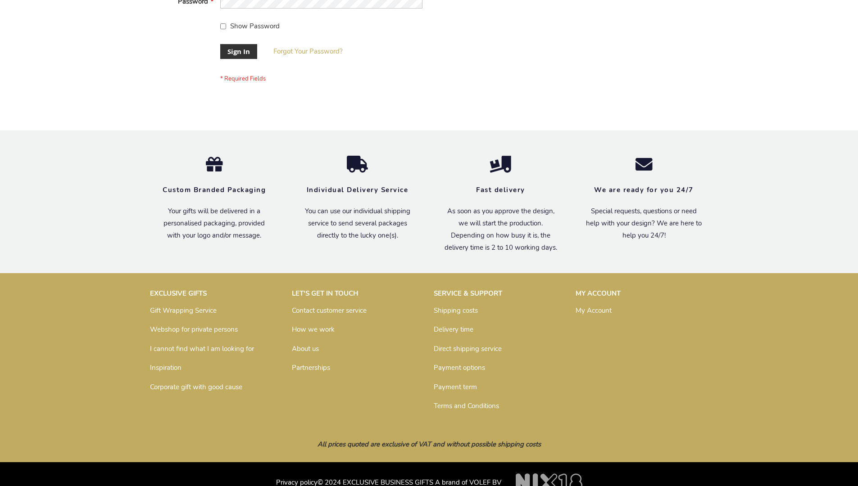
scroll to position [290, 0]
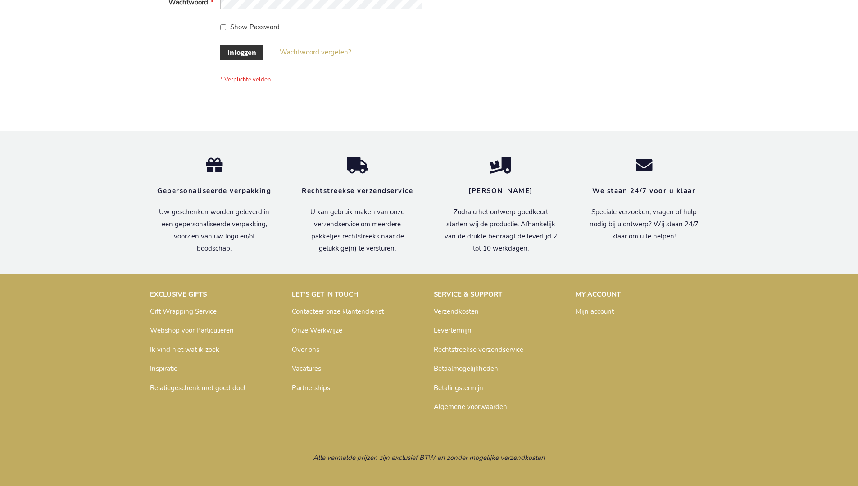
scroll to position [306, 0]
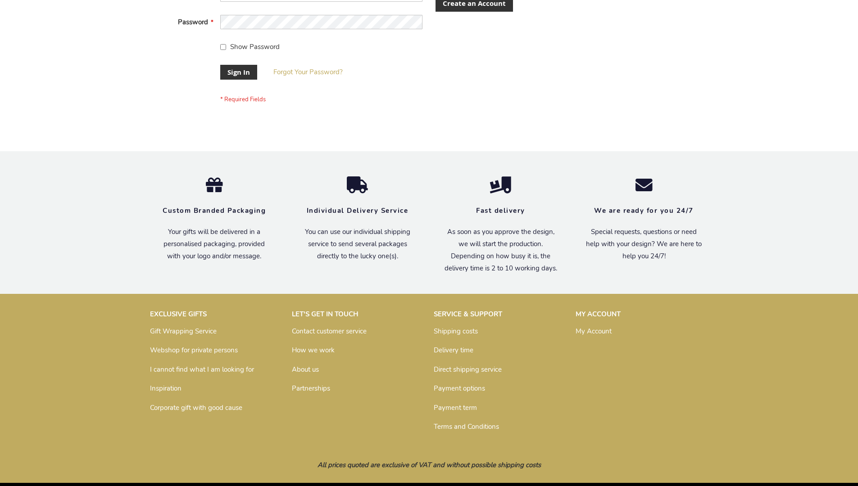
scroll to position [290, 0]
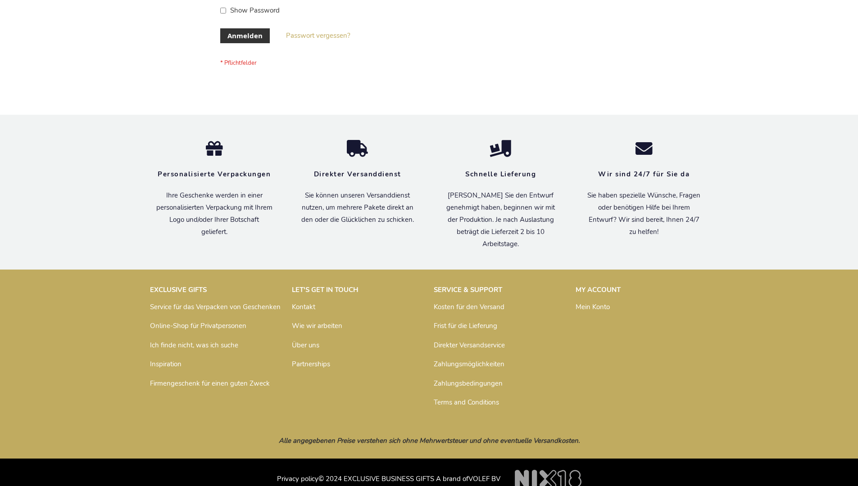
scroll to position [302, 0]
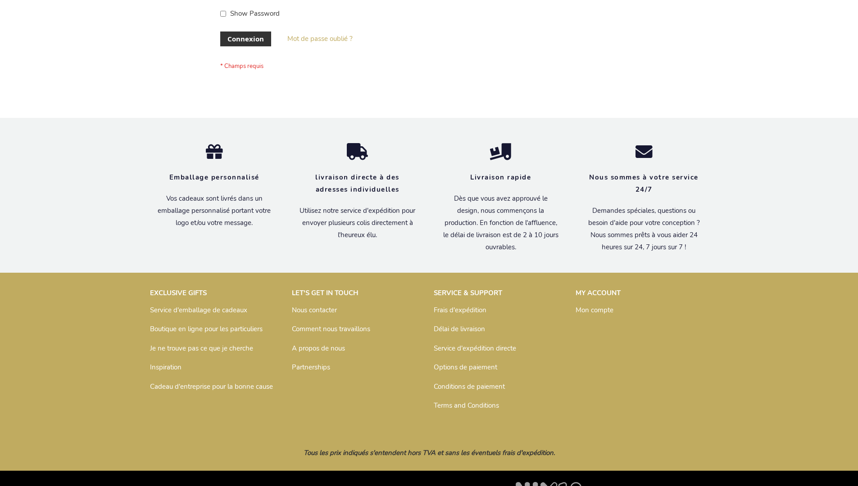
scroll to position [311, 0]
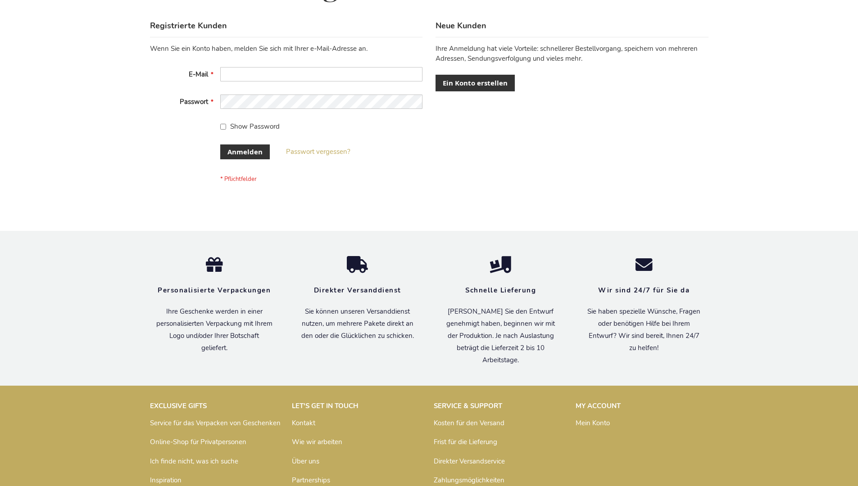
scroll to position [302, 0]
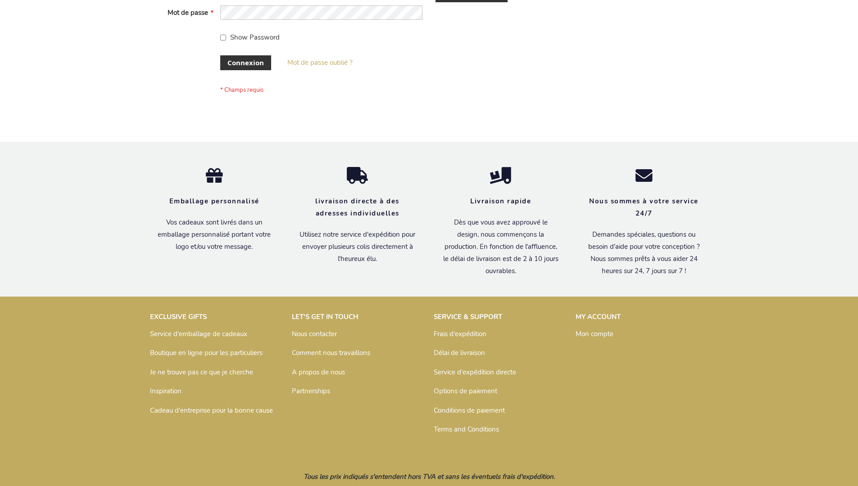
scroll to position [311, 0]
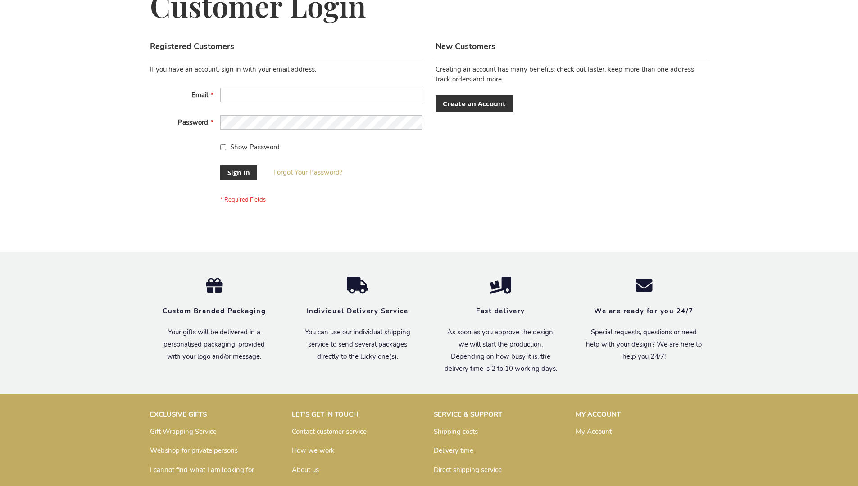
scroll to position [290, 0]
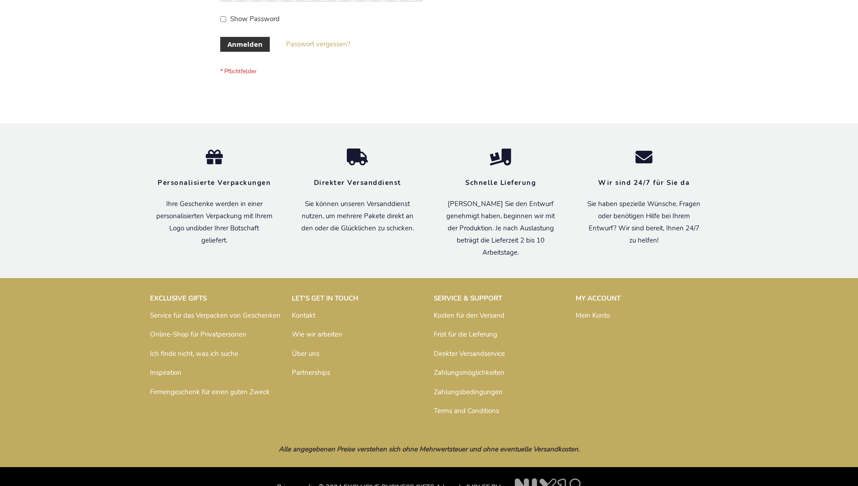
scroll to position [302, 0]
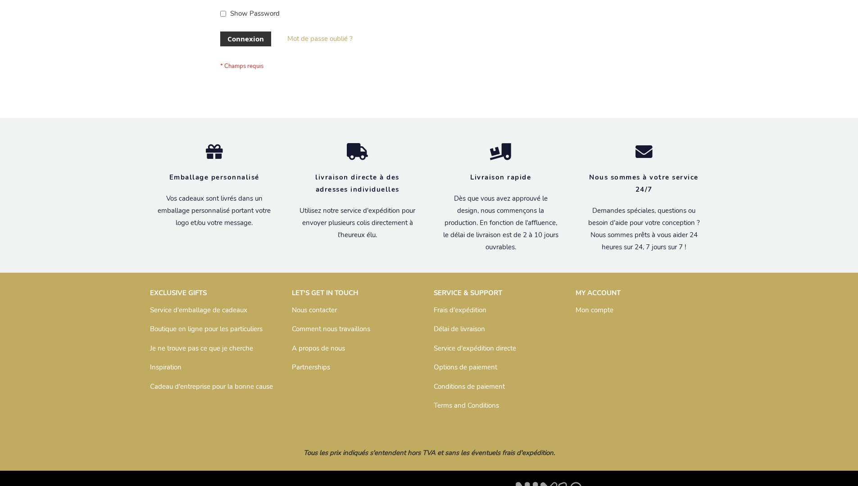
scroll to position [311, 0]
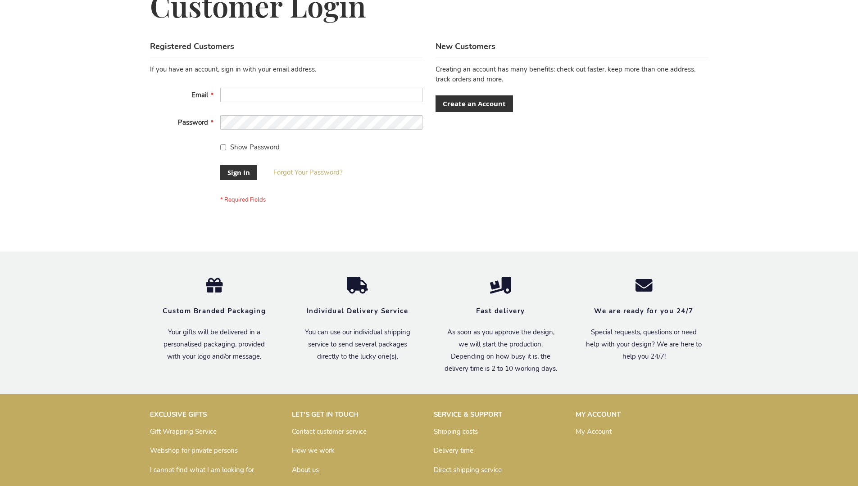
scroll to position [290, 0]
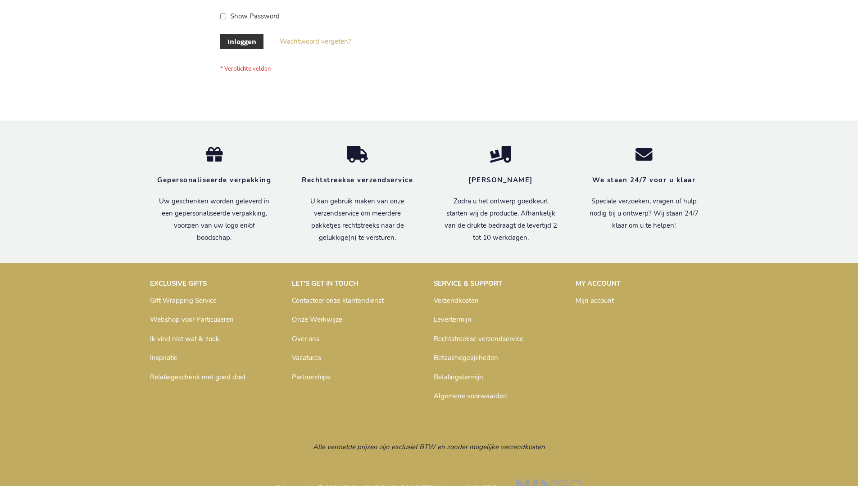
scroll to position [306, 0]
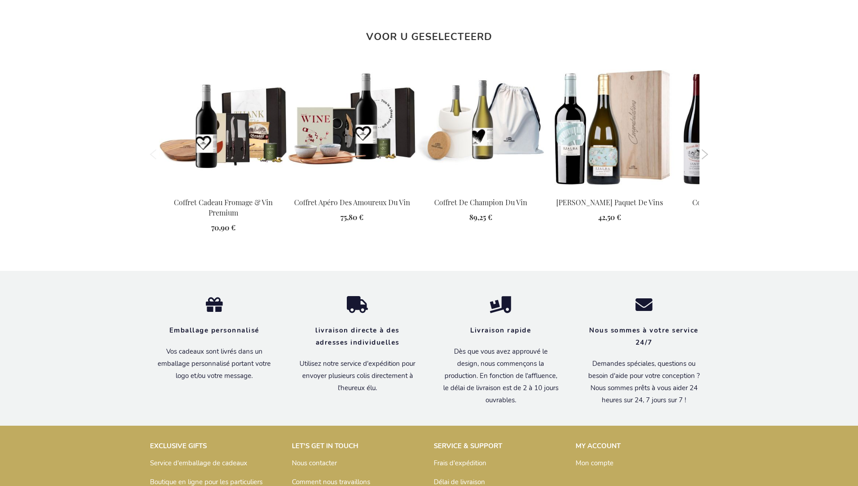
scroll to position [995, 0]
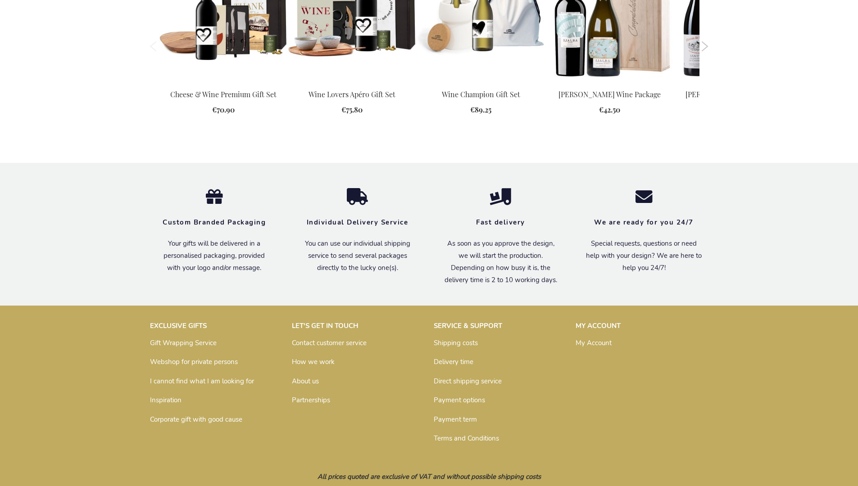
scroll to position [954, 0]
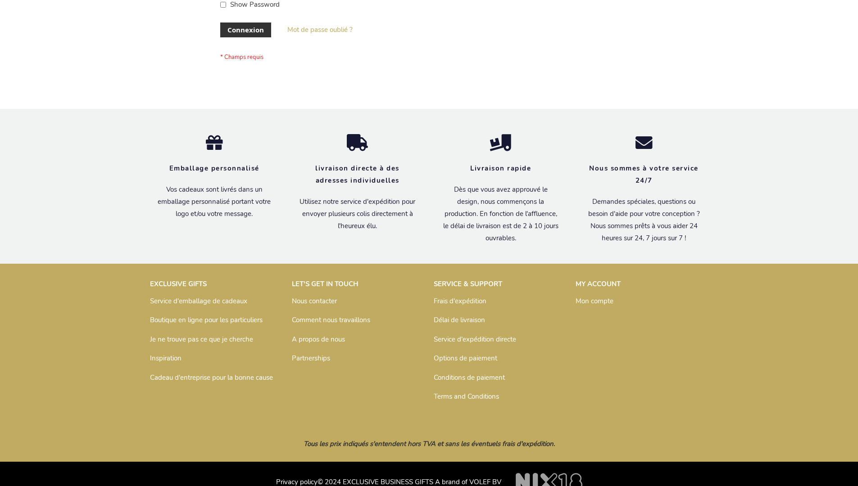
scroll to position [311, 0]
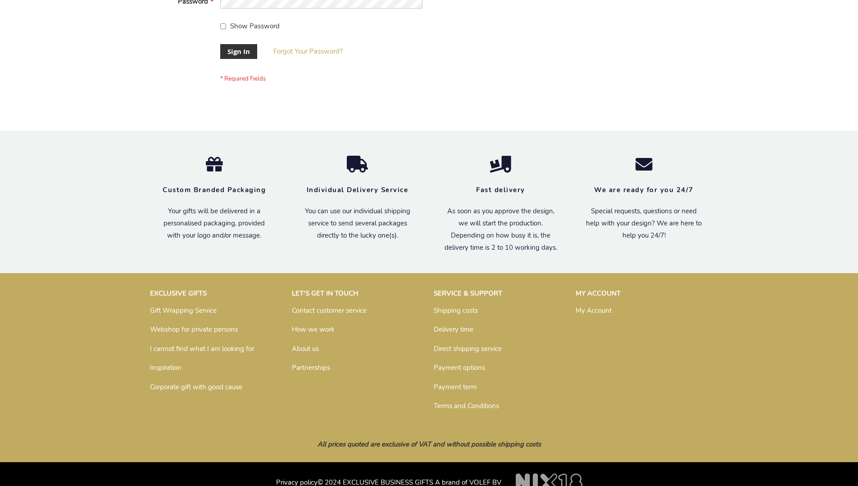
scroll to position [290, 0]
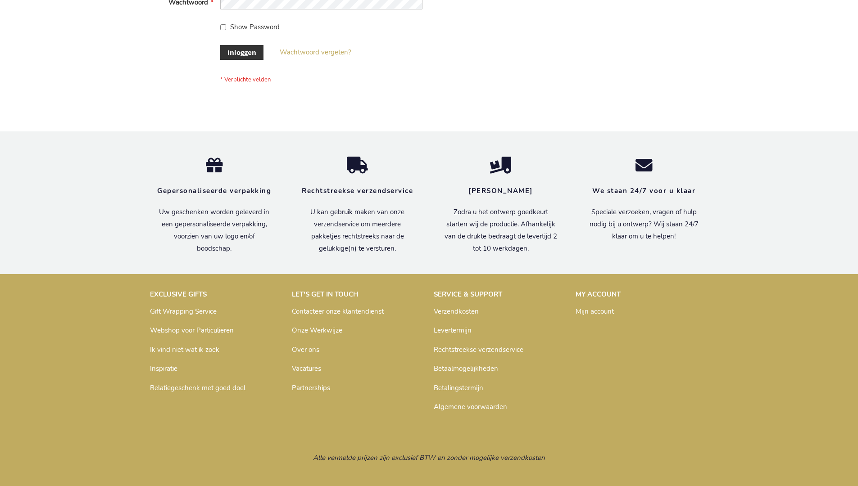
scroll to position [306, 0]
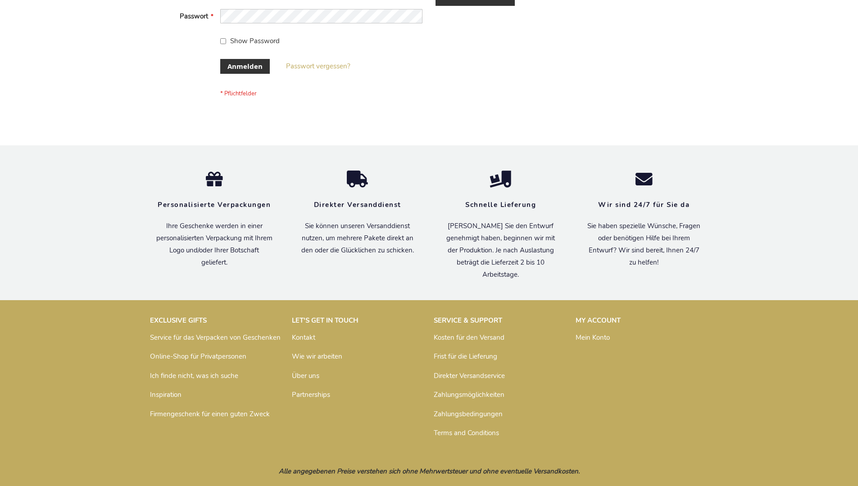
scroll to position [302, 0]
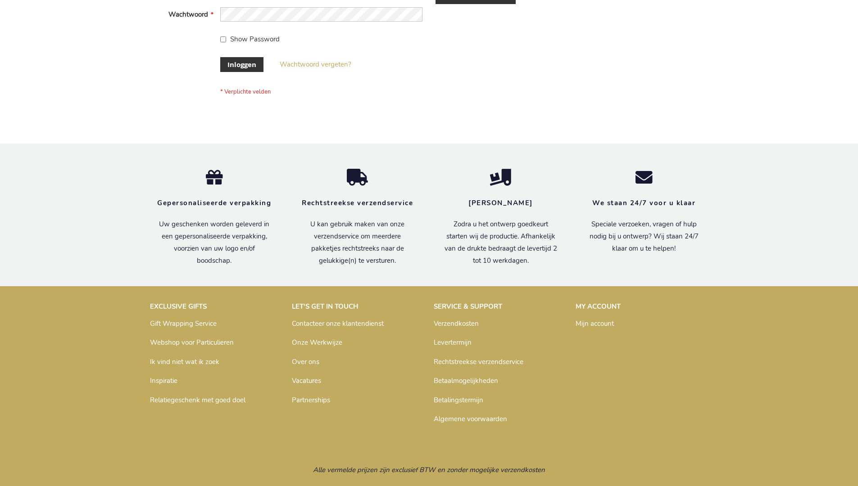
scroll to position [306, 0]
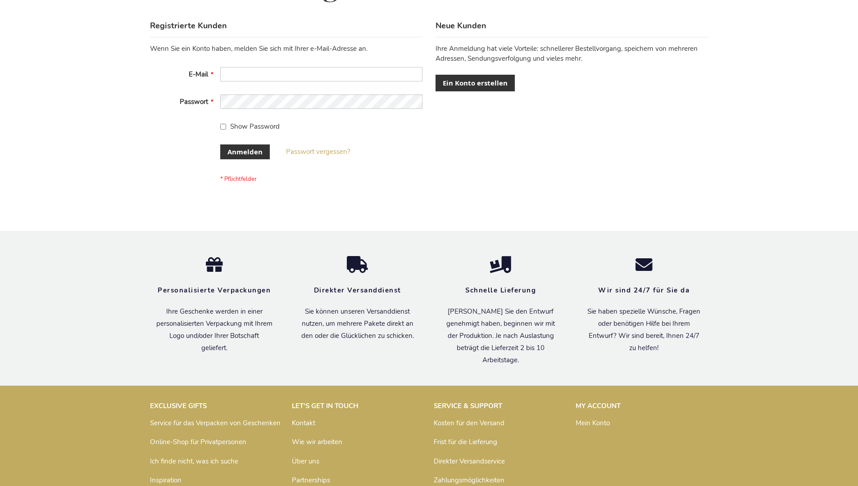
scroll to position [302, 0]
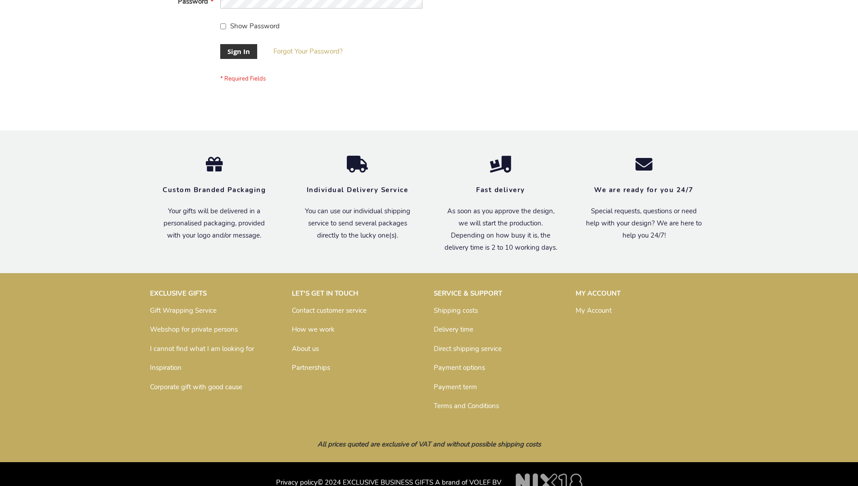
scroll to position [290, 0]
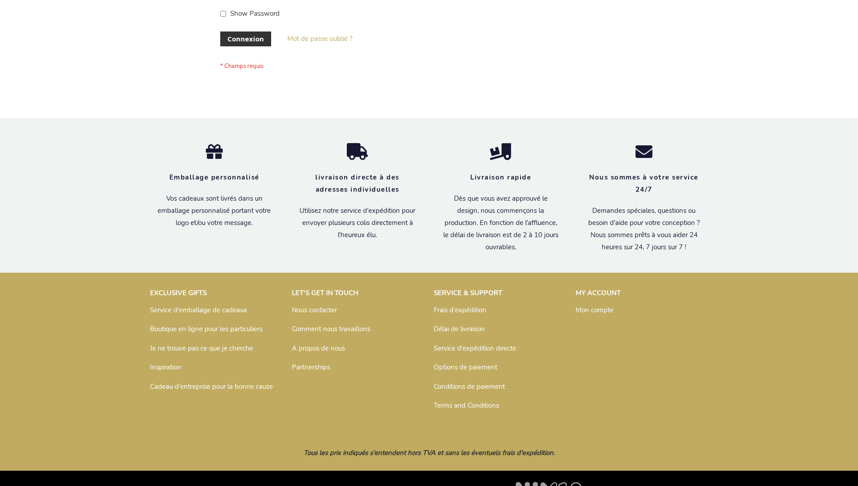
scroll to position [311, 0]
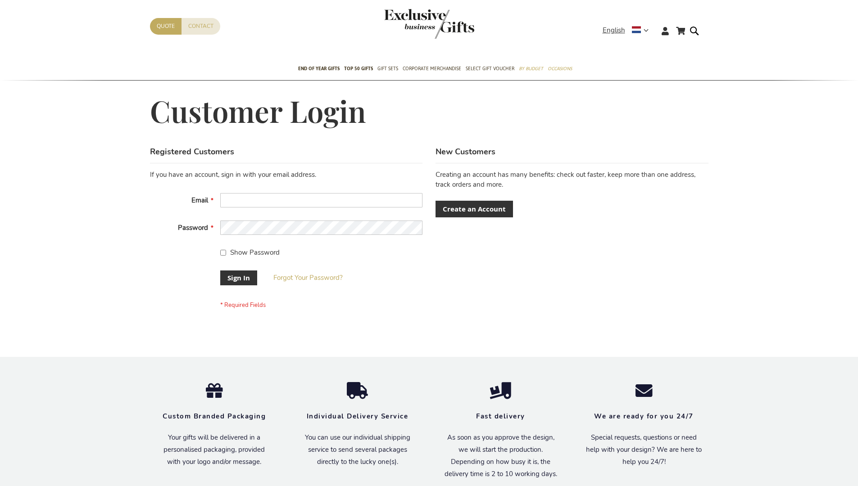
scroll to position [290, 0]
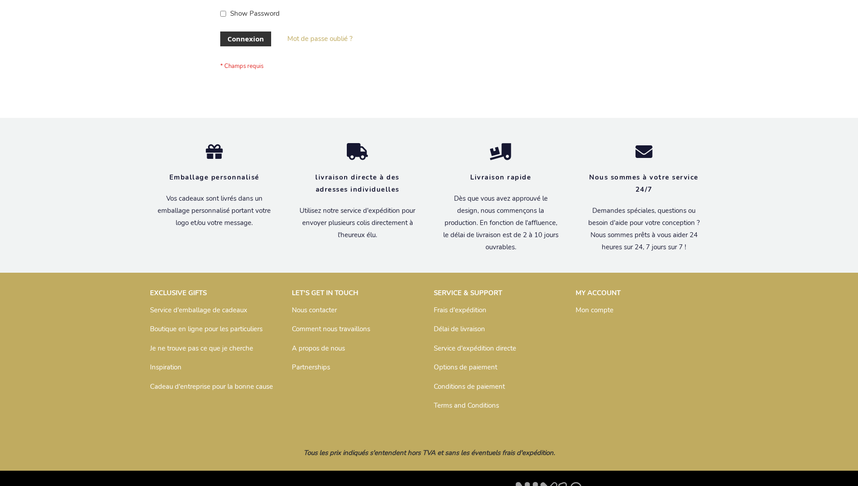
scroll to position [311, 0]
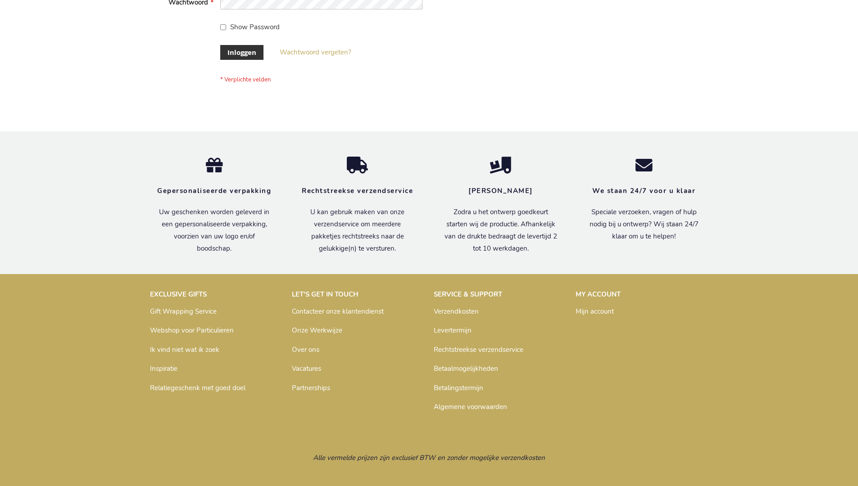
scroll to position [306, 0]
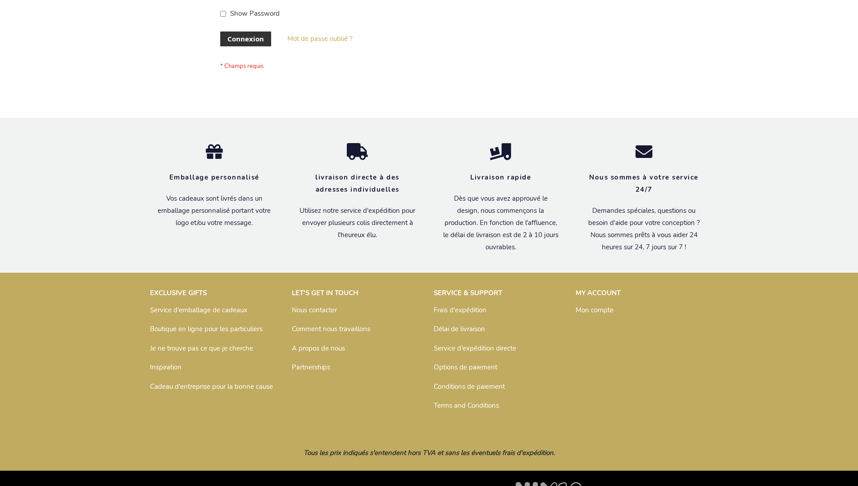
scroll to position [311, 0]
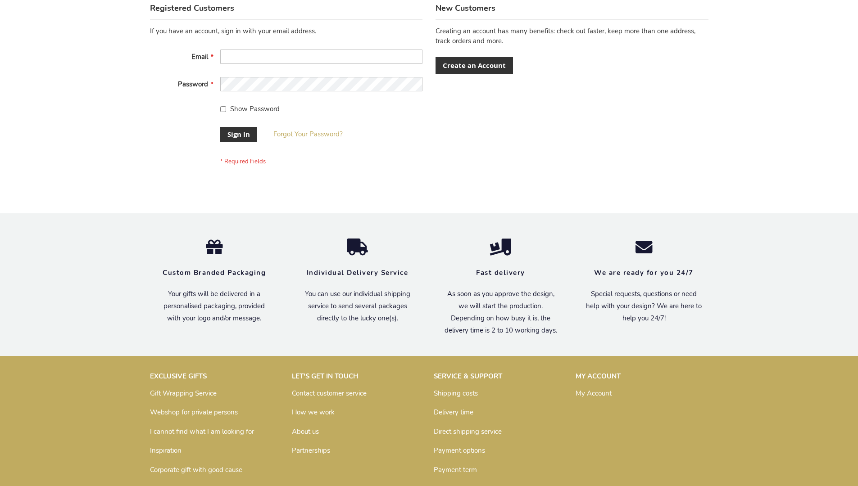
scroll to position [290, 0]
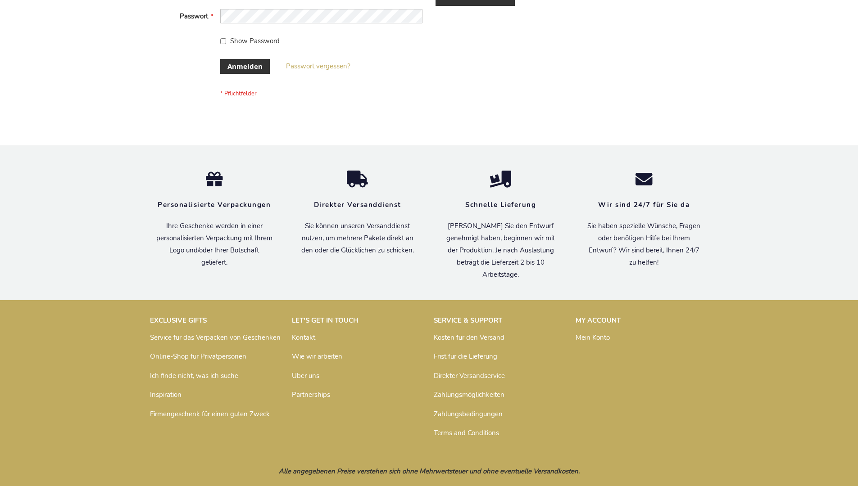
scroll to position [302, 0]
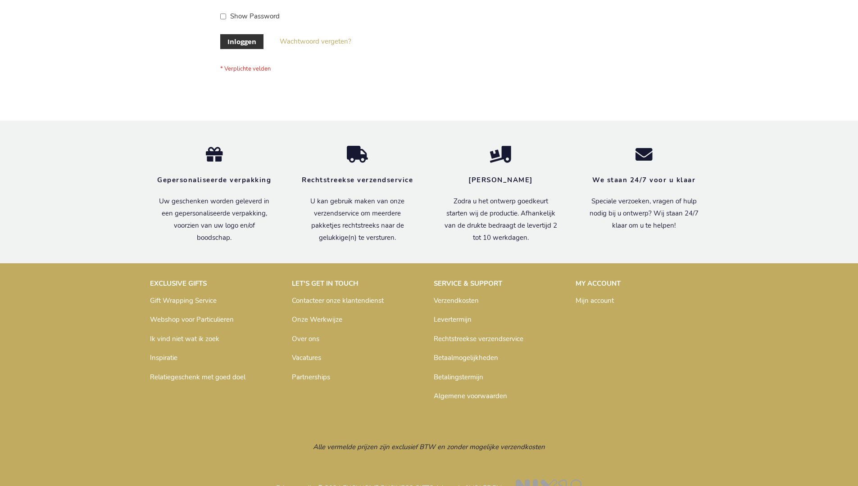
scroll to position [306, 0]
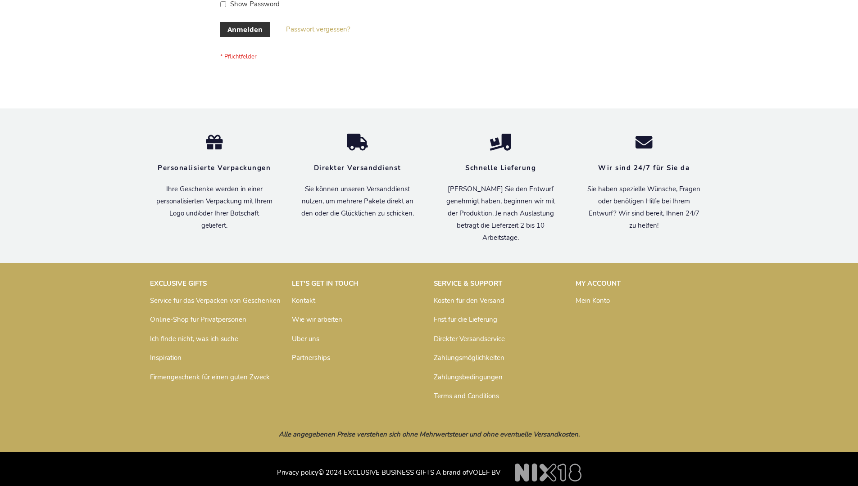
scroll to position [302, 0]
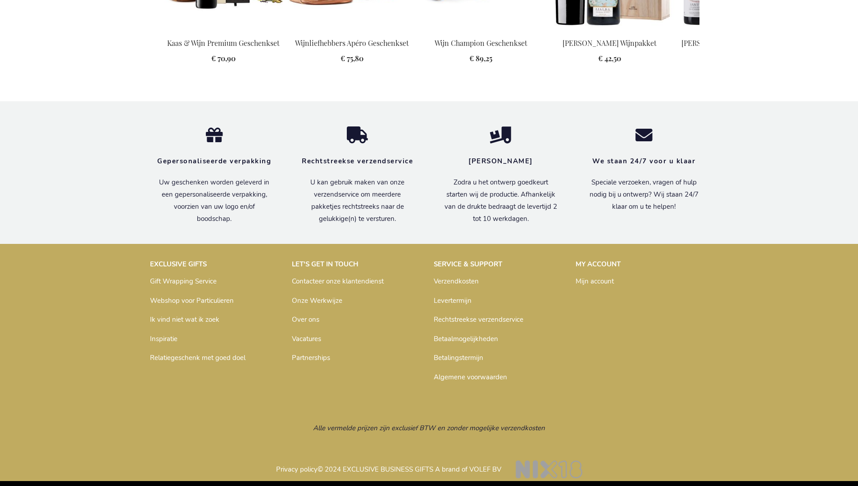
scroll to position [980, 0]
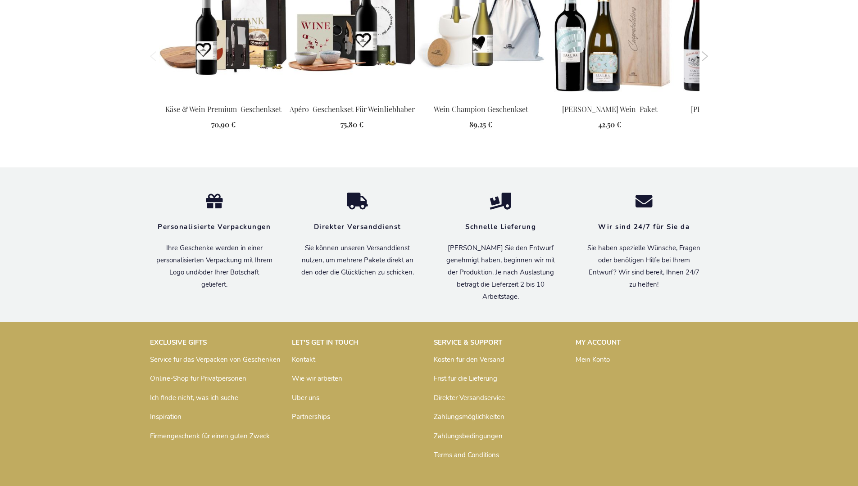
scroll to position [1004, 0]
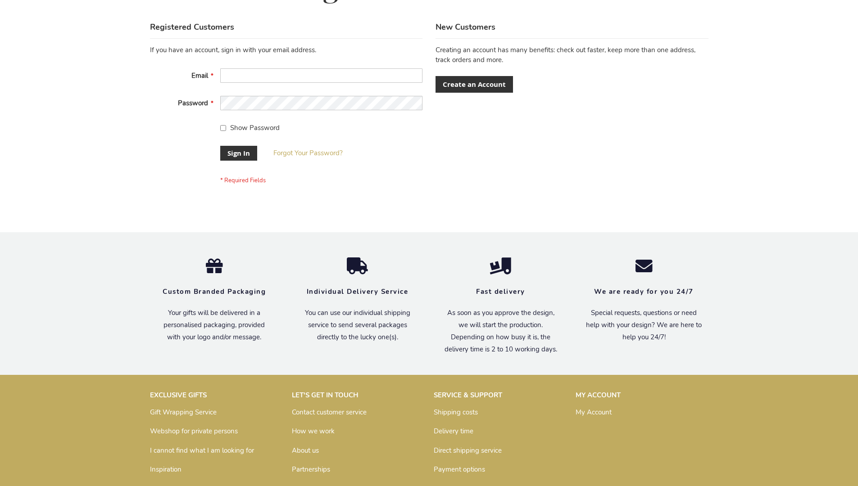
scroll to position [290, 0]
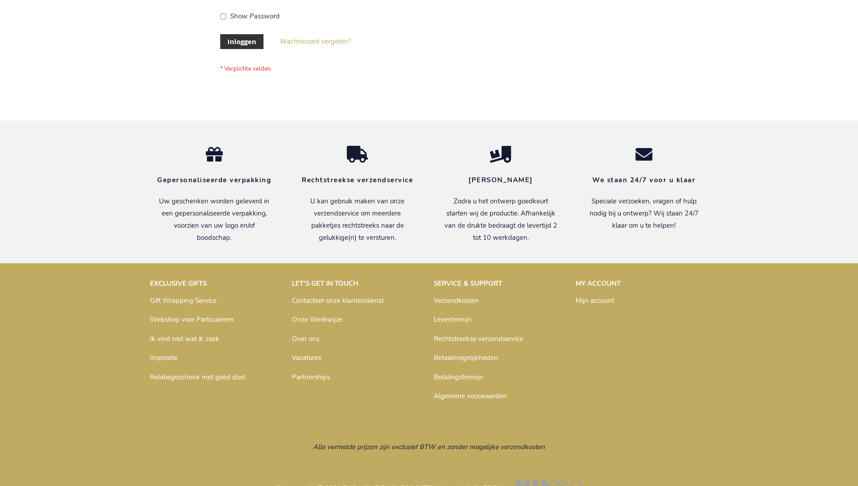
scroll to position [306, 0]
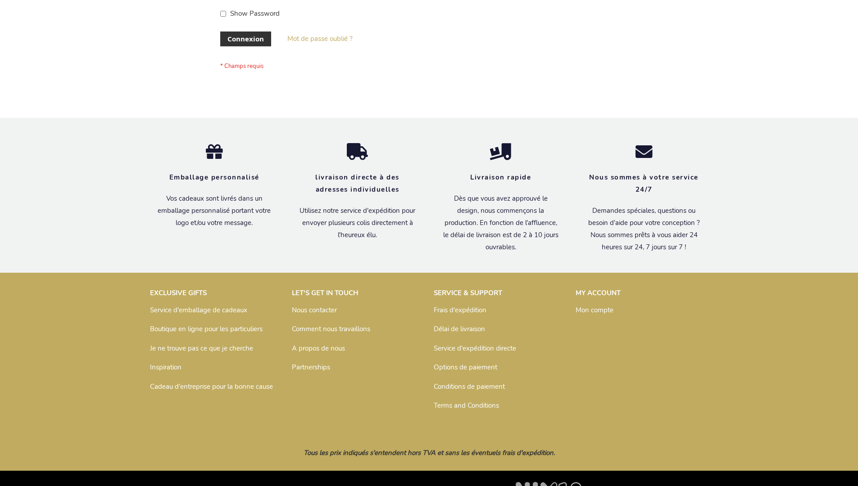
scroll to position [311, 0]
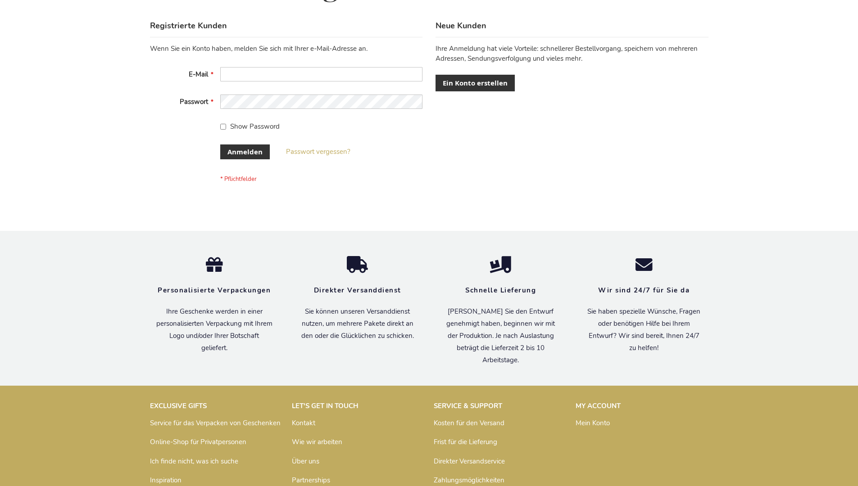
scroll to position [302, 0]
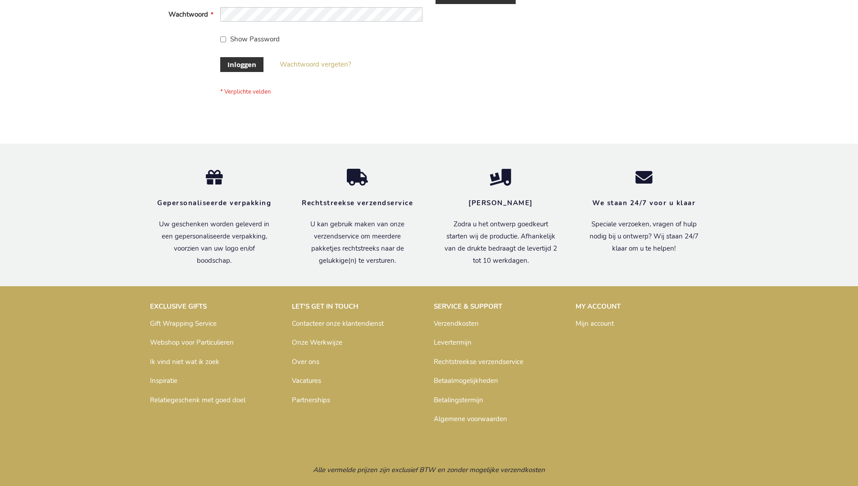
scroll to position [306, 0]
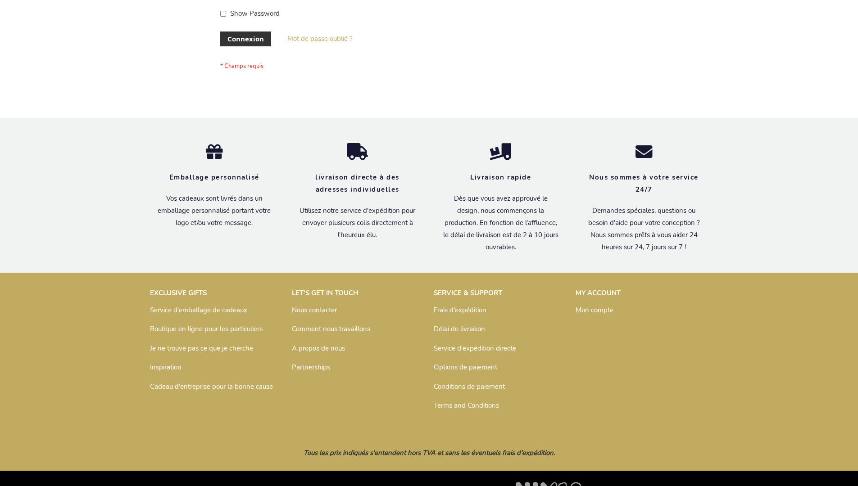
scroll to position [311, 0]
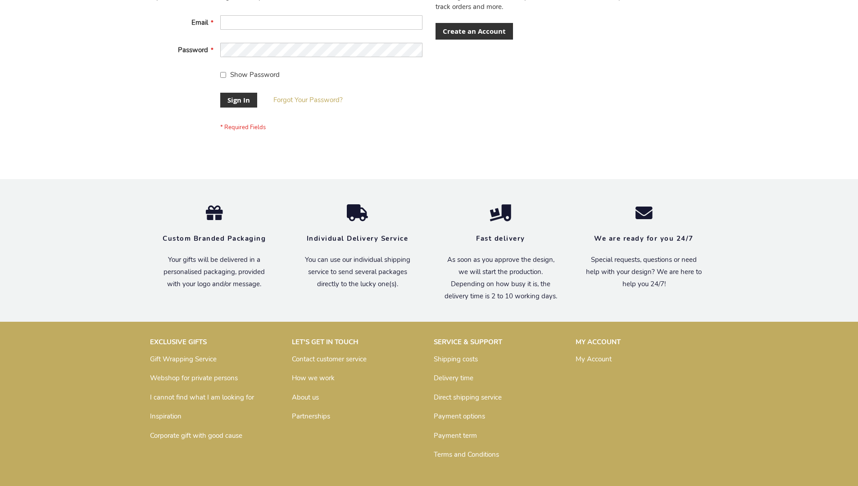
scroll to position [290, 0]
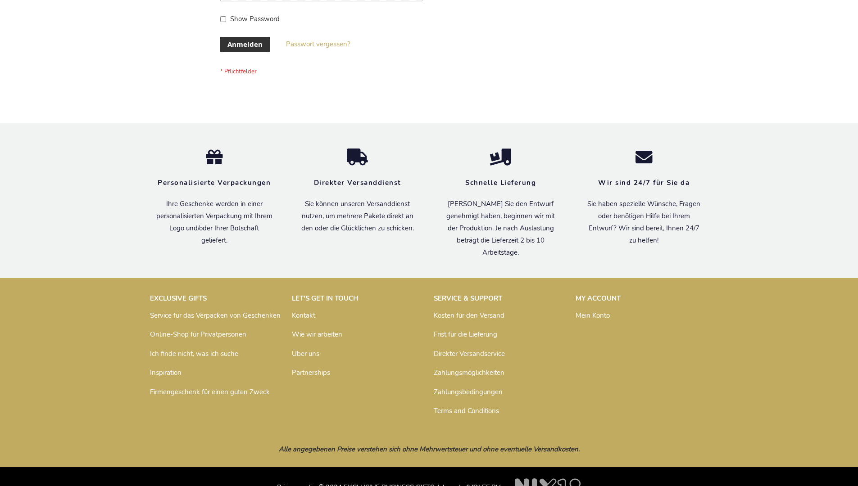
scroll to position [302, 0]
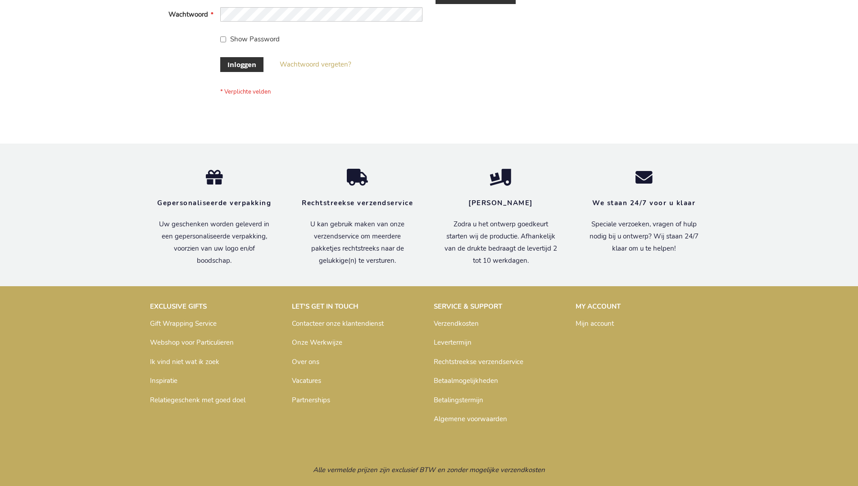
scroll to position [306, 0]
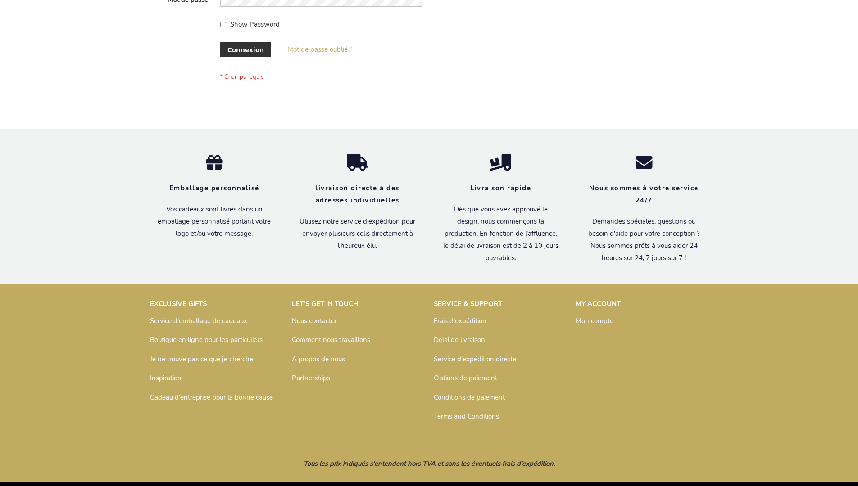
scroll to position [311, 0]
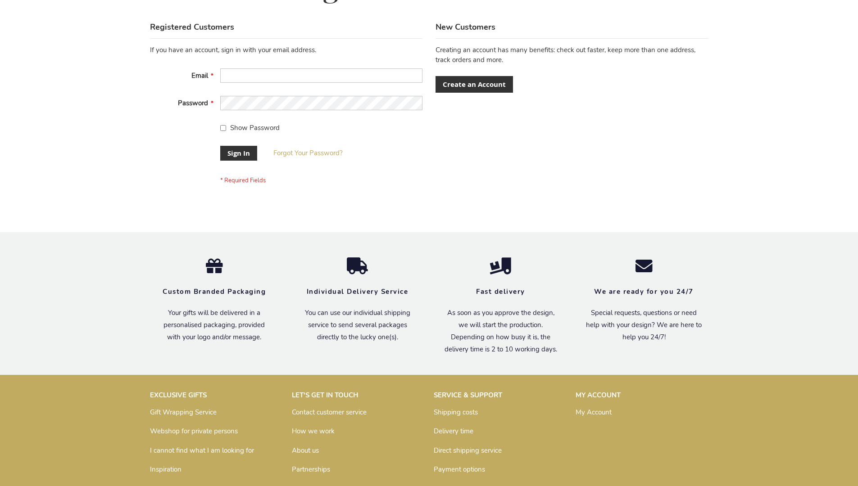
scroll to position [290, 0]
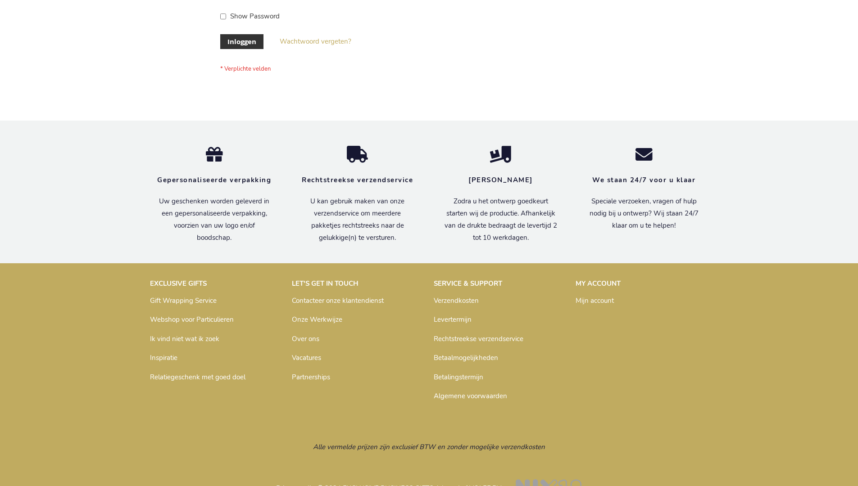
scroll to position [306, 0]
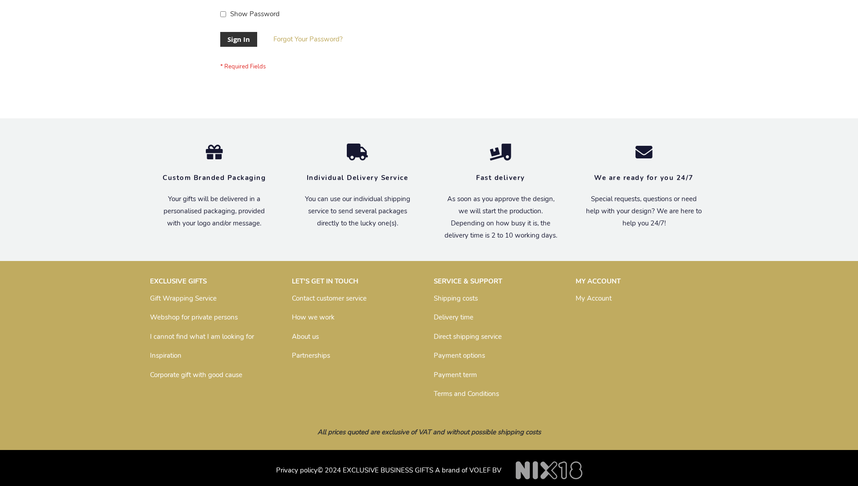
scroll to position [290, 0]
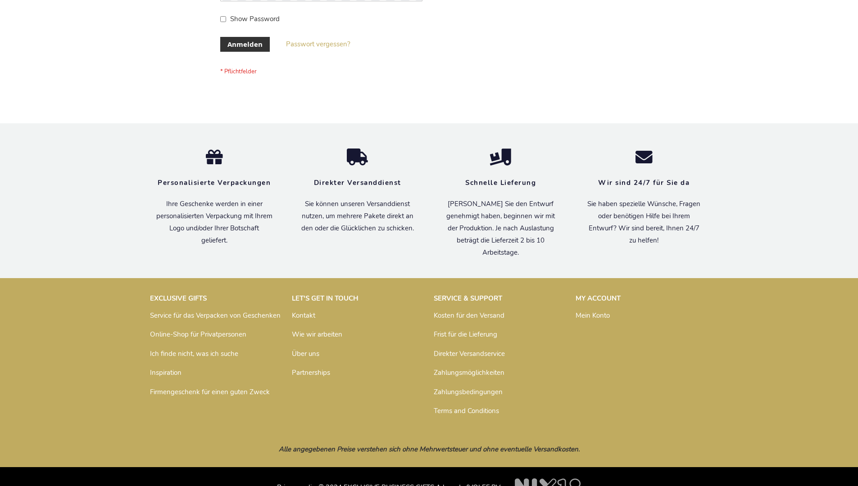
scroll to position [302, 0]
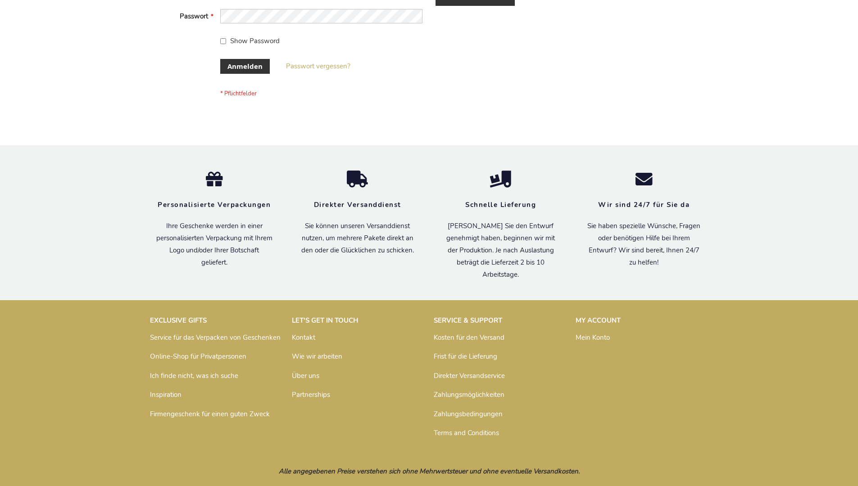
scroll to position [302, 0]
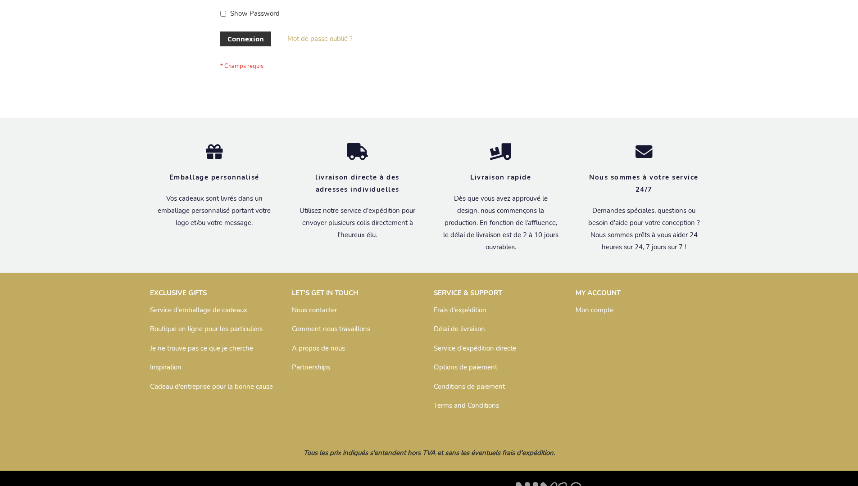
scroll to position [311, 0]
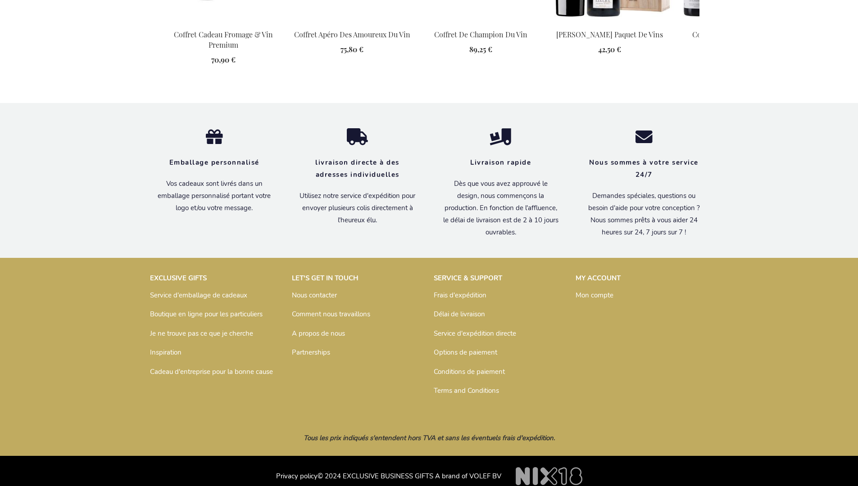
scroll to position [995, 0]
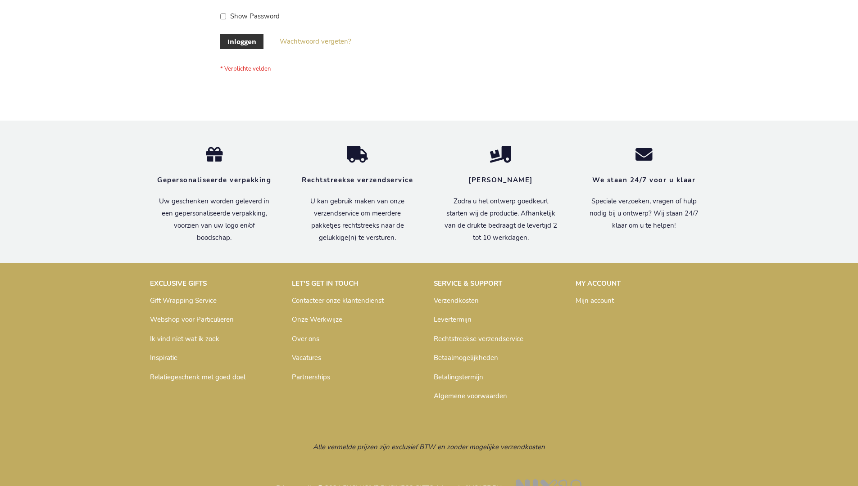
scroll to position [306, 0]
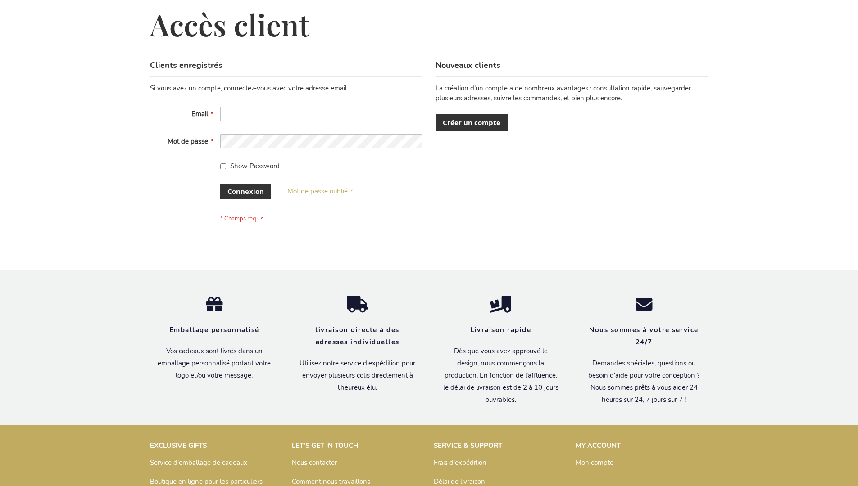
scroll to position [311, 0]
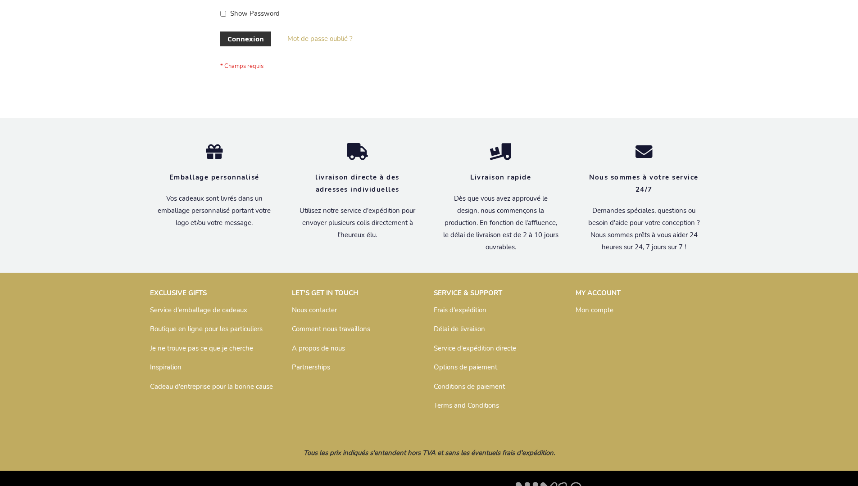
scroll to position [311, 0]
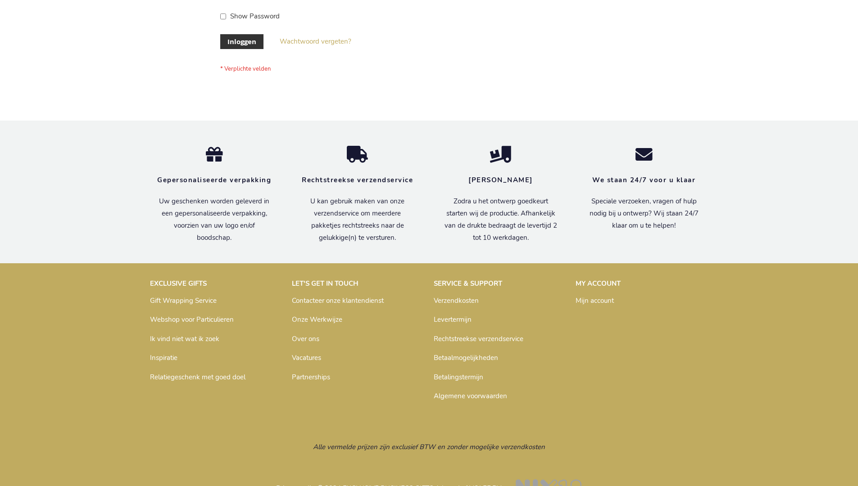
scroll to position [306, 0]
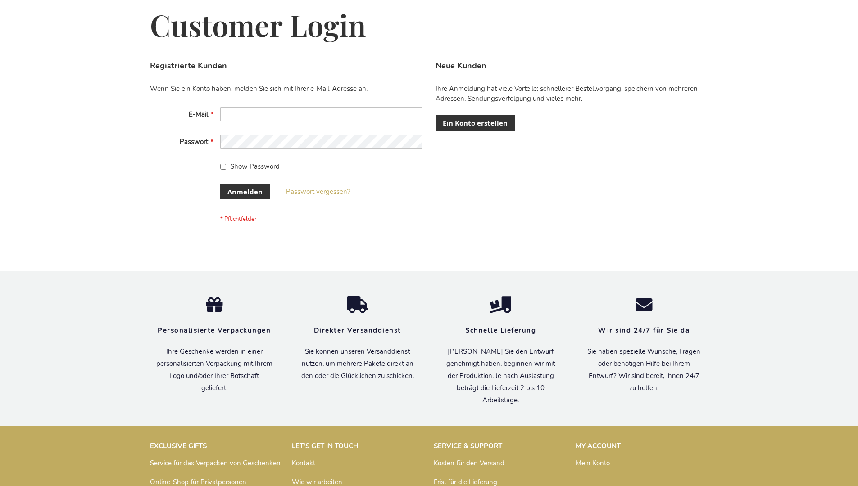
scroll to position [302, 0]
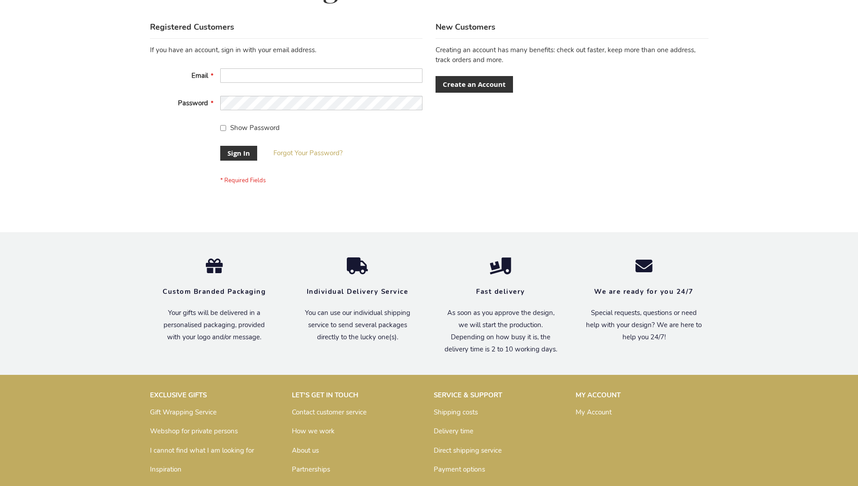
scroll to position [290, 0]
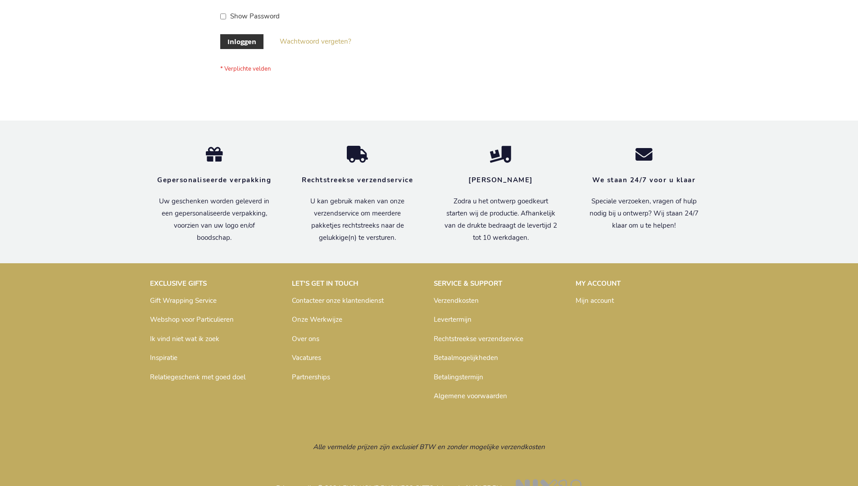
scroll to position [306, 0]
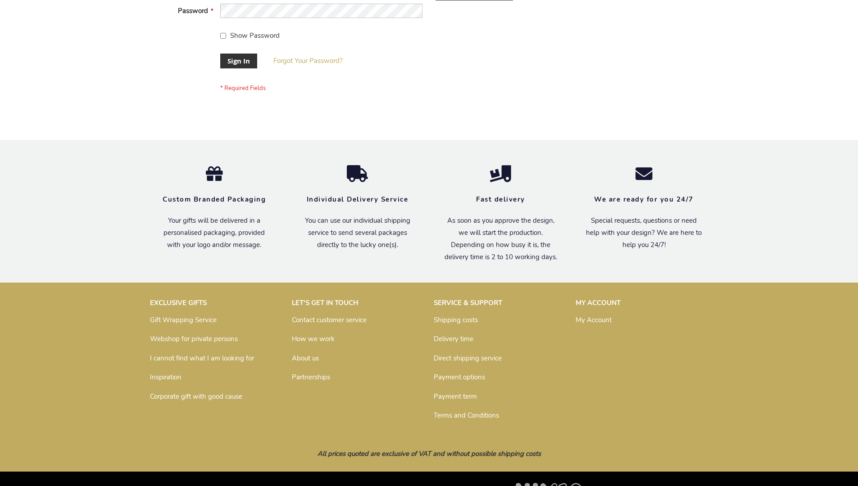
scroll to position [290, 0]
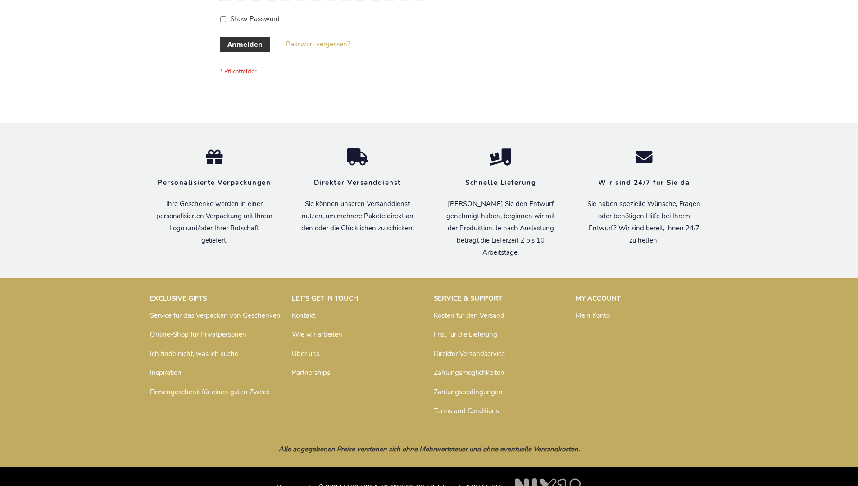
scroll to position [302, 0]
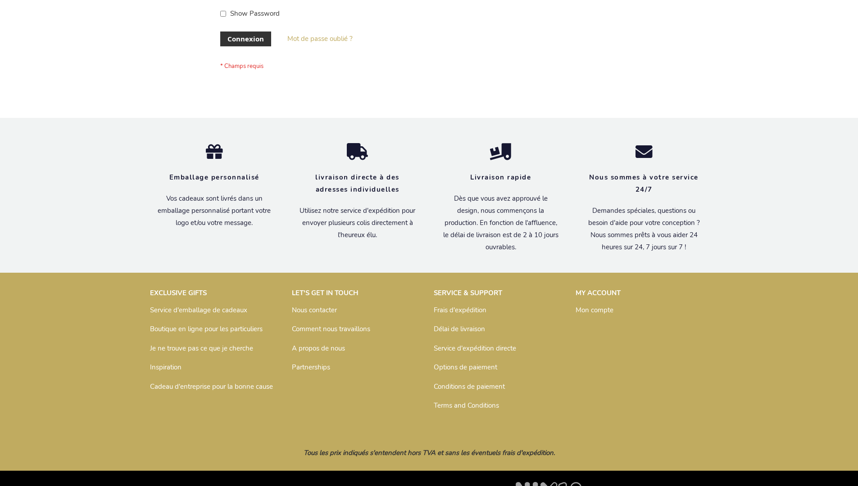
scroll to position [311, 0]
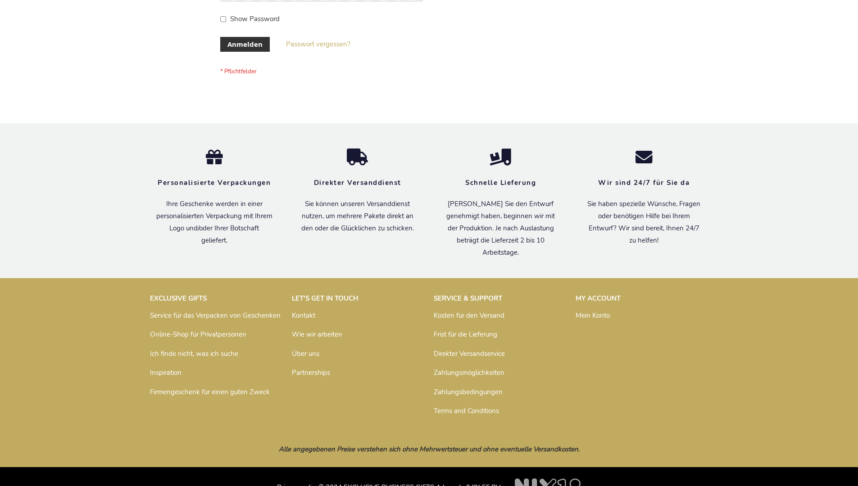
scroll to position [302, 0]
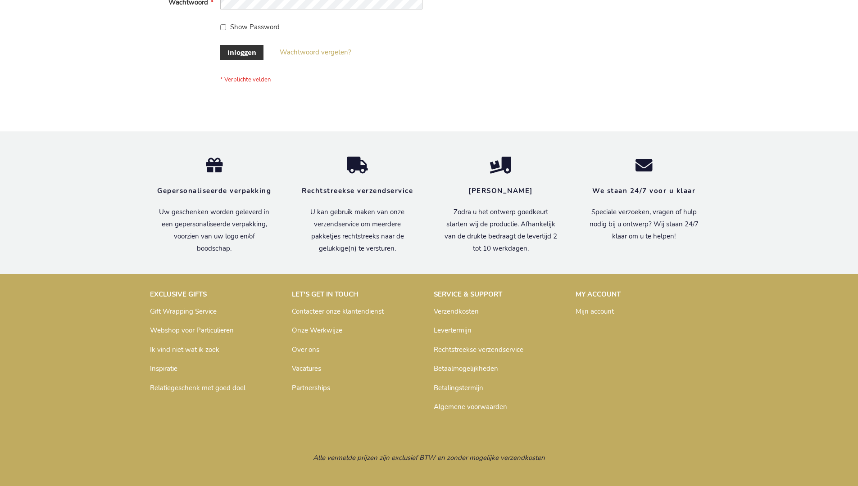
scroll to position [306, 0]
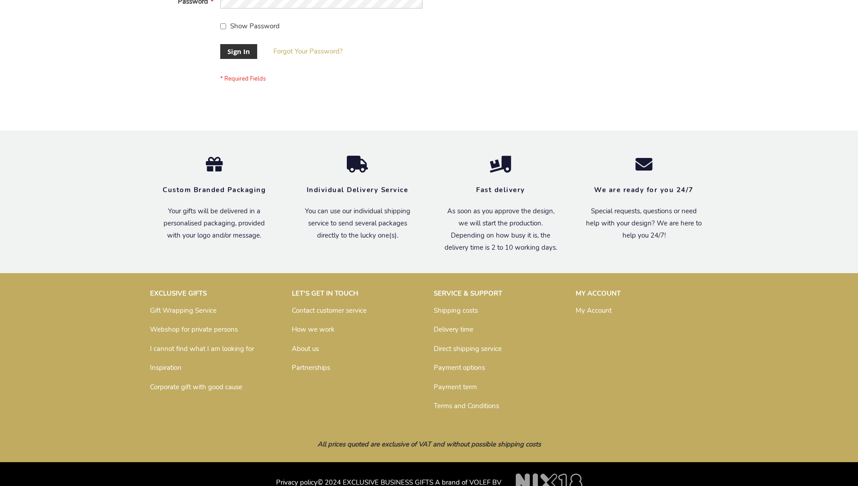
scroll to position [290, 0]
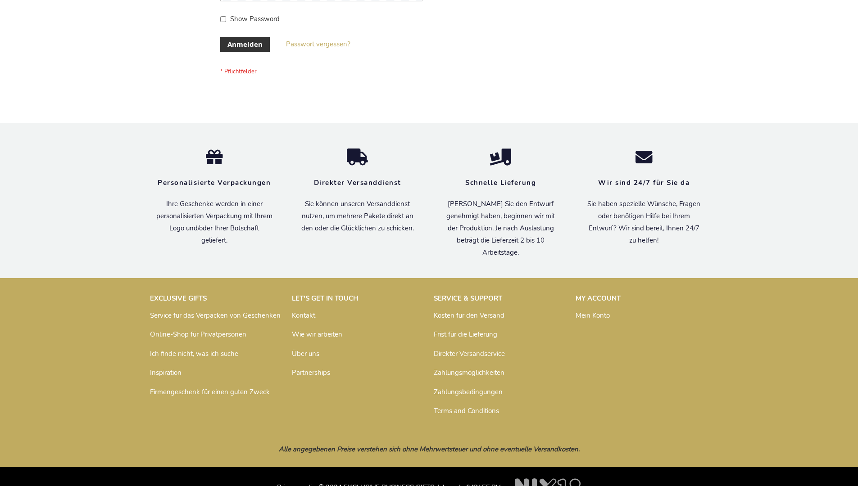
scroll to position [302, 0]
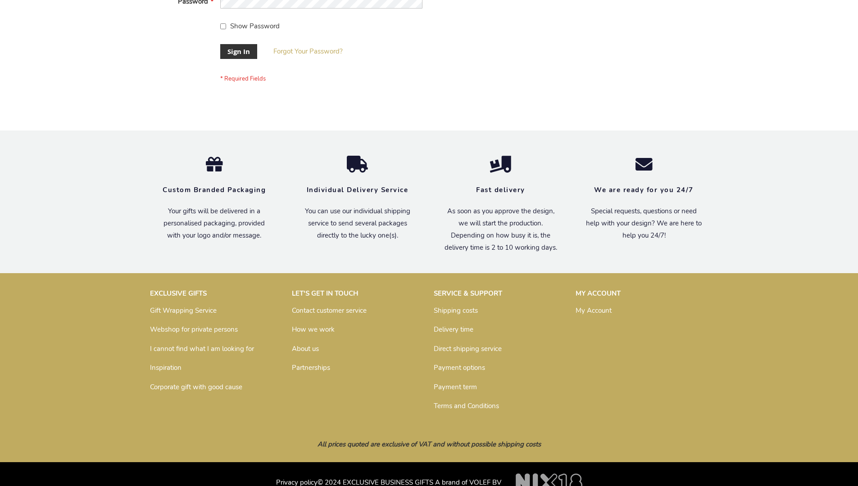
scroll to position [290, 0]
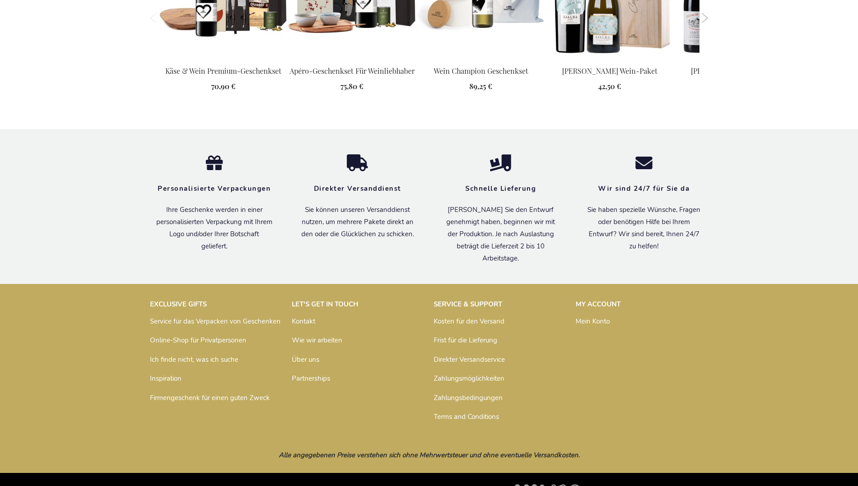
scroll to position [1004, 0]
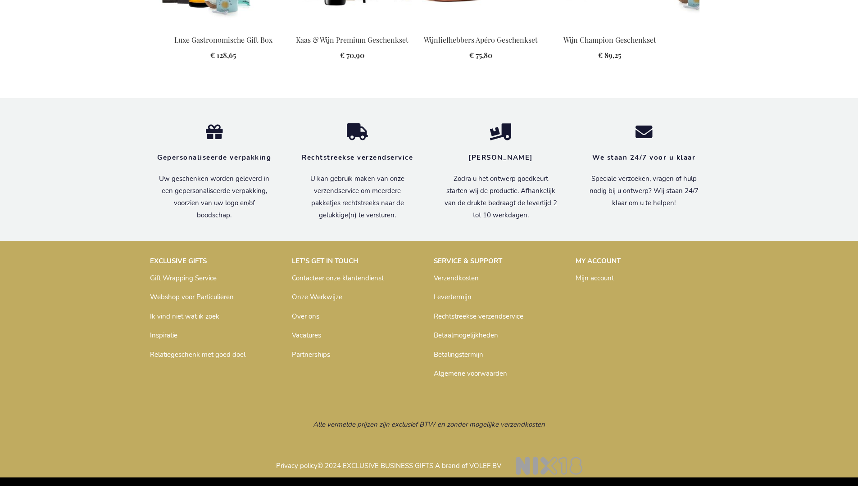
scroll to position [970, 0]
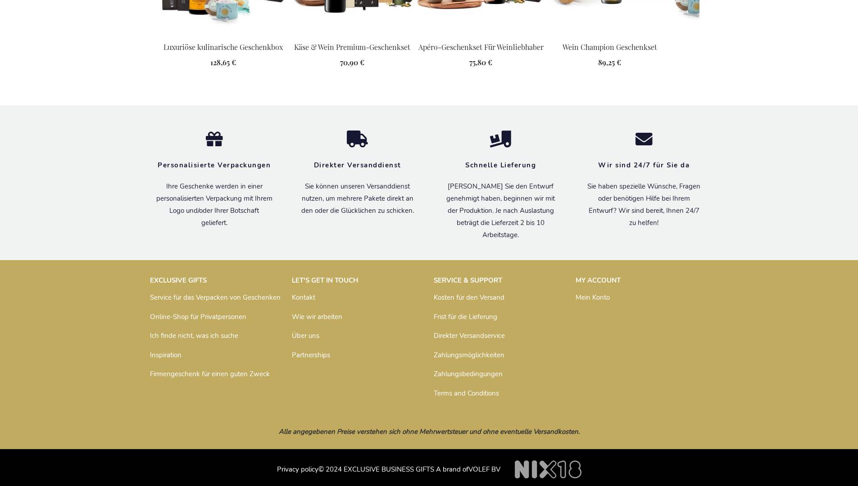
scroll to position [976, 0]
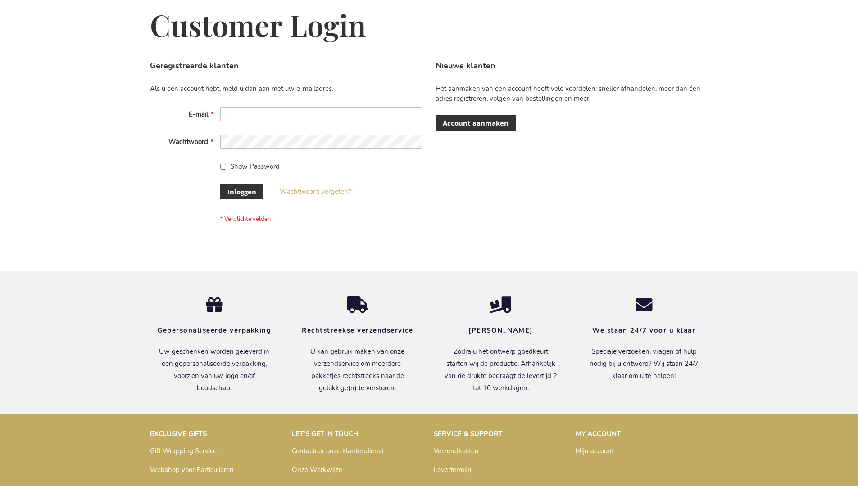
scroll to position [306, 0]
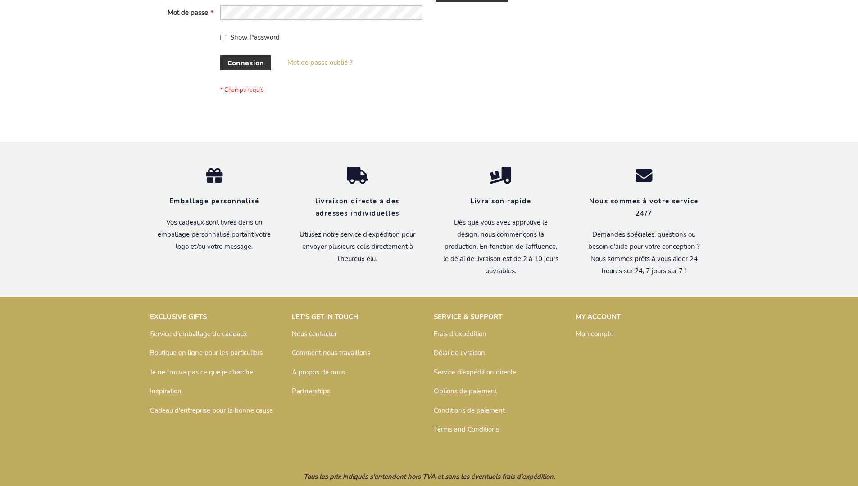
scroll to position [311, 0]
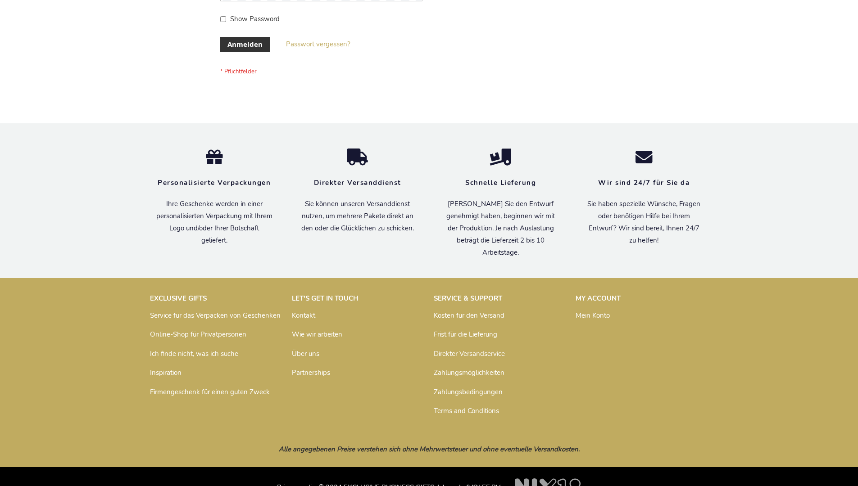
scroll to position [302, 0]
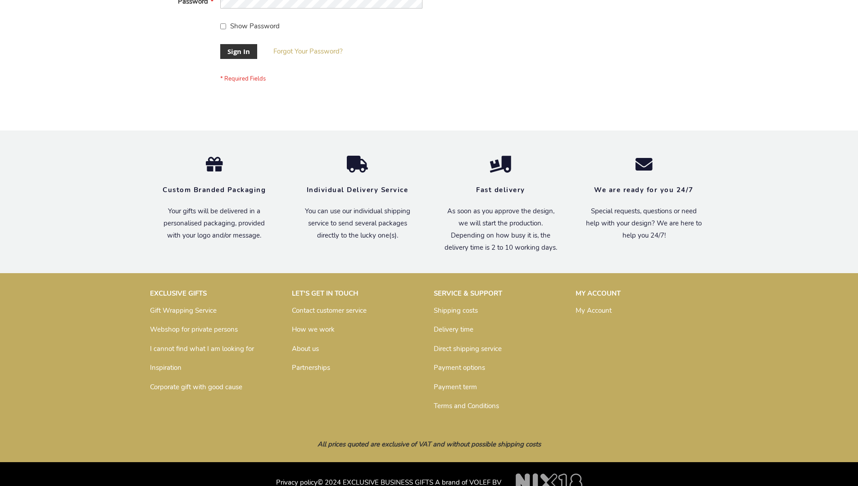
scroll to position [290, 0]
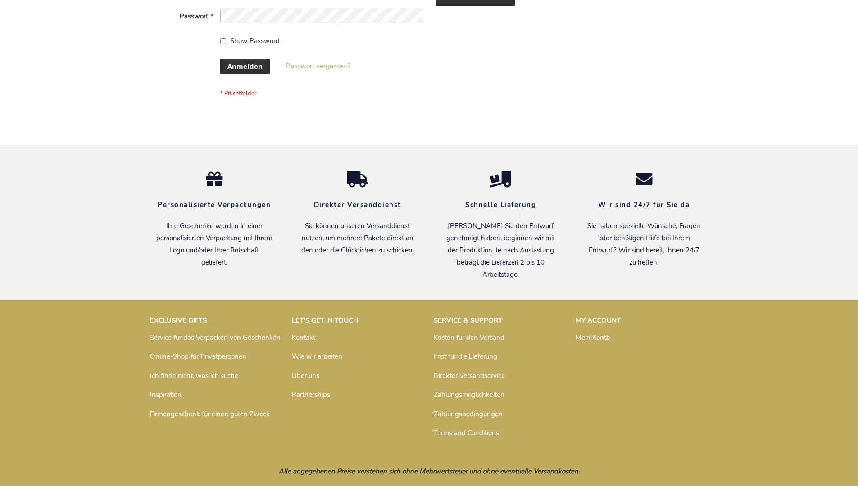
scroll to position [302, 0]
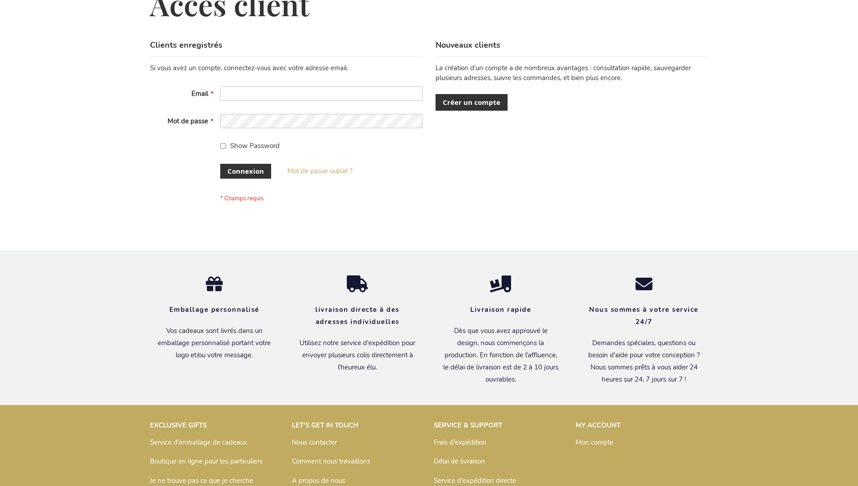
scroll to position [311, 0]
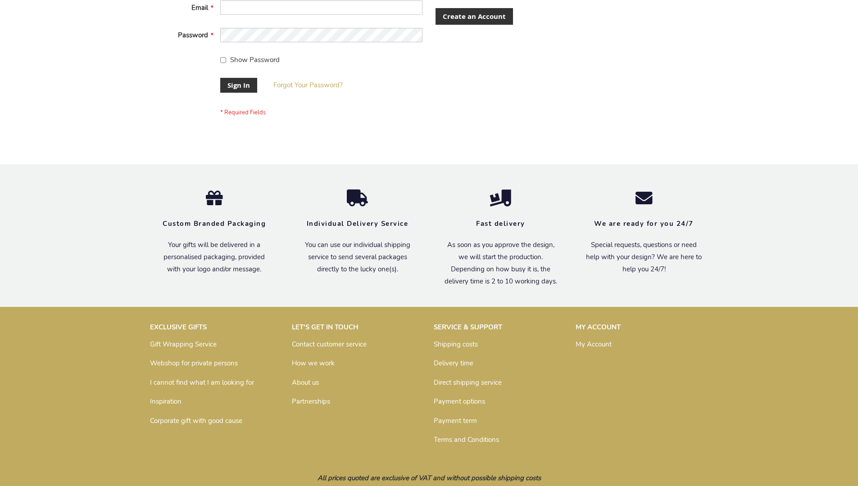
scroll to position [290, 0]
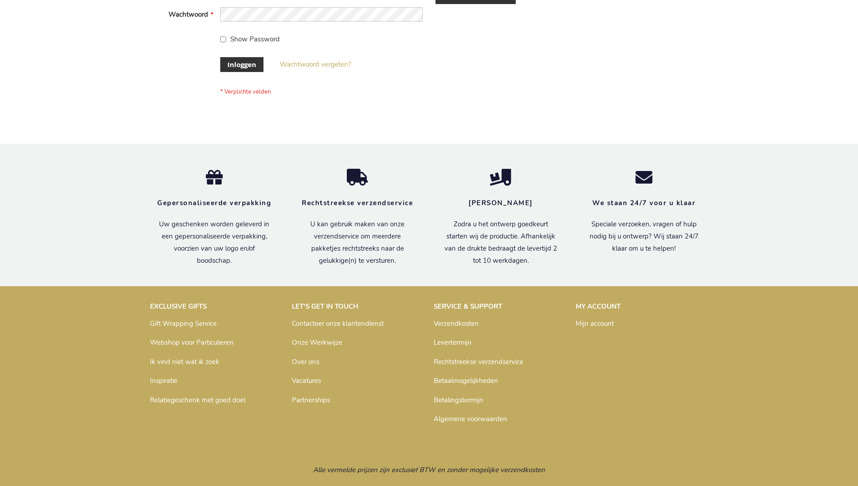
scroll to position [306, 0]
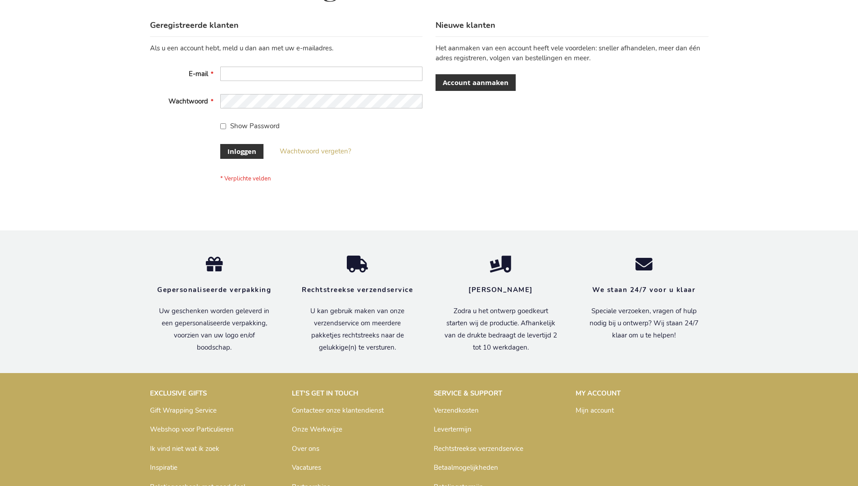
scroll to position [306, 0]
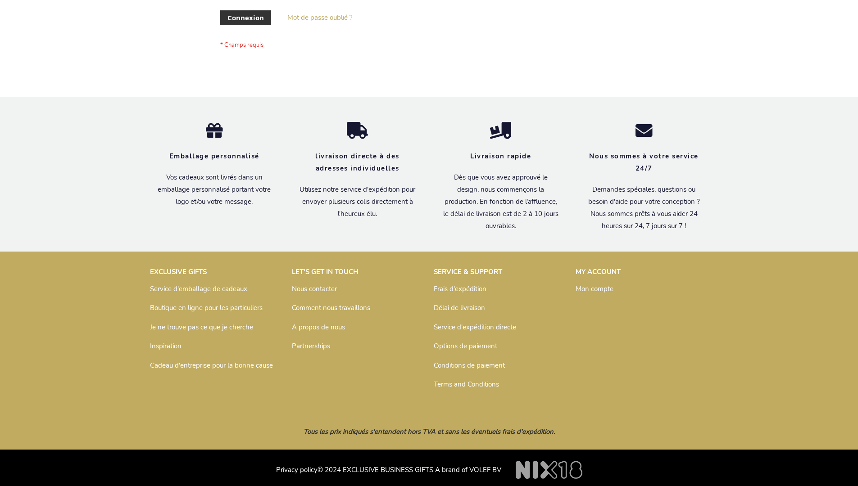
scroll to position [311, 0]
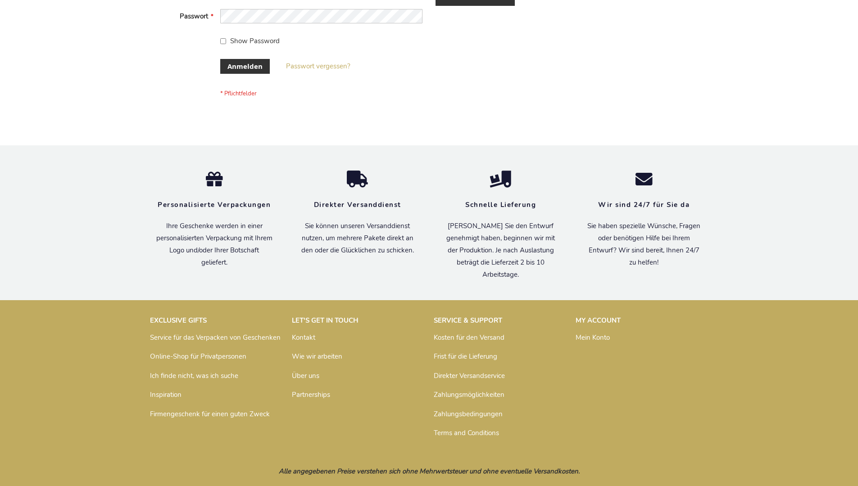
scroll to position [302, 0]
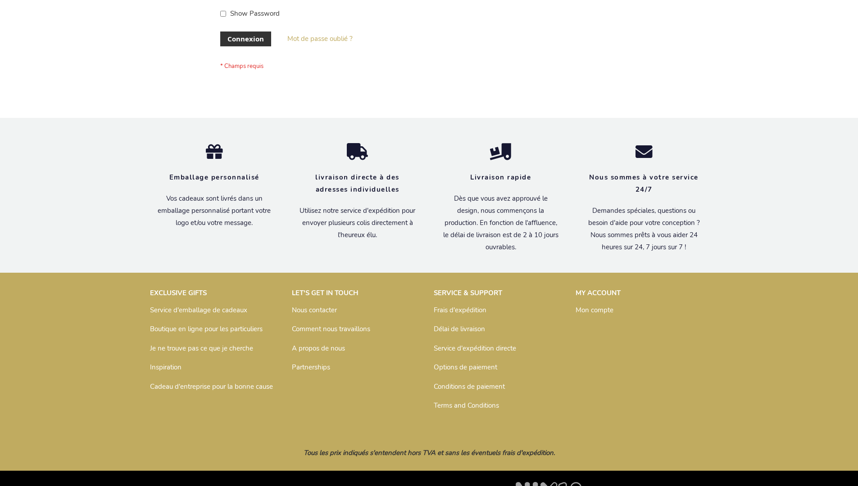
scroll to position [311, 0]
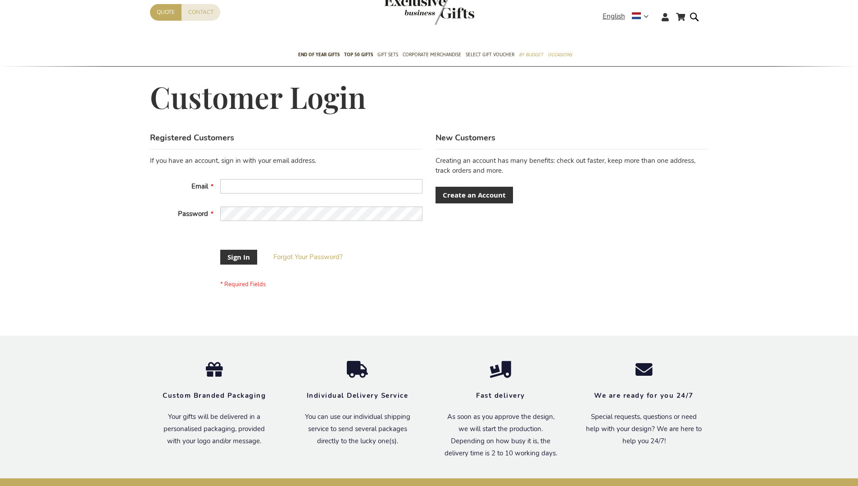
scroll to position [282, 0]
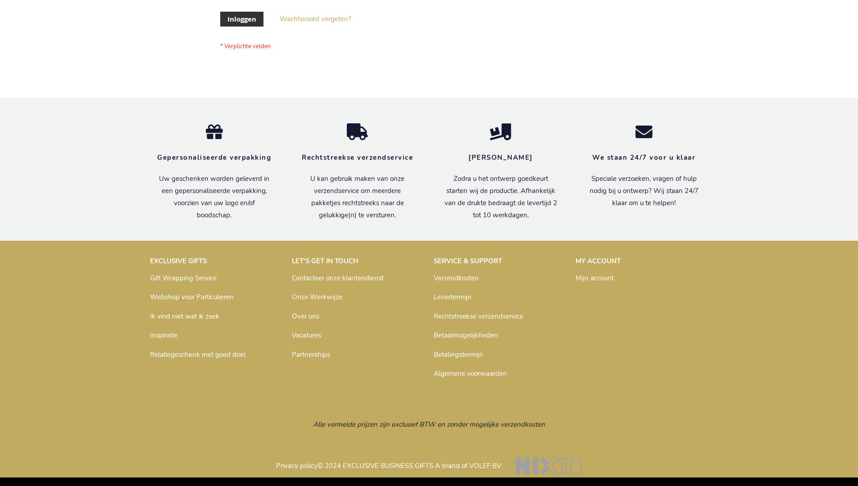
scroll to position [306, 0]
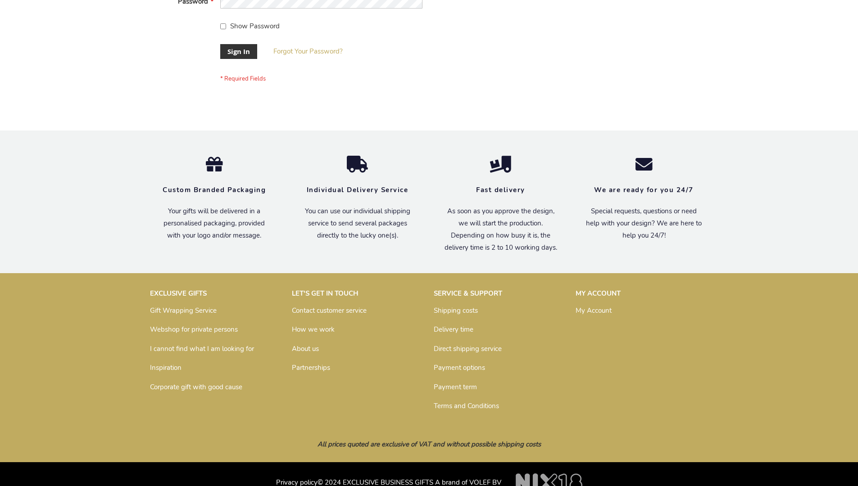
scroll to position [290, 0]
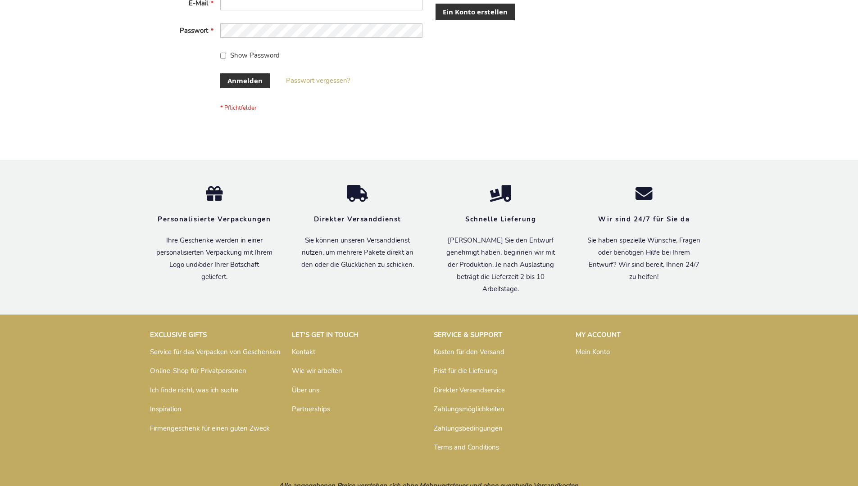
scroll to position [302, 0]
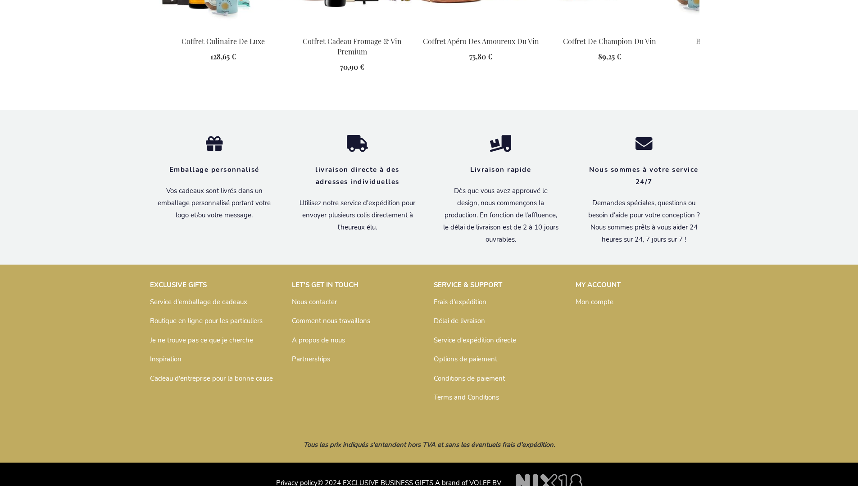
scroll to position [995, 0]
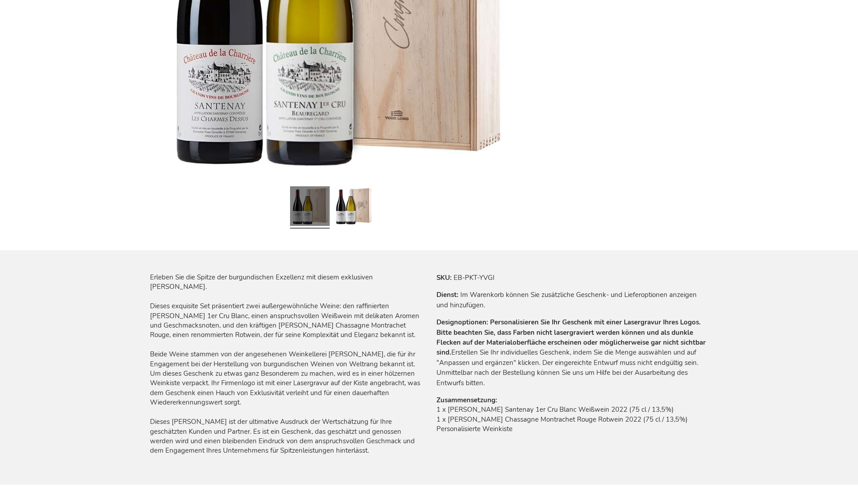
scroll to position [976, 0]
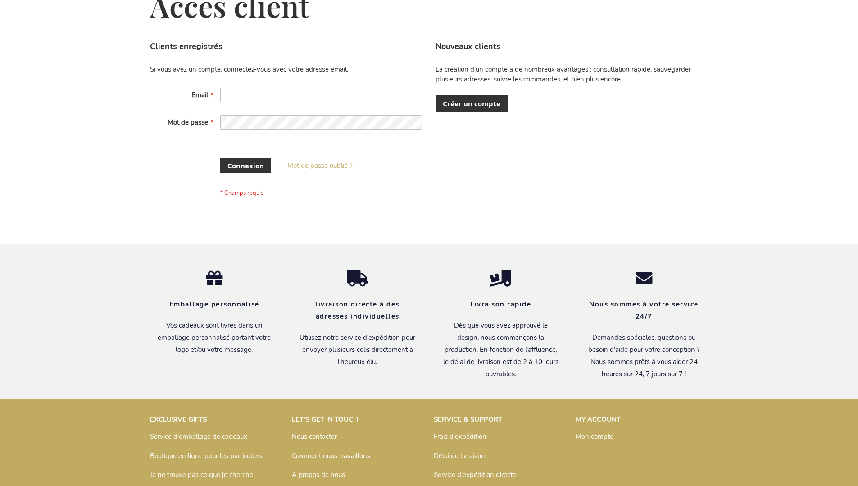
scroll to position [294, 0]
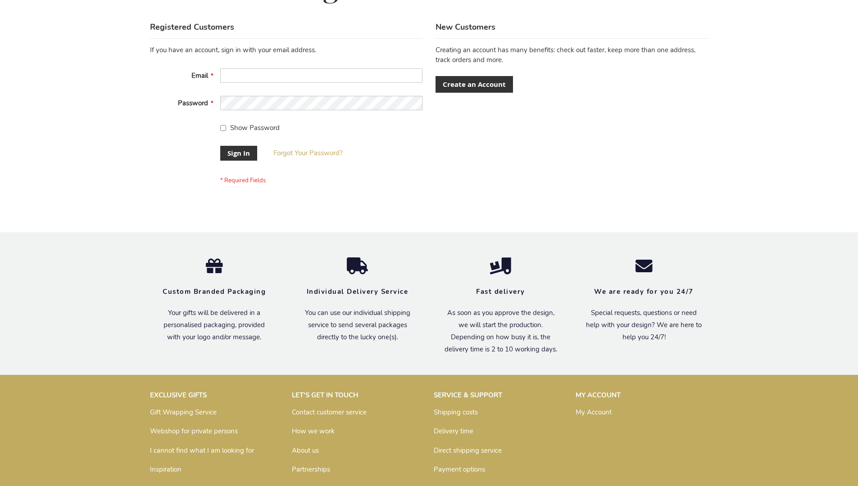
scroll to position [290, 0]
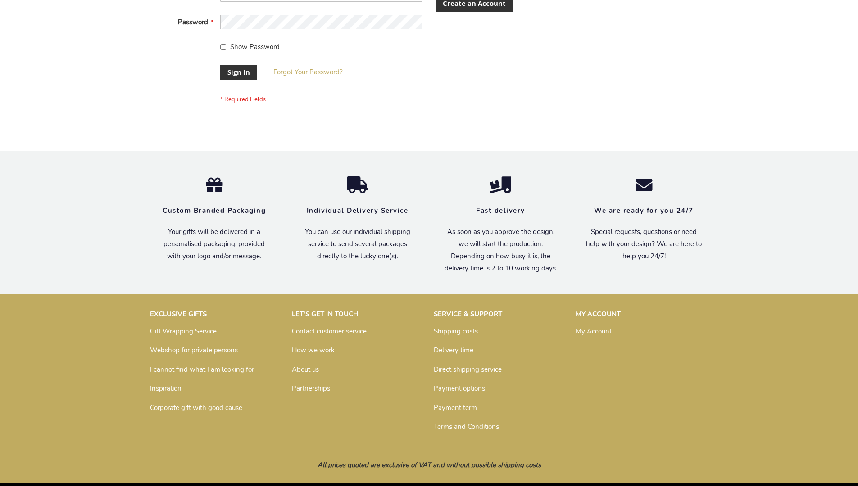
scroll to position [290, 0]
